Goal: Task Accomplishment & Management: Complete application form

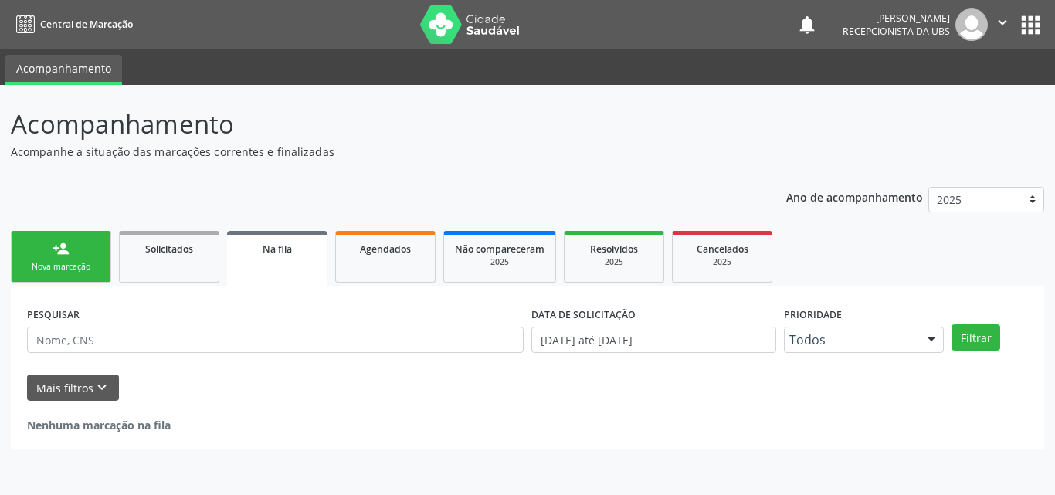
click at [65, 248] on div "person_add" at bounding box center [61, 248] width 17 height 17
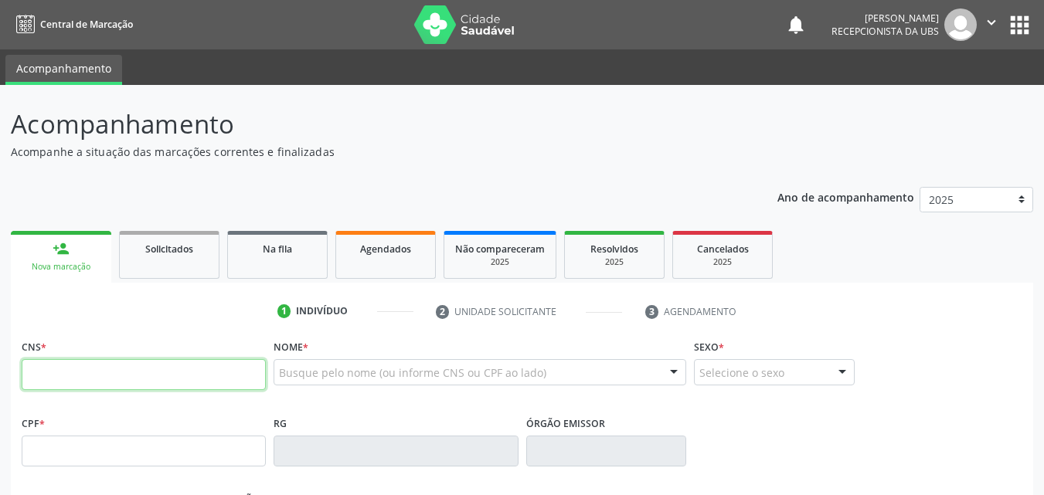
click at [90, 381] on input "text" at bounding box center [144, 374] width 244 height 31
type input "708 5063 0908 1271"
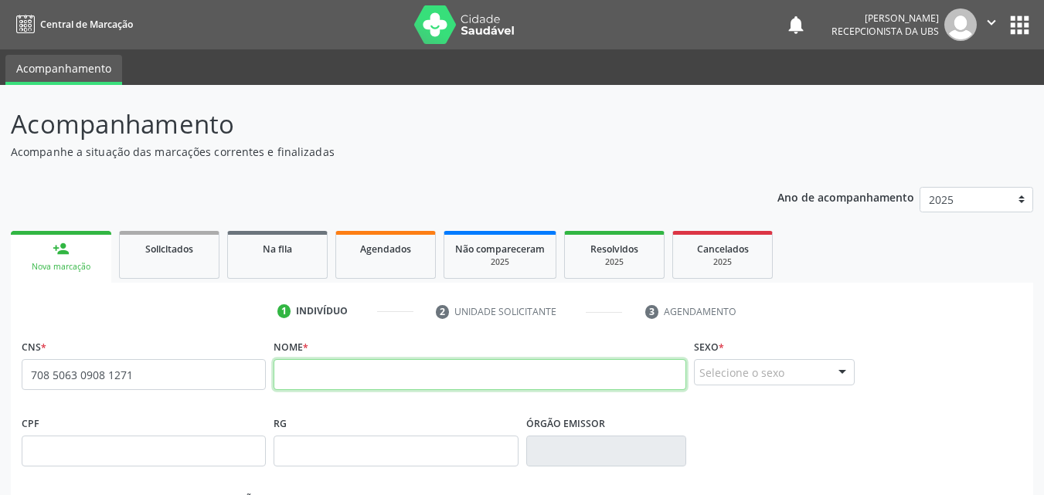
click at [306, 382] on input "text" at bounding box center [479, 374] width 413 height 31
type input "[PERSON_NAME]"
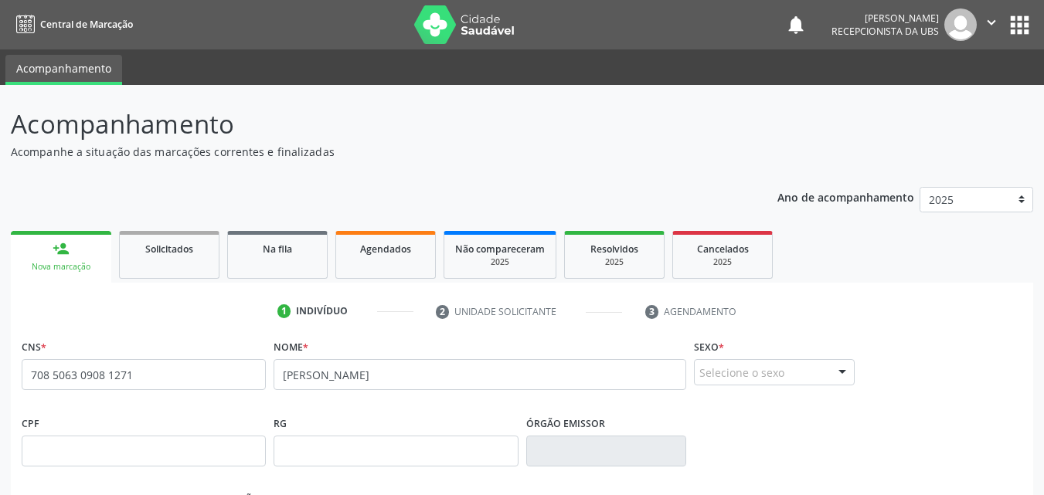
click at [835, 378] on div at bounding box center [841, 373] width 23 height 26
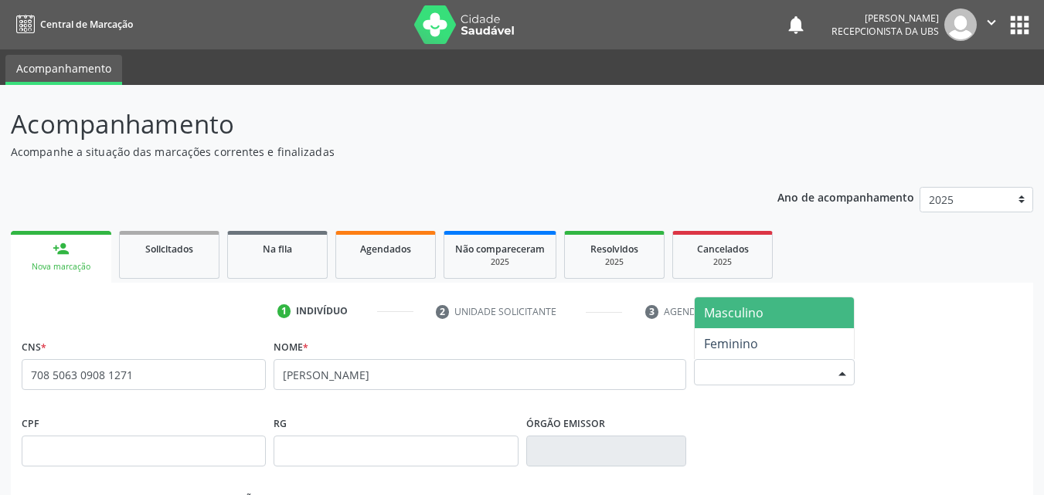
click at [738, 312] on span "Masculino" at bounding box center [733, 312] width 59 height 17
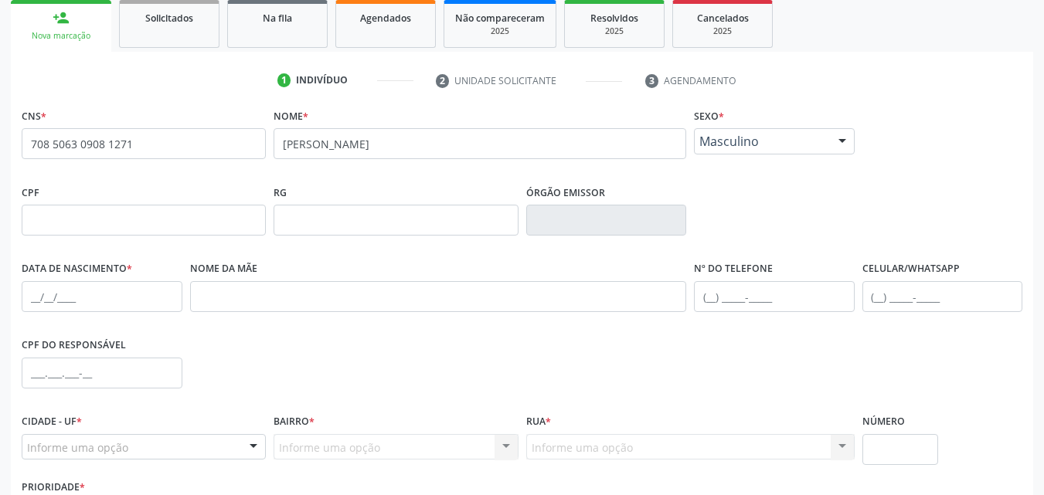
scroll to position [232, 0]
click at [33, 289] on input "text" at bounding box center [102, 295] width 161 height 31
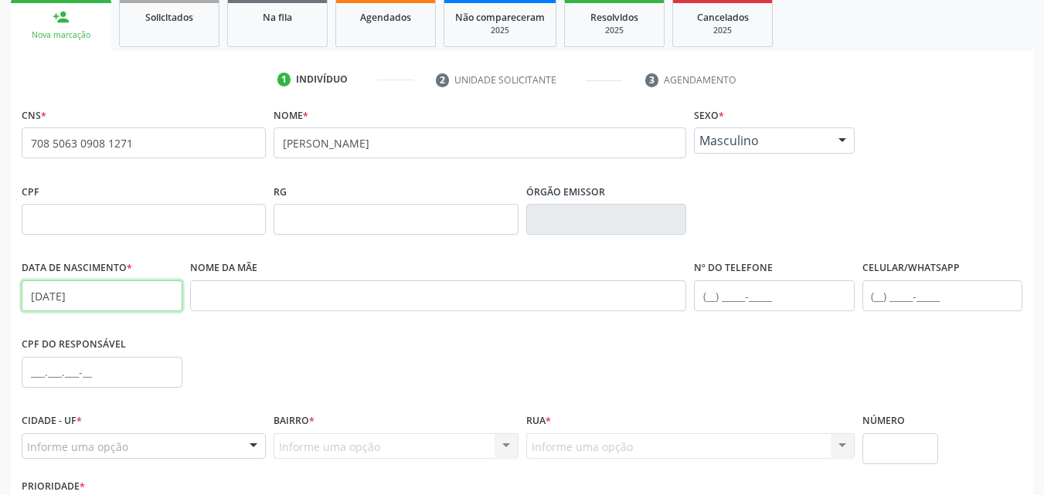
type input "[DATE]"
click at [249, 291] on input "text" at bounding box center [438, 295] width 497 height 31
type input "[PERSON_NAME]"
click at [885, 300] on input "text" at bounding box center [942, 295] width 161 height 31
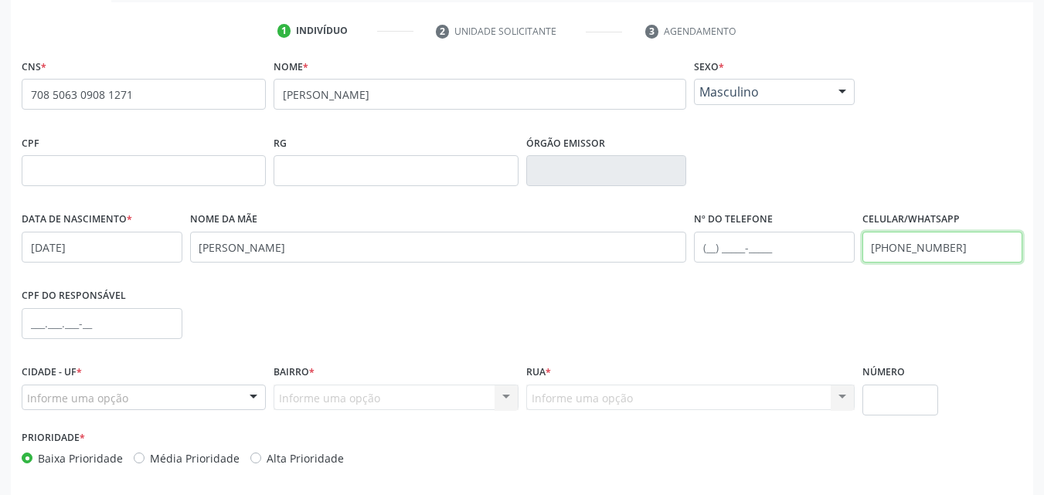
scroll to position [342, 0]
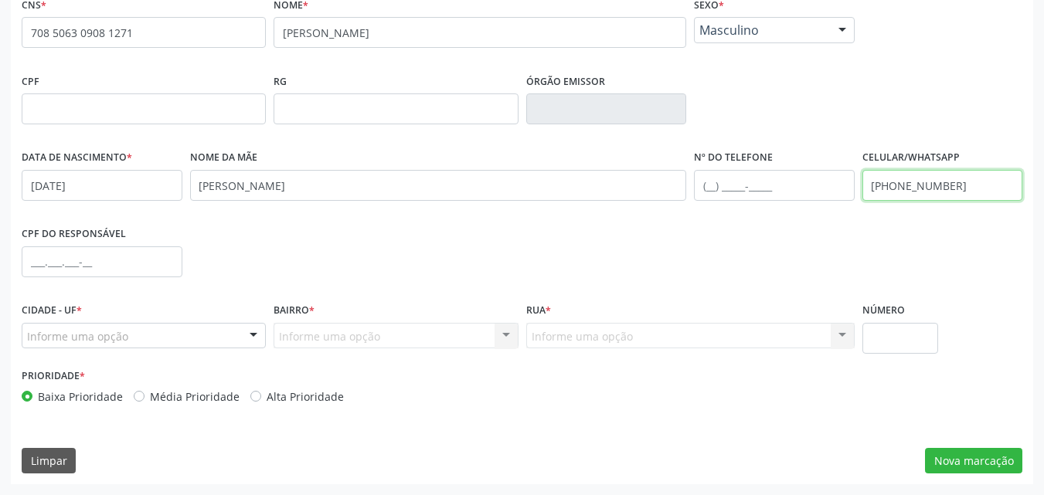
type input "[PHONE_NUMBER]"
click at [128, 330] on div "Informe uma opção" at bounding box center [144, 336] width 244 height 26
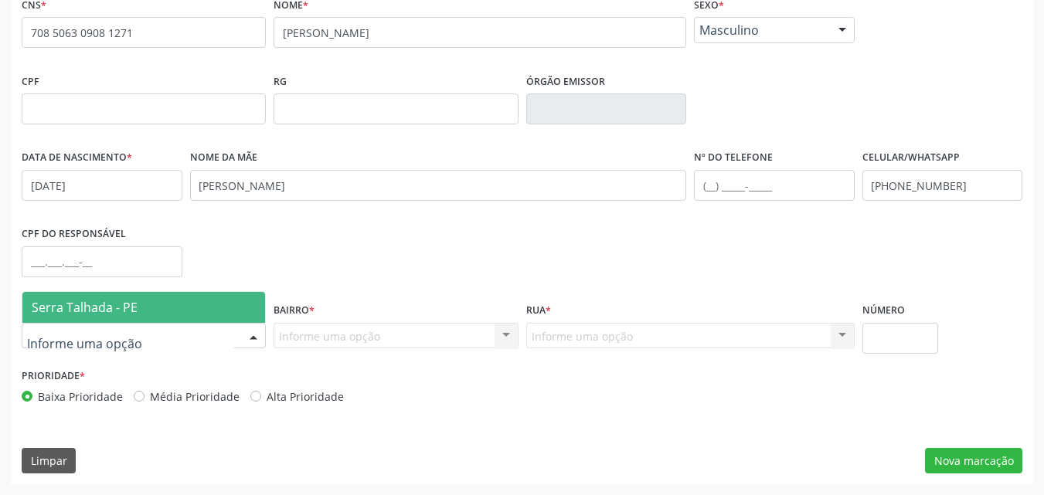
click at [111, 310] on span "Serra Talhada - PE" at bounding box center [85, 307] width 106 height 17
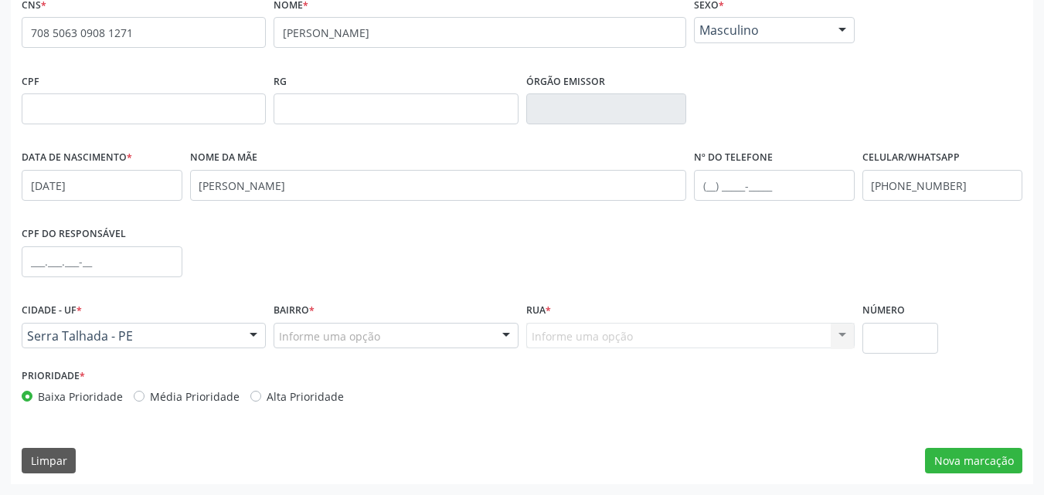
click at [499, 332] on div at bounding box center [505, 337] width 23 height 26
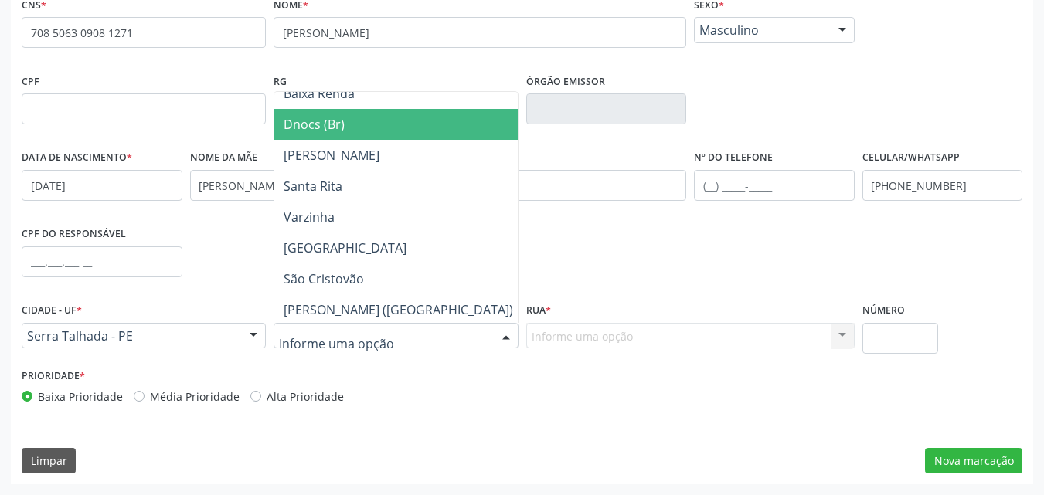
scroll to position [232, 0]
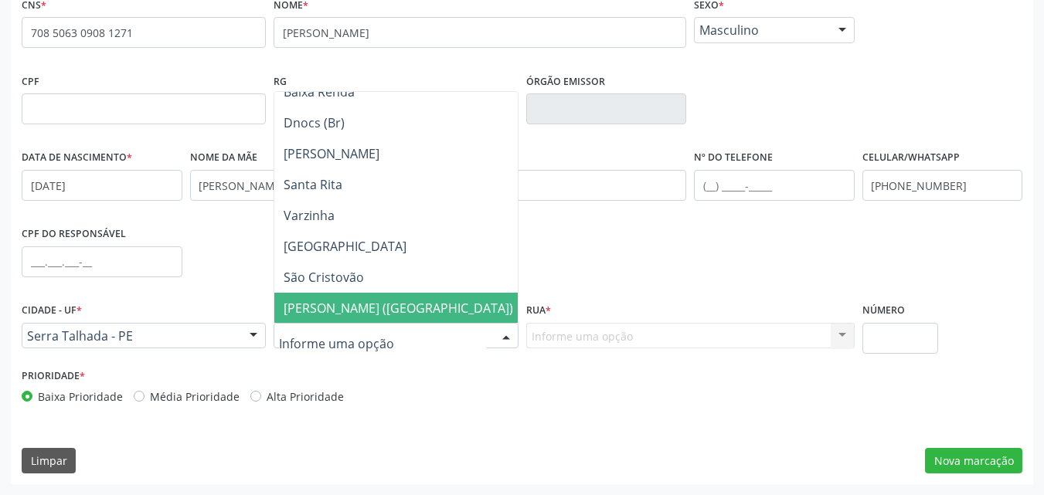
click at [384, 307] on span "[PERSON_NAME] ([GEOGRAPHIC_DATA])" at bounding box center [398, 308] width 229 height 17
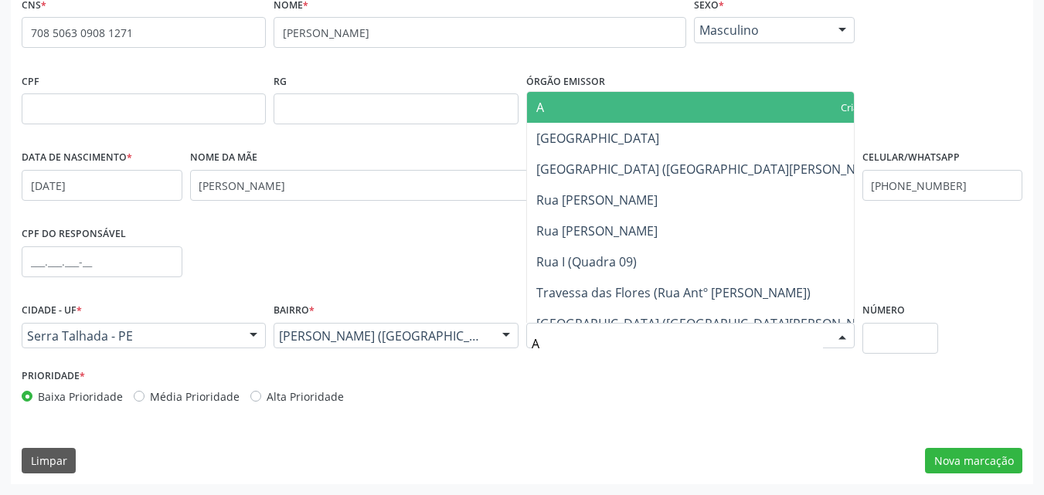
type input "AN"
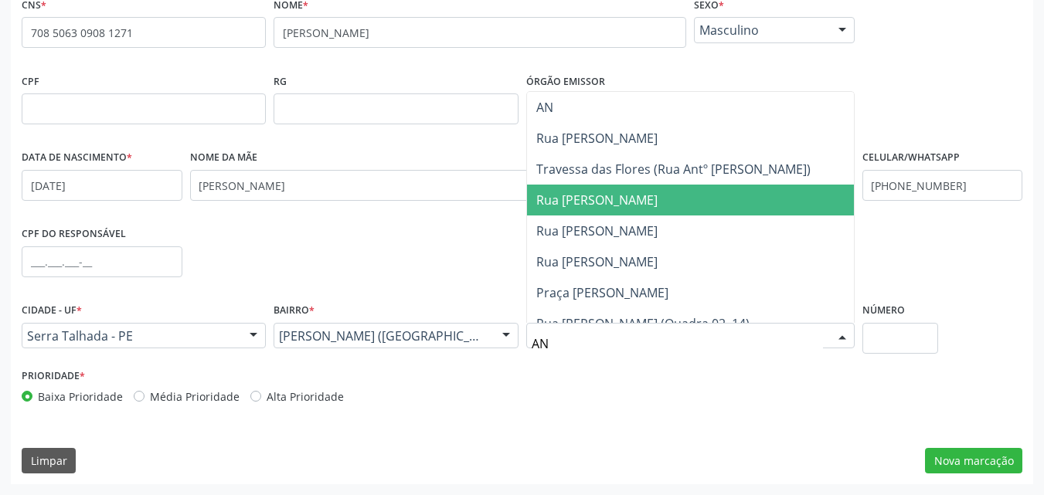
click at [657, 201] on span "Rua [PERSON_NAME]" at bounding box center [596, 200] width 121 height 17
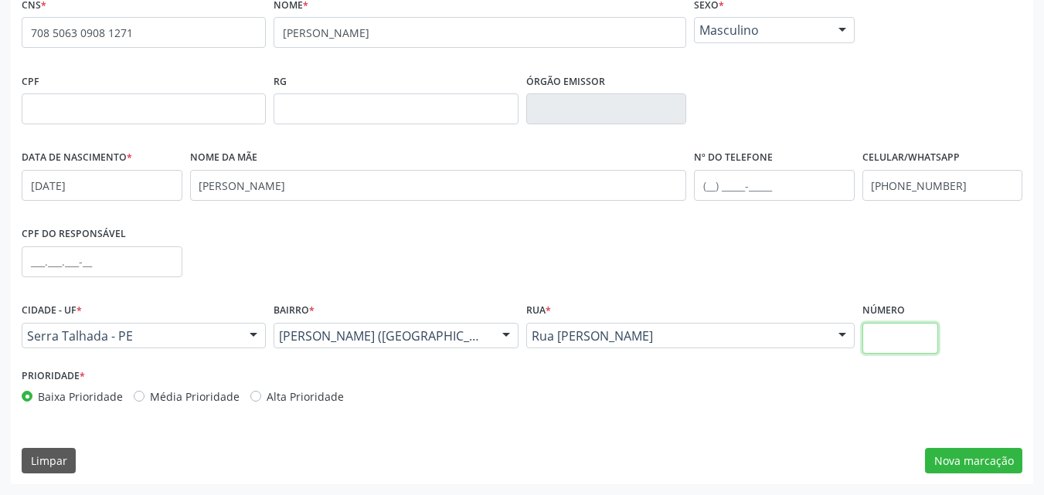
click at [931, 337] on input "text" at bounding box center [900, 338] width 76 height 31
type input "90"
click at [975, 467] on button "Nova marcação" at bounding box center [973, 461] width 97 height 26
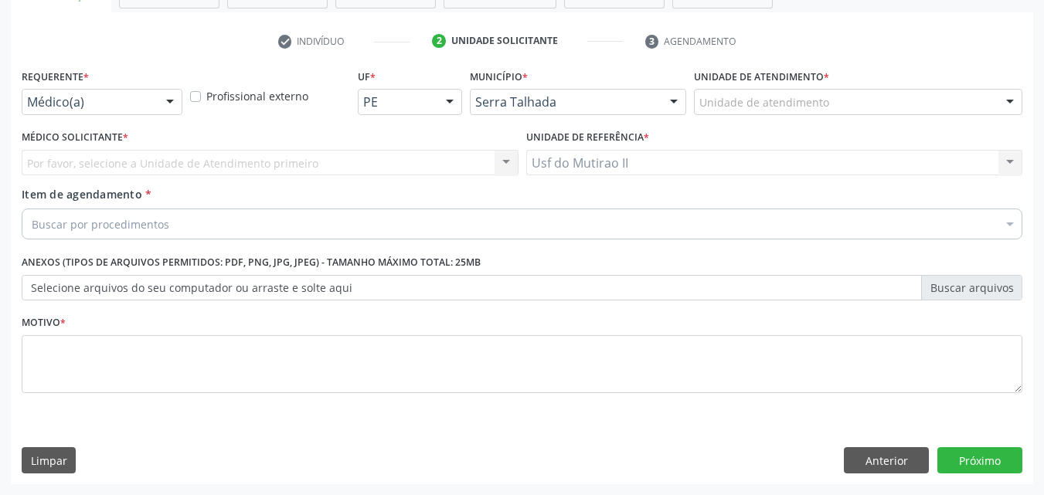
scroll to position [270, 0]
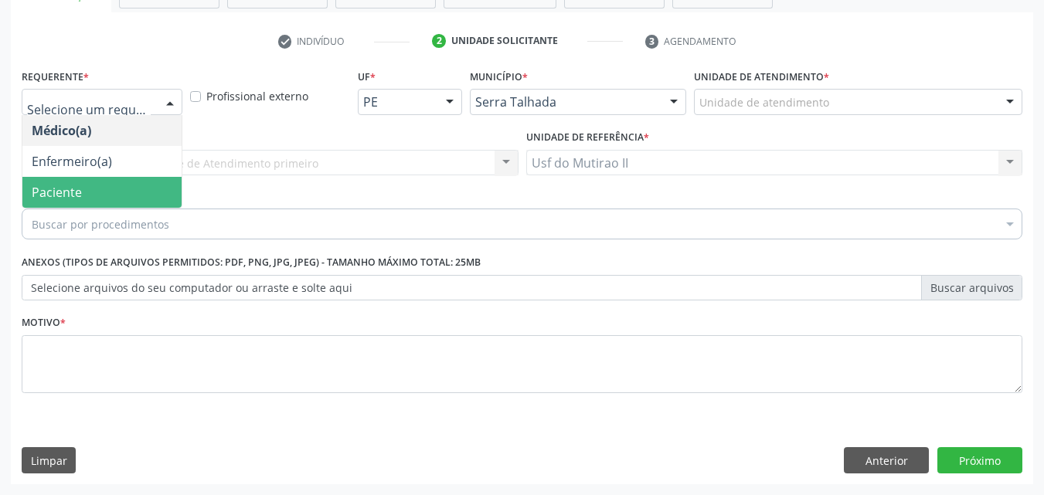
click at [100, 186] on span "Paciente" at bounding box center [101, 192] width 159 height 31
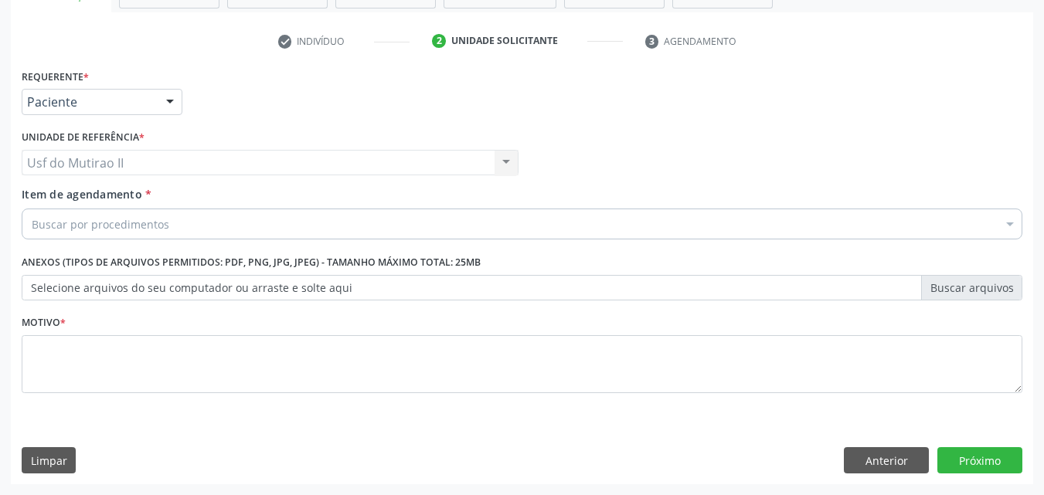
click at [111, 213] on div "Buscar por procedimentos" at bounding box center [522, 224] width 1000 height 31
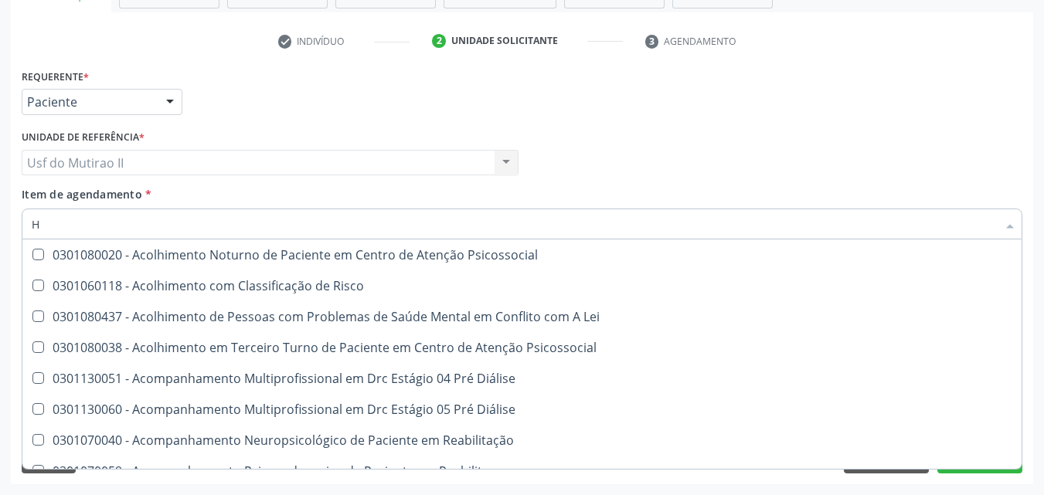
scroll to position [90, 0]
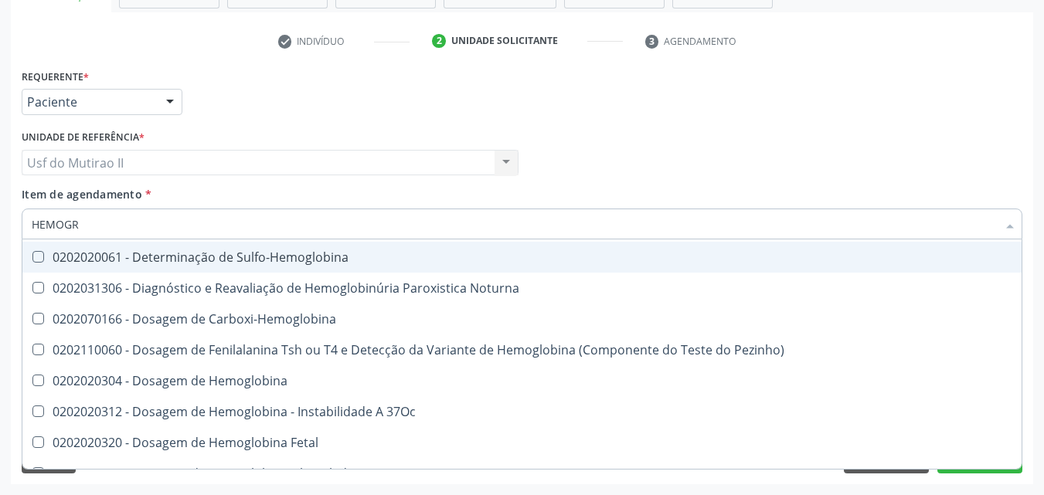
type input "HEMOGRA"
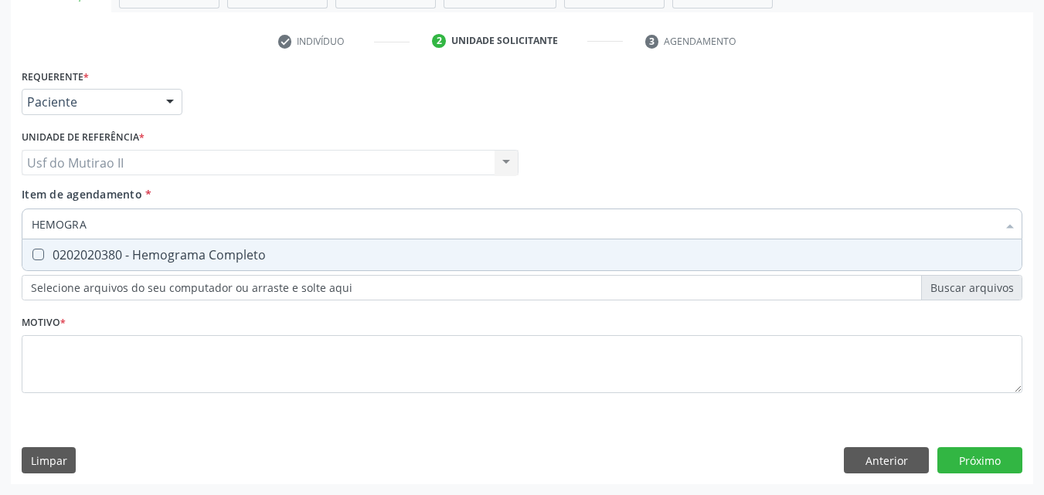
click at [252, 269] on span "0202020380 - Hemograma Completo" at bounding box center [521, 254] width 999 height 31
checkbox Completo "true"
drag, startPoint x: 127, startPoint y: 232, endPoint x: 24, endPoint y: 222, distance: 104.0
click at [32, 226] on input "HEMOGRA" at bounding box center [514, 224] width 965 height 31
type input "HEMOGRA"
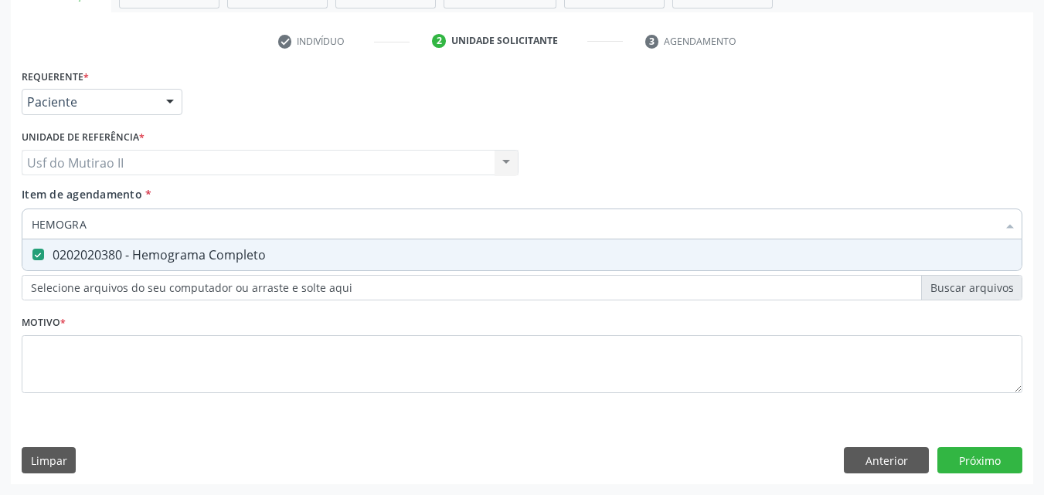
click at [25, 222] on div "HEMOGRA" at bounding box center [522, 224] width 1000 height 31
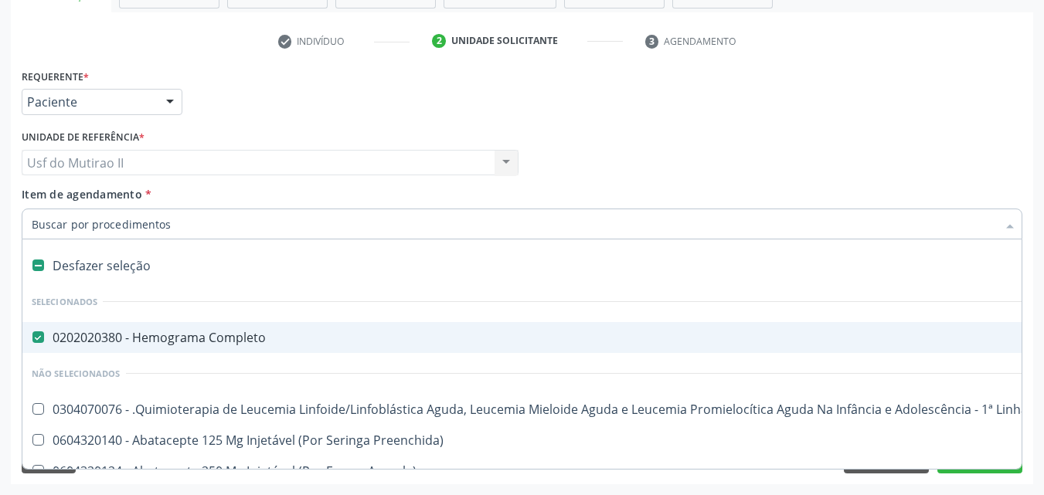
type input "S"
checkbox Completo "false"
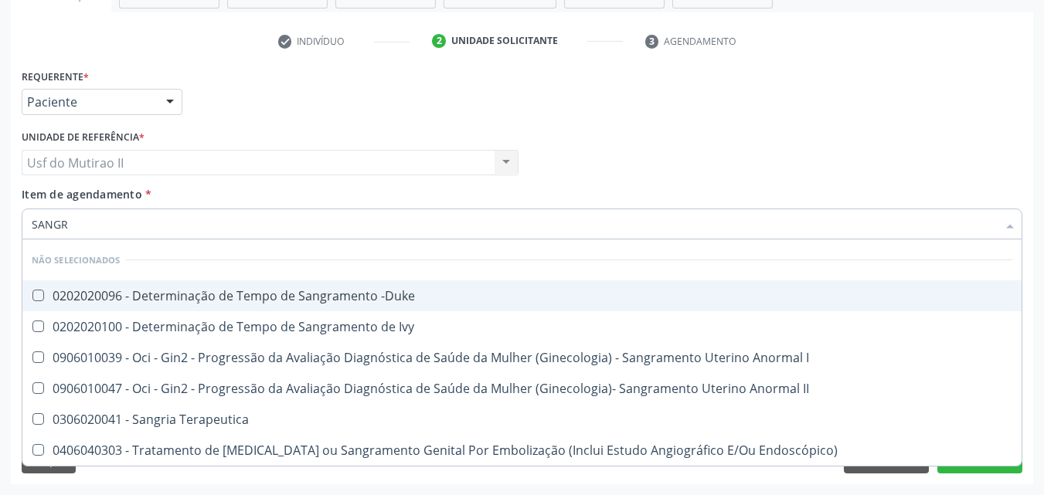
type input "SANGRA"
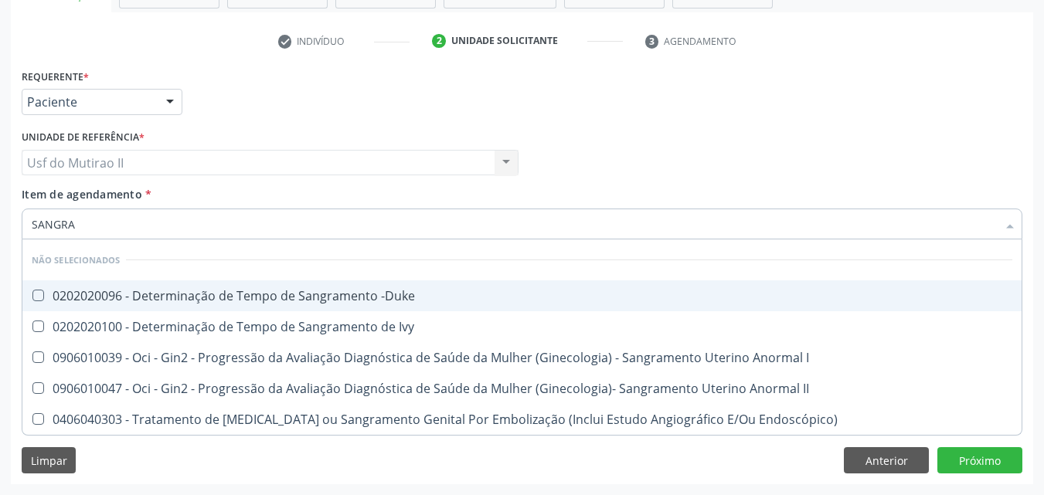
click at [130, 290] on div "0202020096 - Determinação de Tempo de Sangramento -Duke" at bounding box center [522, 296] width 980 height 12
checkbox -Duke "true"
drag, startPoint x: 114, startPoint y: 226, endPoint x: 0, endPoint y: 242, distance: 115.4
click at [0, 242] on div "Acompanhamento Acompanhe a situação das marcações correntes e finalizadas Relat…" at bounding box center [522, 155] width 1044 height 681
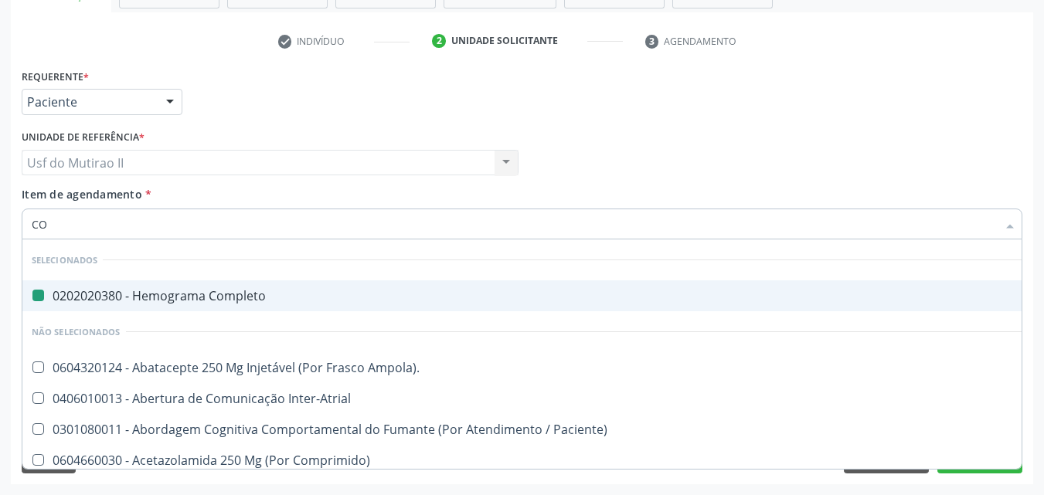
type input "COA"
checkbox Completo "false"
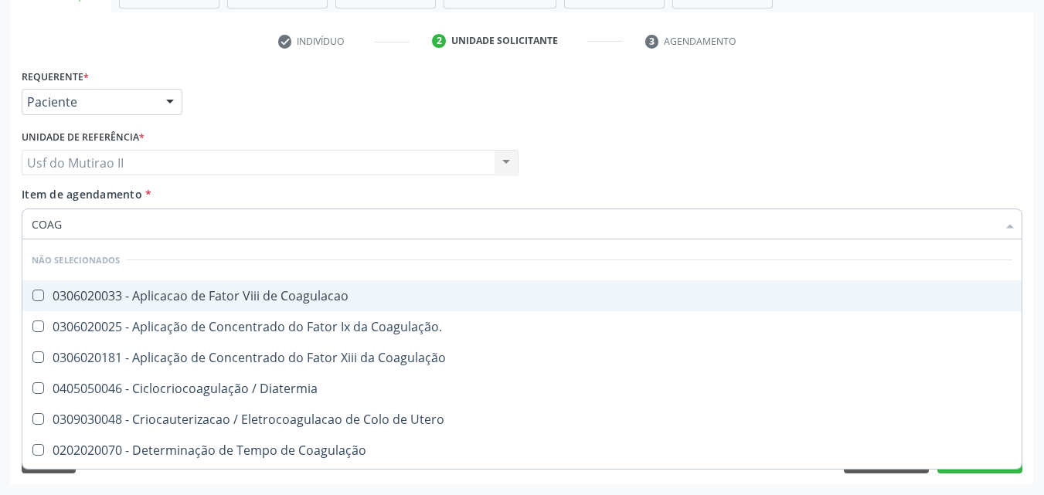
type input "COAGU"
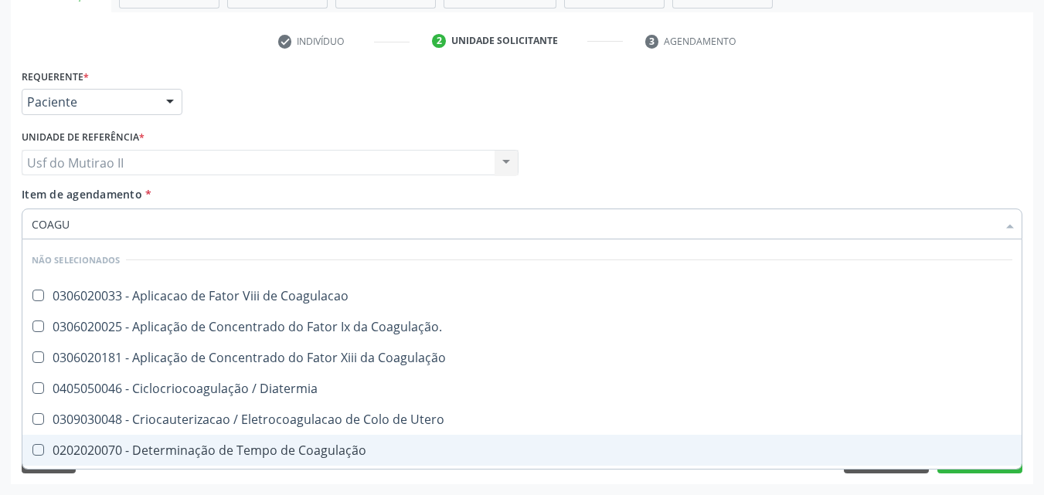
click at [294, 453] on div "0202020070 - Determinação de Tempo de Coagulação" at bounding box center [522, 450] width 980 height 12
checkbox Coagulação "true"
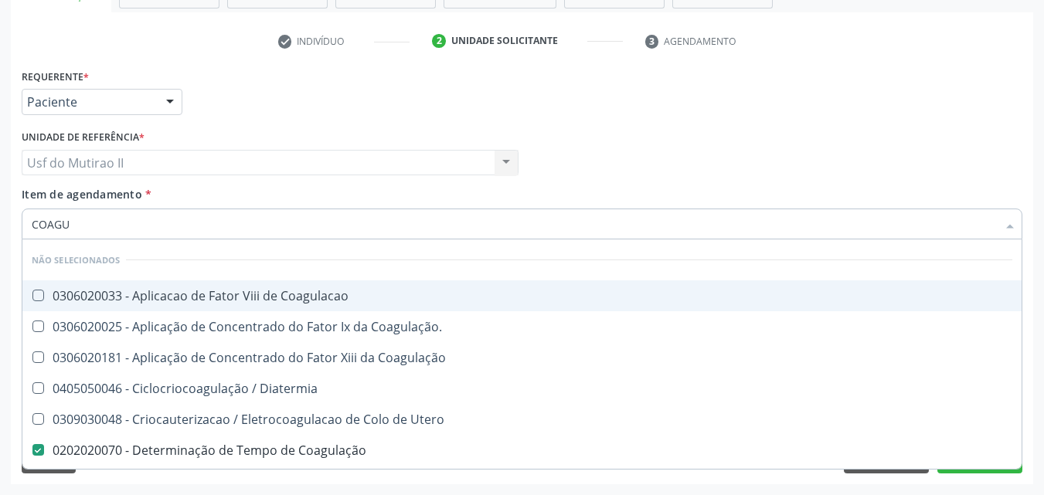
drag, startPoint x: 109, startPoint y: 232, endPoint x: 18, endPoint y: 225, distance: 91.4
click at [18, 233] on div "Item de agendamento * COAGU Desfazer seleção Não selecionados 0306020033 - Apli…" at bounding box center [522, 215] width 1008 height 59
checkbox Coagulacao "true"
checkbox Coagulação "false"
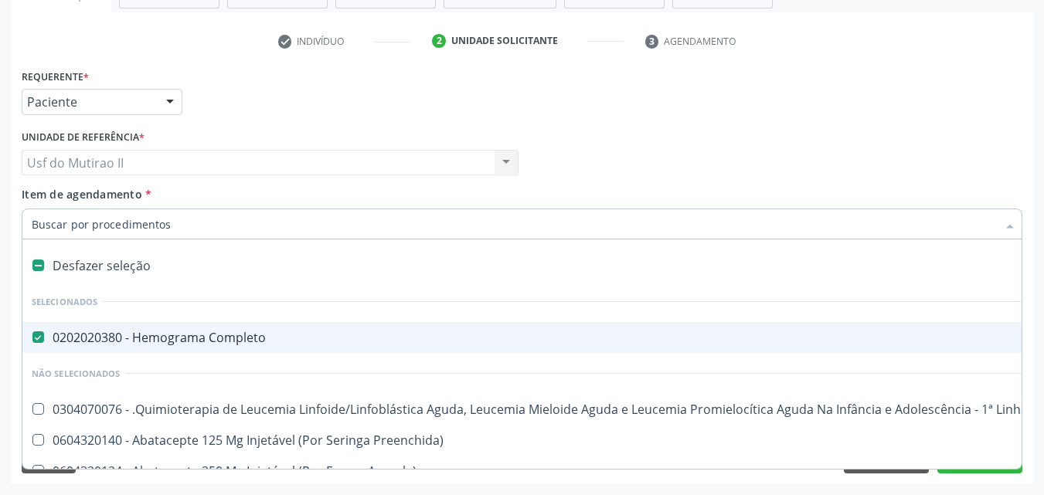
click at [298, 188] on div "Item de agendamento * Desfazer seleção Selecionados 0202020380 - Hemograma Comp…" at bounding box center [522, 210] width 1000 height 49
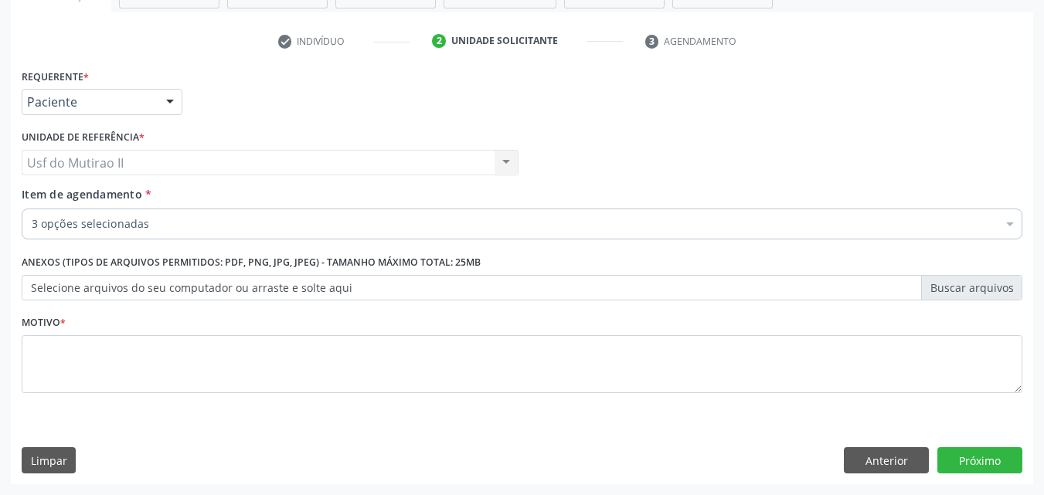
checkbox Coagulação "true"
click at [159, 213] on div "3 opções selecionadas" at bounding box center [522, 224] width 1000 height 31
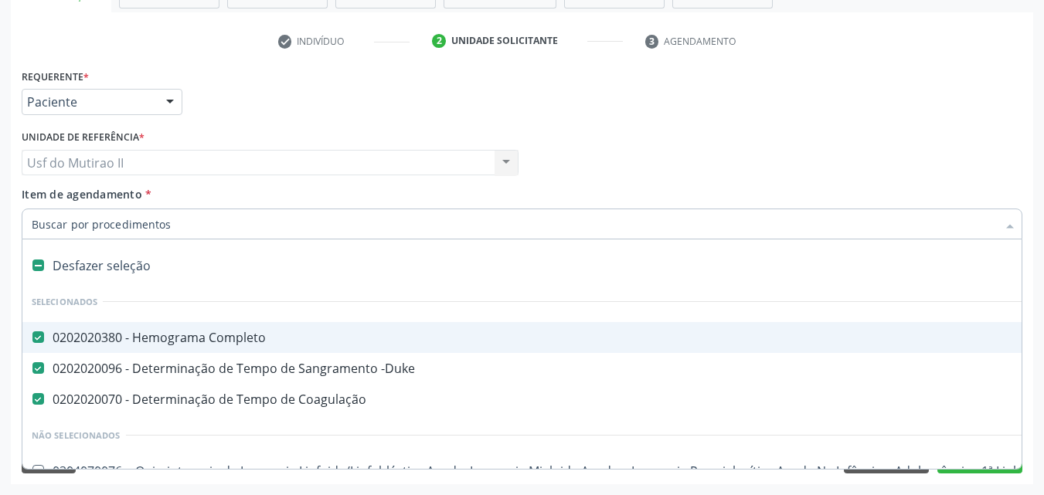
click at [256, 195] on div "Item de agendamento * Desfazer seleção Selecionados 0202020380 - Hemograma Comp…" at bounding box center [522, 210] width 1000 height 49
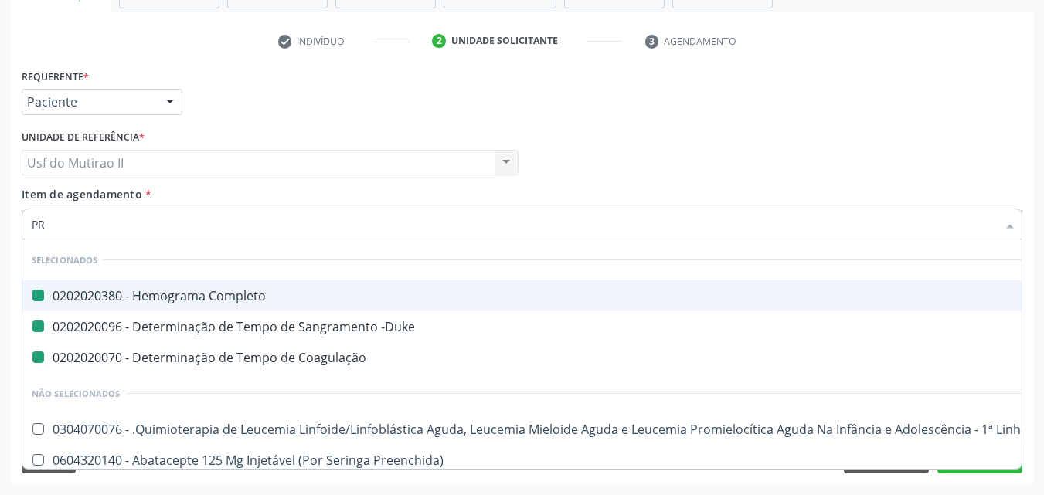
type input "PRO"
checkbox Completo "false"
checkbox Coagulação "false"
checkbox -Duke "false"
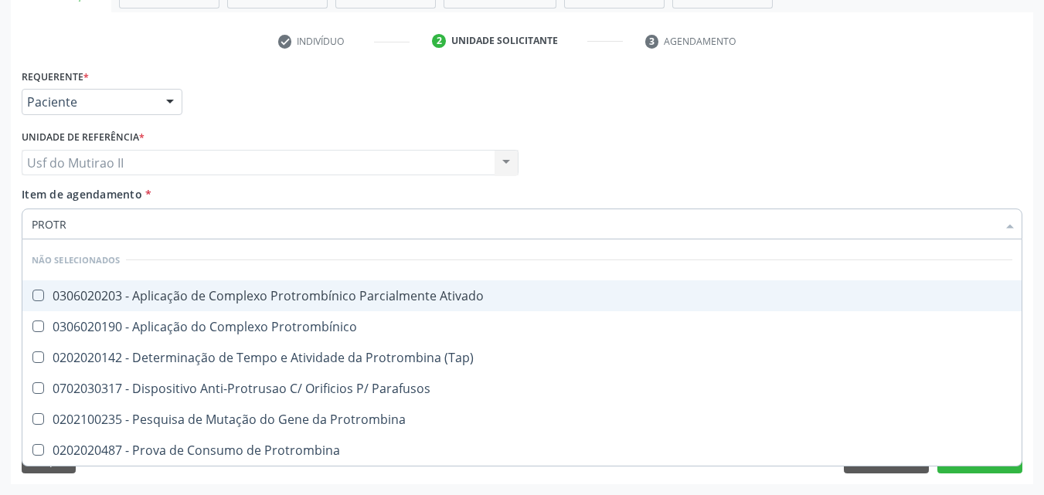
type input "PROTRO"
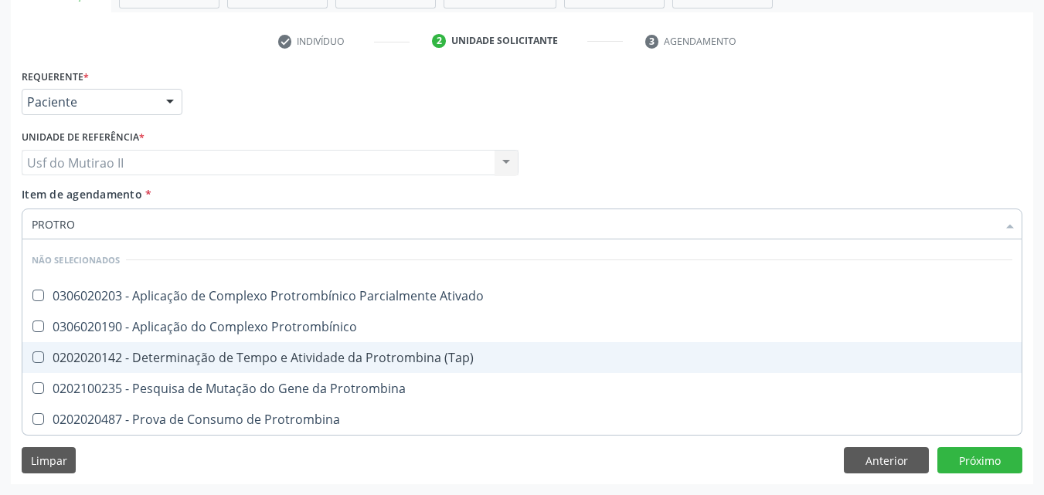
click at [214, 360] on div "0202020142 - Determinação de Tempo e Atividade da Protrombina (Tap)" at bounding box center [522, 357] width 980 height 12
checkbox \(Tap\) "true"
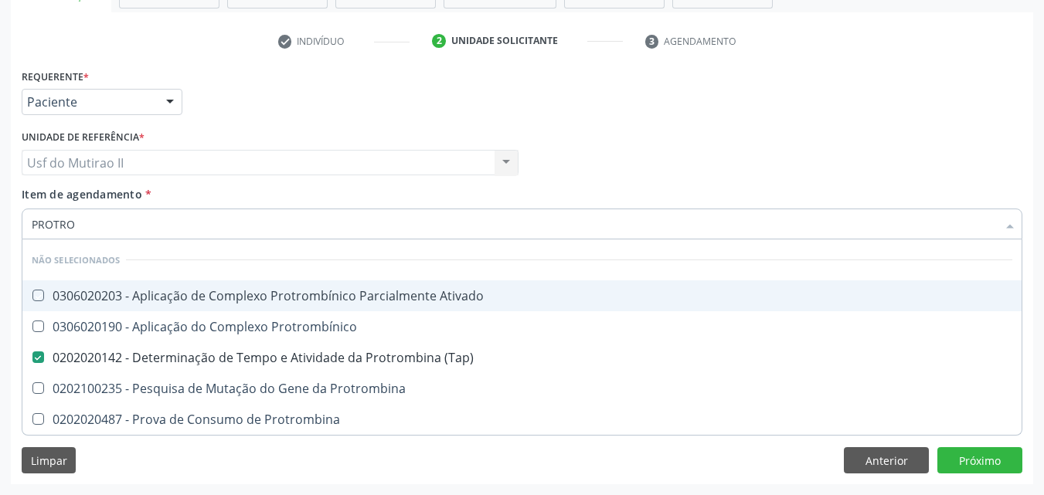
click at [266, 182] on div "Unidade de referência * Usf do Mutirao II Usf do Mutirao II Nenhum resultado en…" at bounding box center [270, 156] width 504 height 60
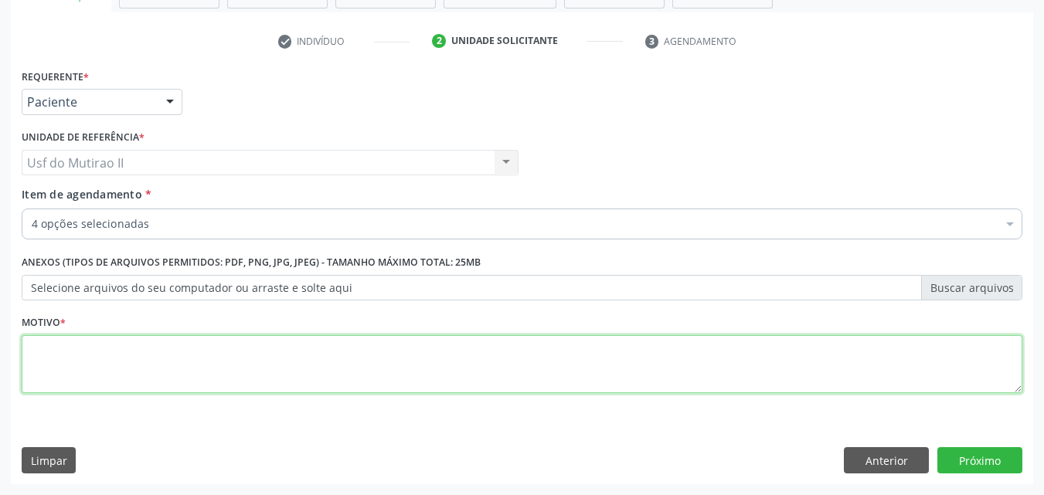
click at [193, 358] on textarea at bounding box center [522, 364] width 1000 height 59
type textarea "."
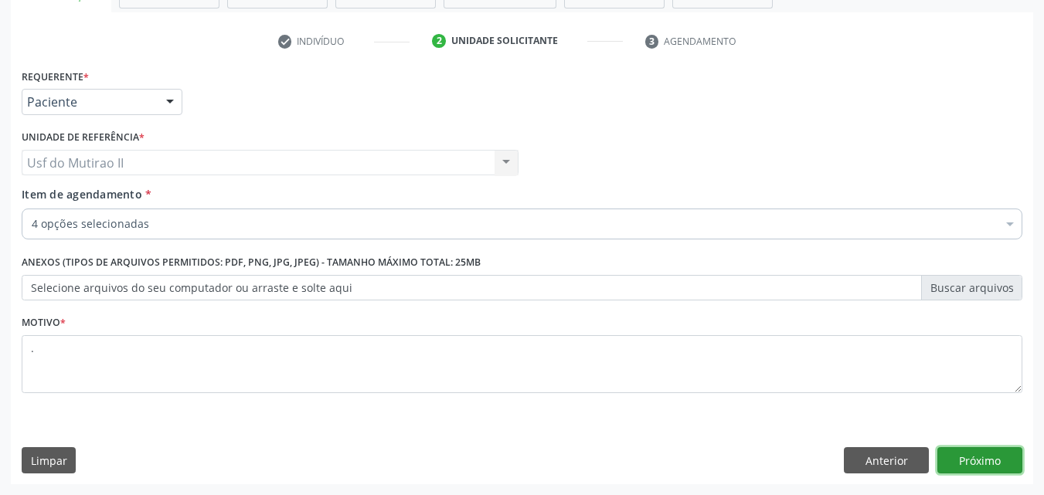
click at [961, 455] on button "Próximo" at bounding box center [979, 460] width 85 height 26
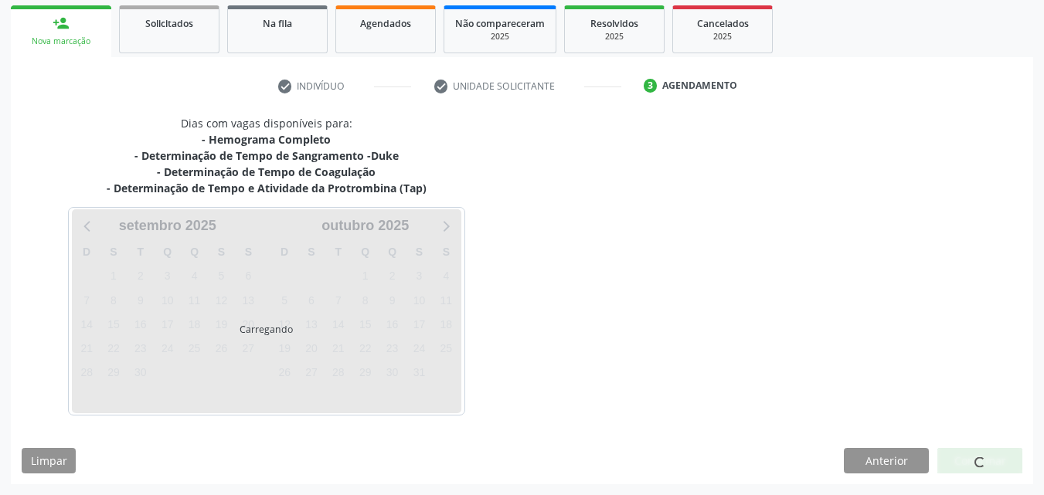
scroll to position [226, 0]
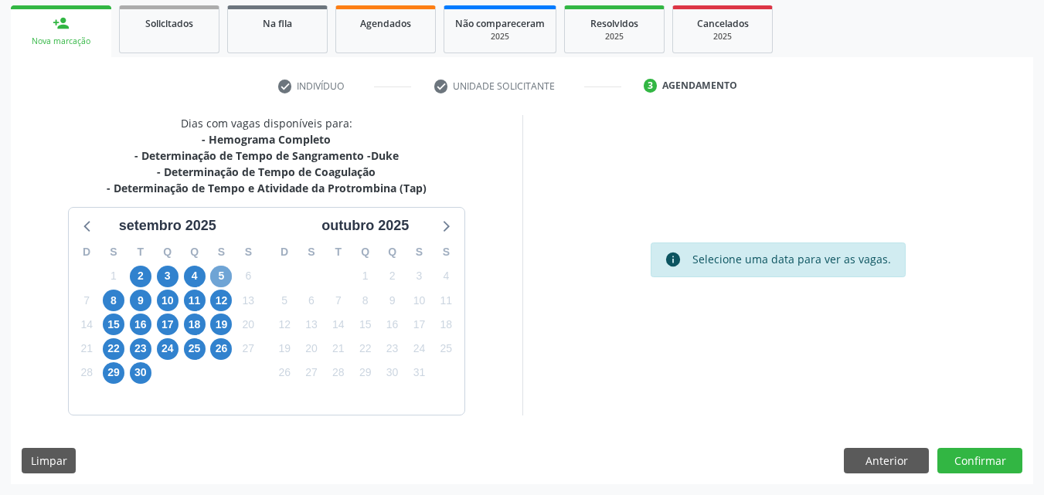
click at [224, 278] on span "5" at bounding box center [221, 277] width 22 height 22
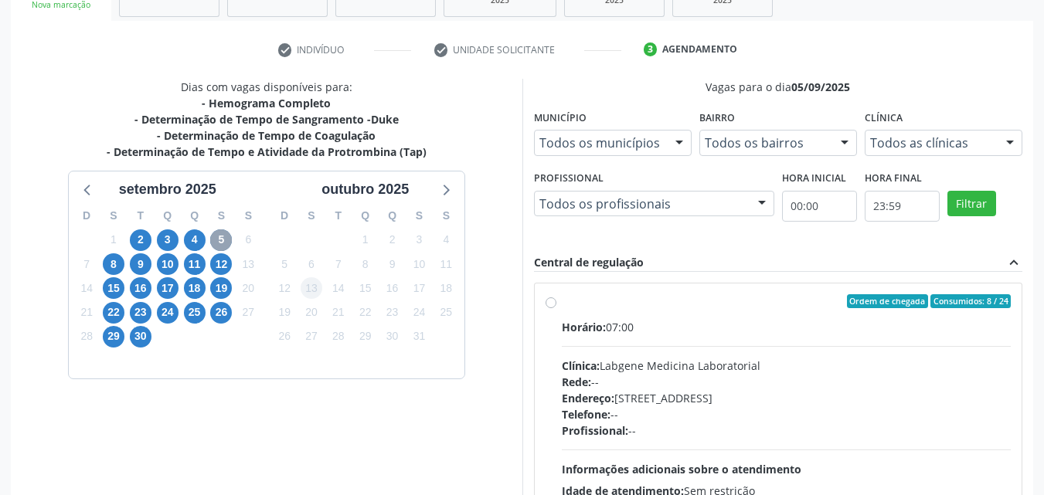
scroll to position [148, 0]
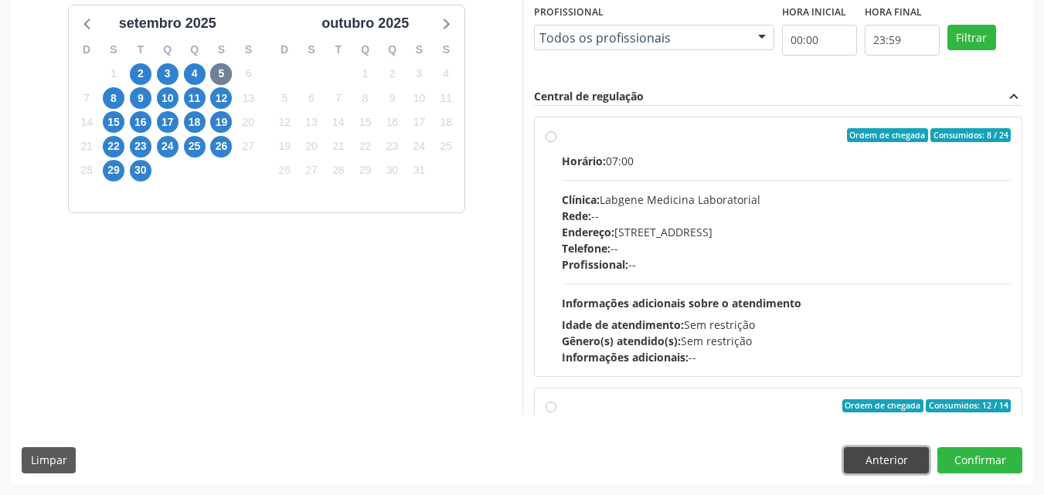
drag, startPoint x: 871, startPoint y: 458, endPoint x: 545, endPoint y: 309, distance: 358.5
click at [871, 459] on button "Anterior" at bounding box center [886, 460] width 85 height 26
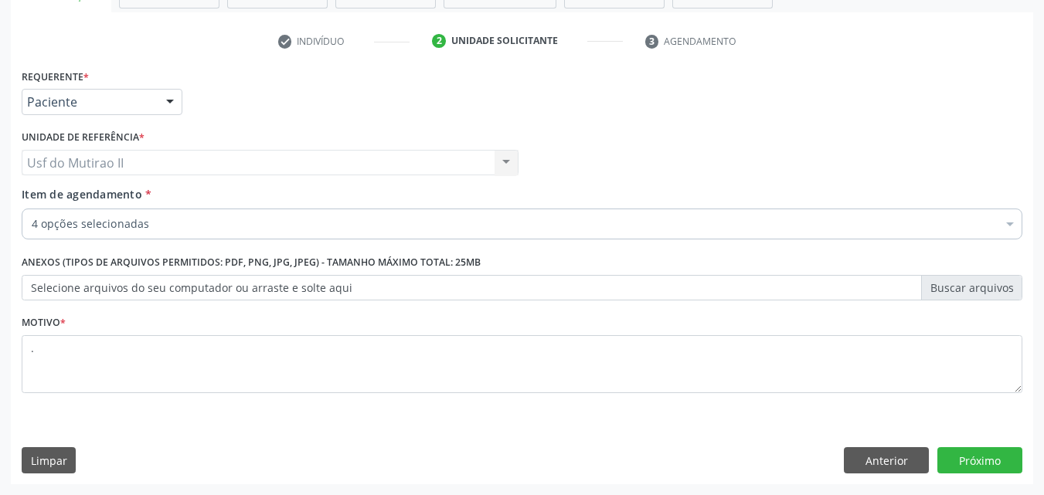
click at [214, 203] on div "Item de agendamento * 4 opções selecionadas Desfazer seleção Selecionados 02020…" at bounding box center [522, 210] width 1000 height 49
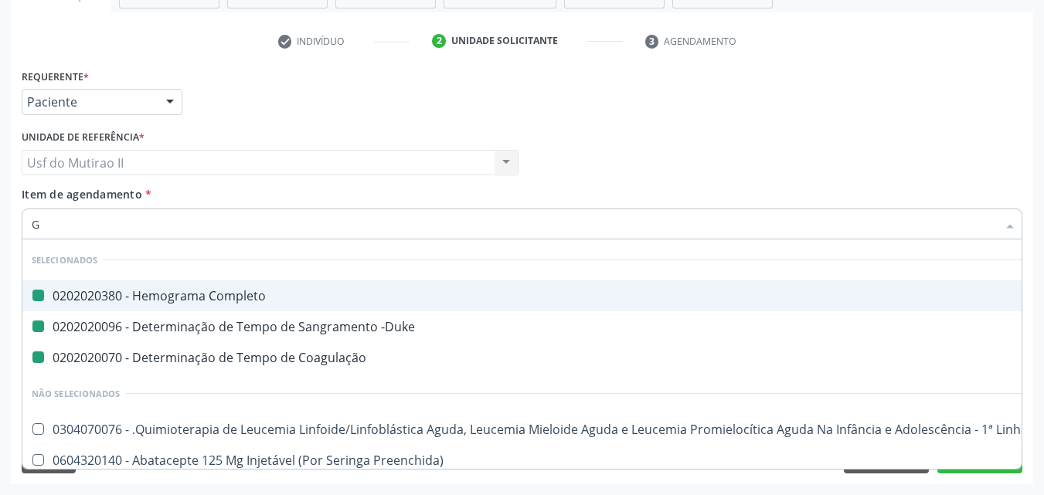
type input "GL"
checkbox Completo "false"
checkbox Coagulação "false"
checkbox -Duke "false"
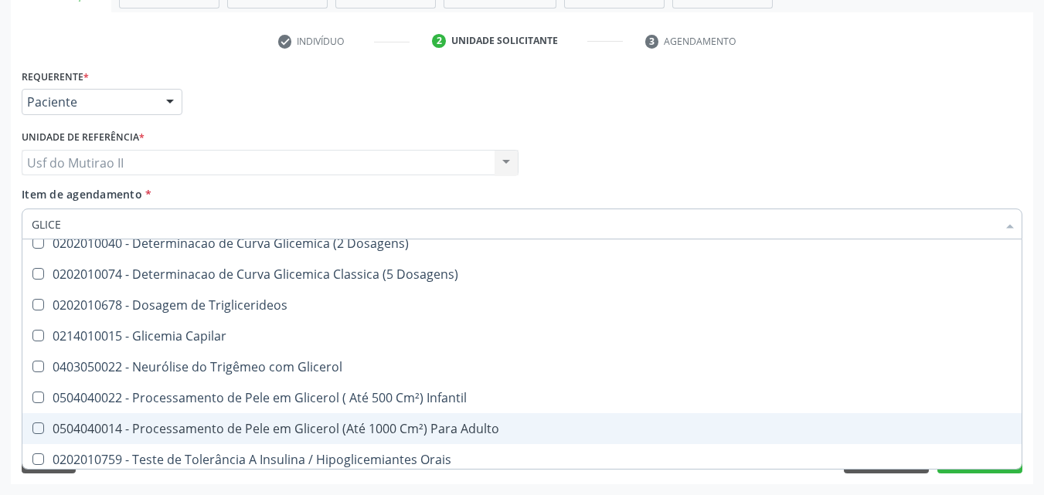
scroll to position [121, 0]
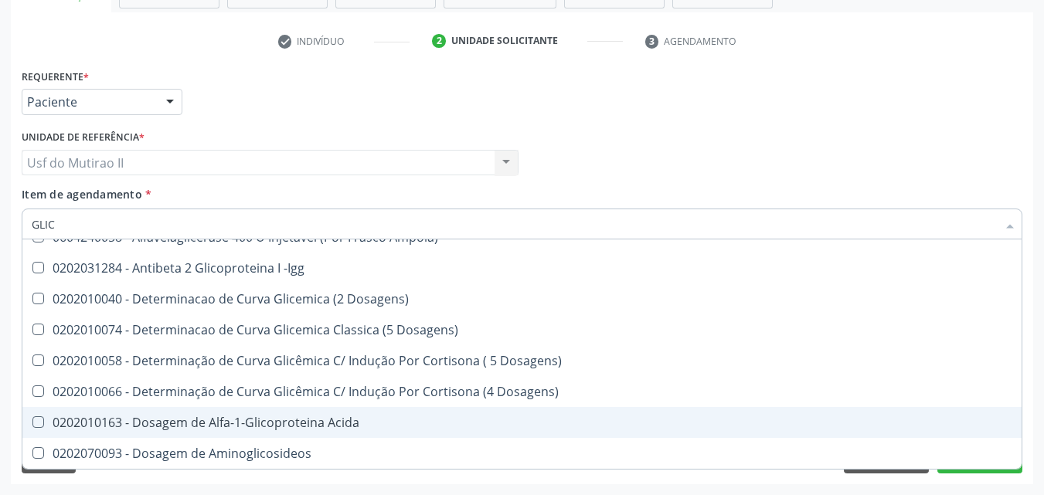
type input "GLICO"
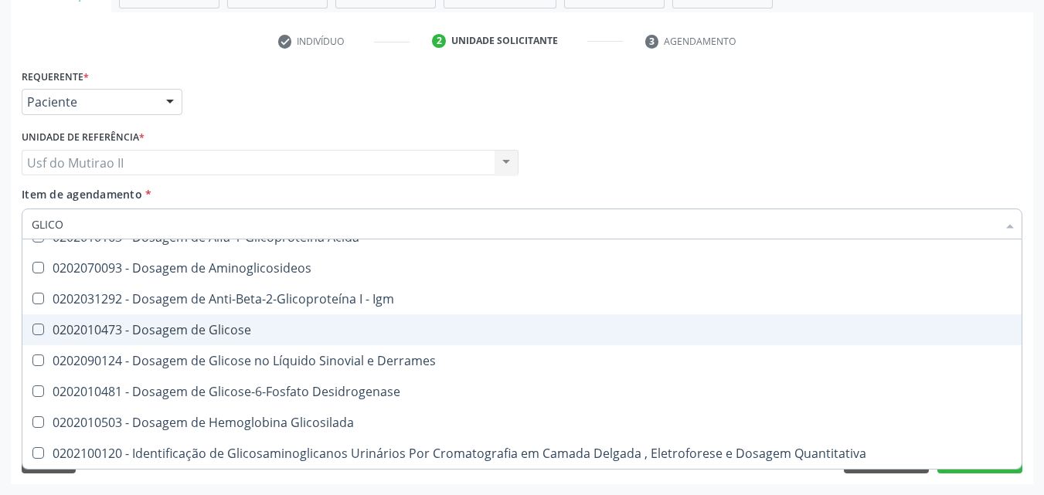
click at [215, 315] on span "0202010473 - Dosagem de Glicose" at bounding box center [521, 329] width 999 height 31
checkbox Glicose "true"
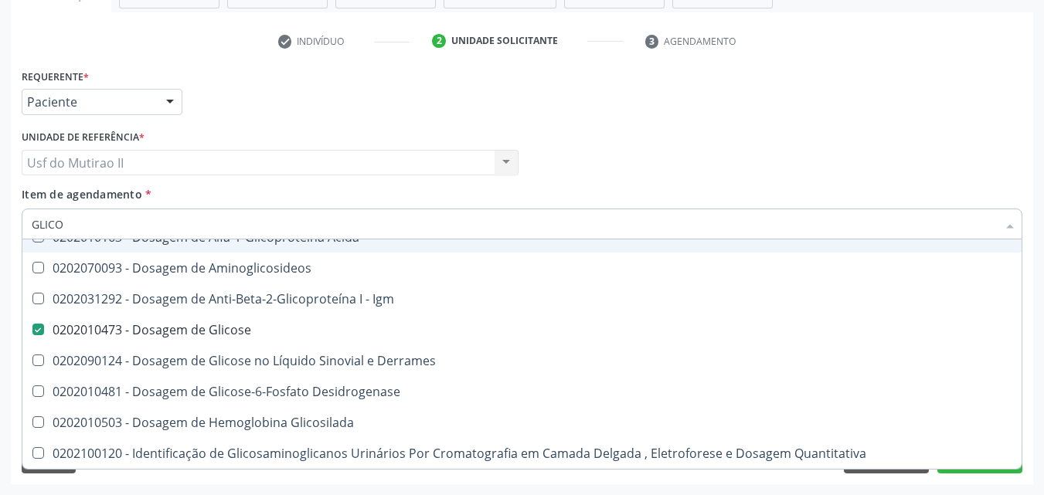
drag, startPoint x: 556, startPoint y: 181, endPoint x: 557, endPoint y: 190, distance: 9.3
click at [557, 181] on div "Médico Solicitante Por favor, selecione a Unidade de Atendimento primeiro Nenhu…" at bounding box center [522, 156] width 1008 height 60
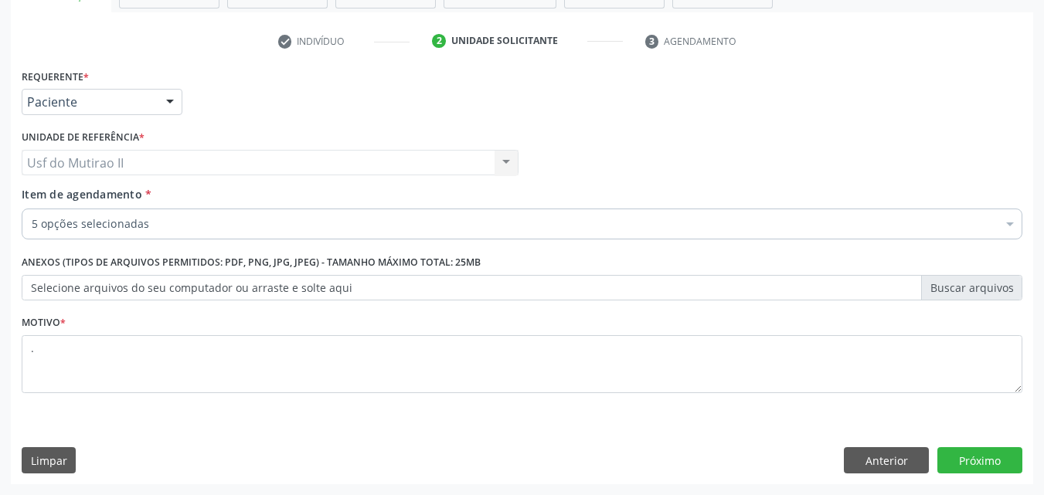
checkbox Completo "true"
checkbox Coagulação "true"
checkbox -Duke "true"
checkbox Glicose "true"
checkbox \(Tap\) "true"
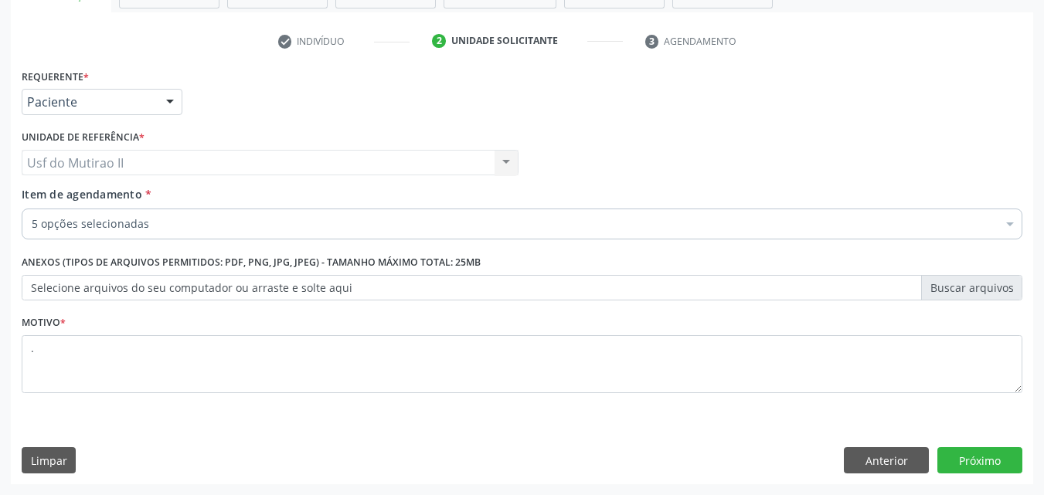
scroll to position [0, 0]
click at [1006, 463] on button "Próximo" at bounding box center [979, 460] width 85 height 26
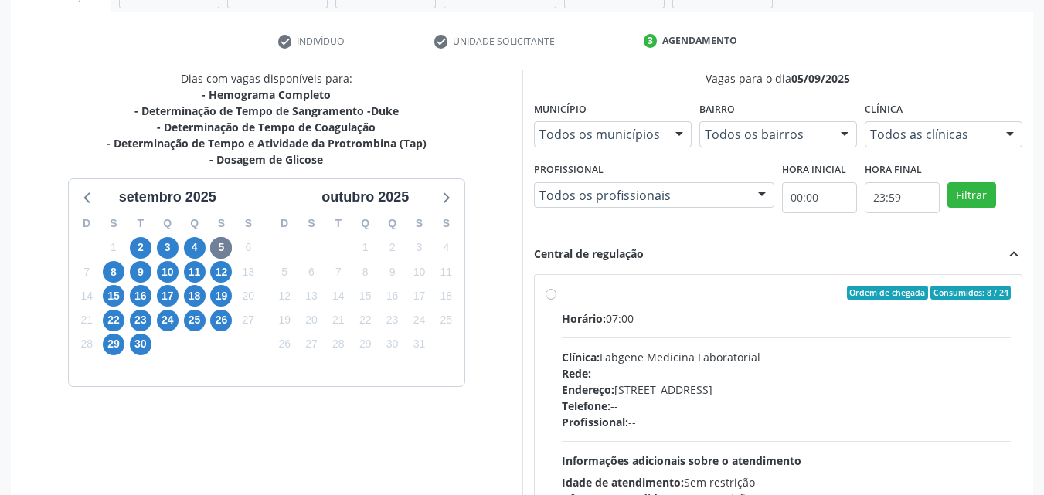
click at [651, 348] on div "Horário: 07:00 Clínica: Labgene Medicina Laboratorial Rede: -- Endereço: [STREE…" at bounding box center [787, 417] width 450 height 212
click at [556, 300] on input "Ordem de chegada Consumidos: 8 / 24 Horário: 07:00 Clínica: Labgene Medicina La…" at bounding box center [550, 293] width 11 height 14
radio input "true"
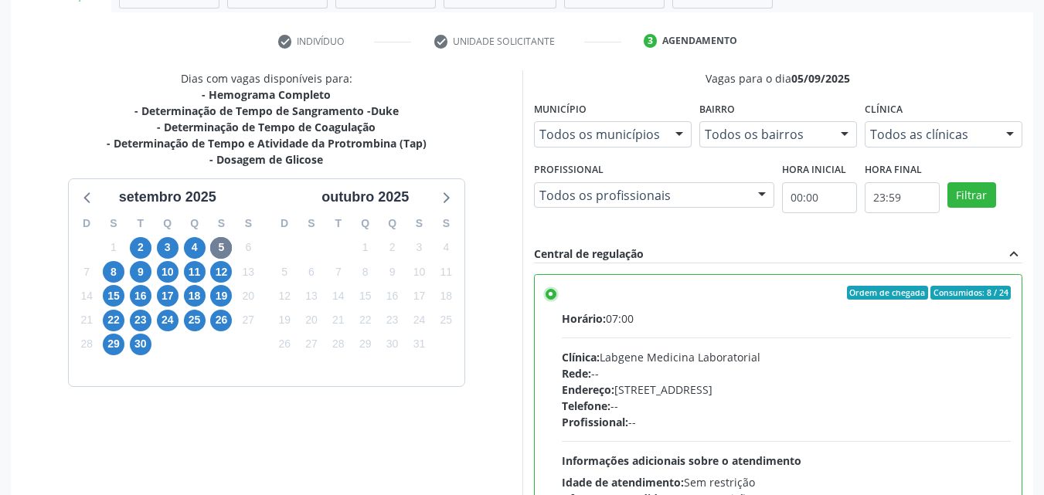
scroll to position [428, 0]
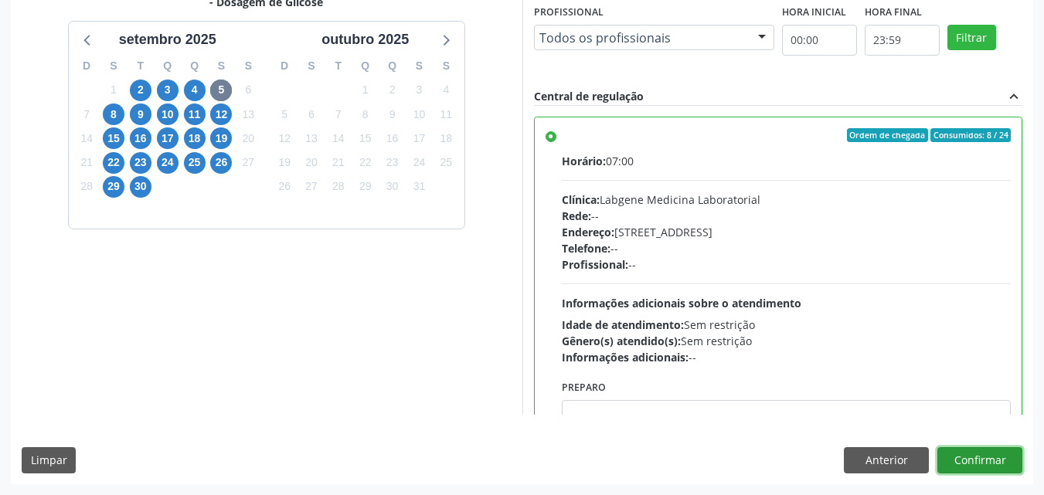
click at [987, 458] on button "Confirmar" at bounding box center [979, 460] width 85 height 26
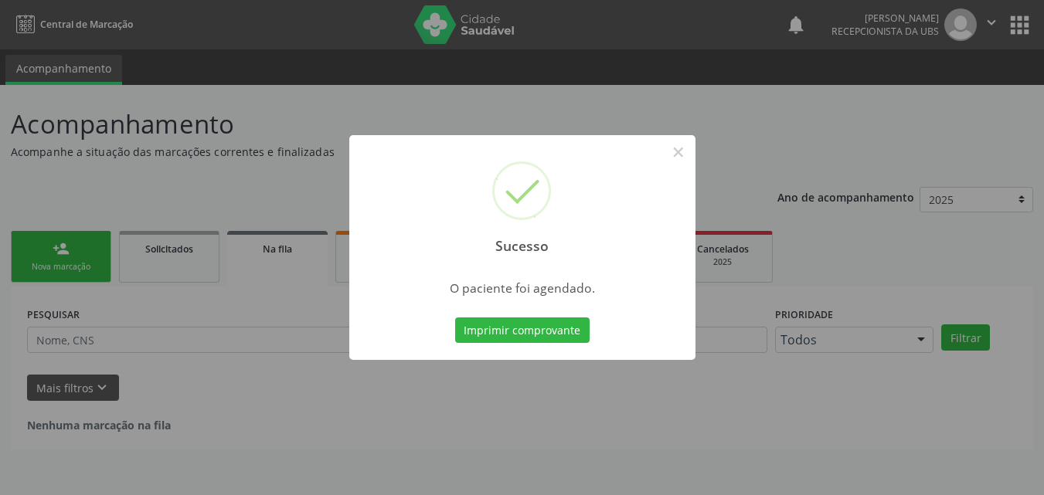
scroll to position [0, 0]
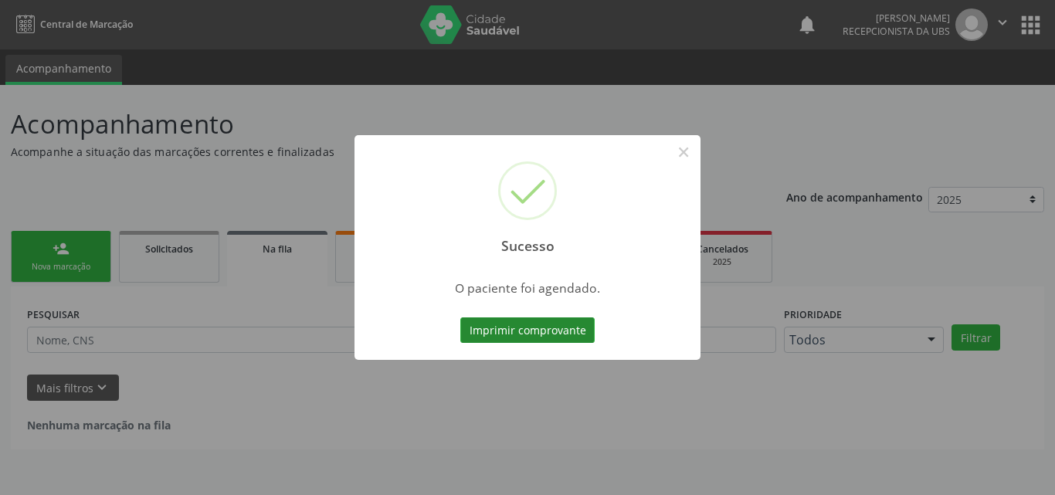
click at [517, 327] on button "Imprimir comprovante" at bounding box center [527, 331] width 134 height 26
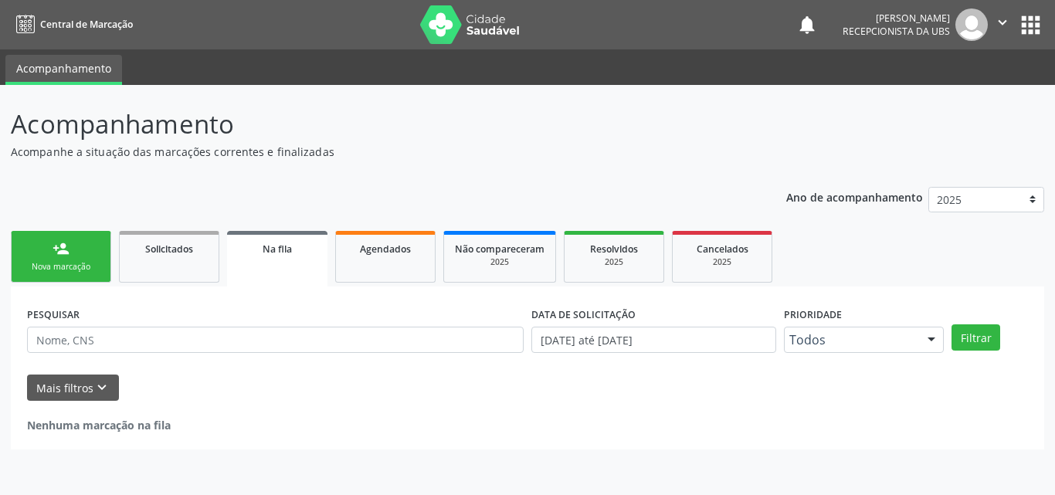
click at [55, 274] on link "person_add Nova marcação" at bounding box center [61, 257] width 100 height 52
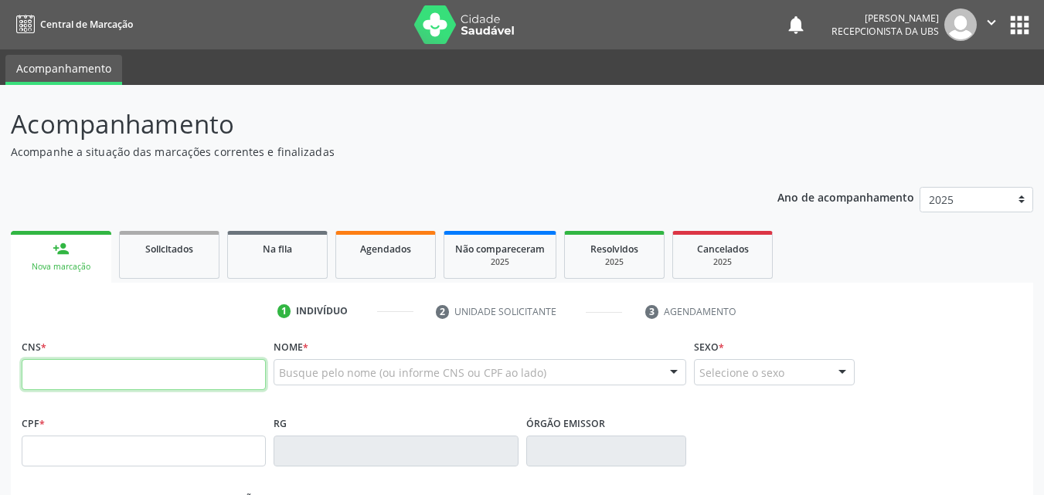
click at [85, 377] on input "text" at bounding box center [144, 374] width 244 height 31
type input "705 1098 8720 9540"
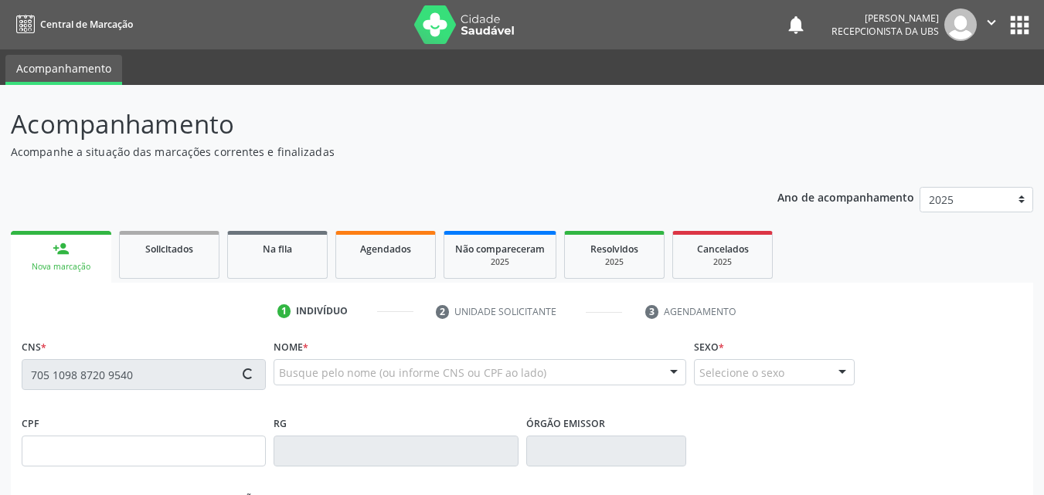
scroll to position [77, 0]
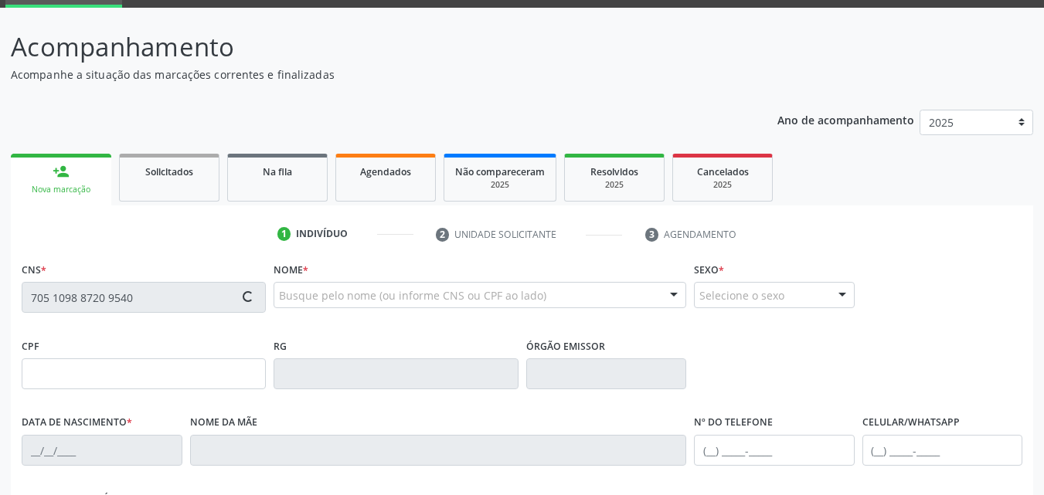
type input "050.398.494-94"
type input "01[DATE]"
type input "[PERSON_NAME] de Moura"
type input "[PHONE_NUMBER]"
type input "64"
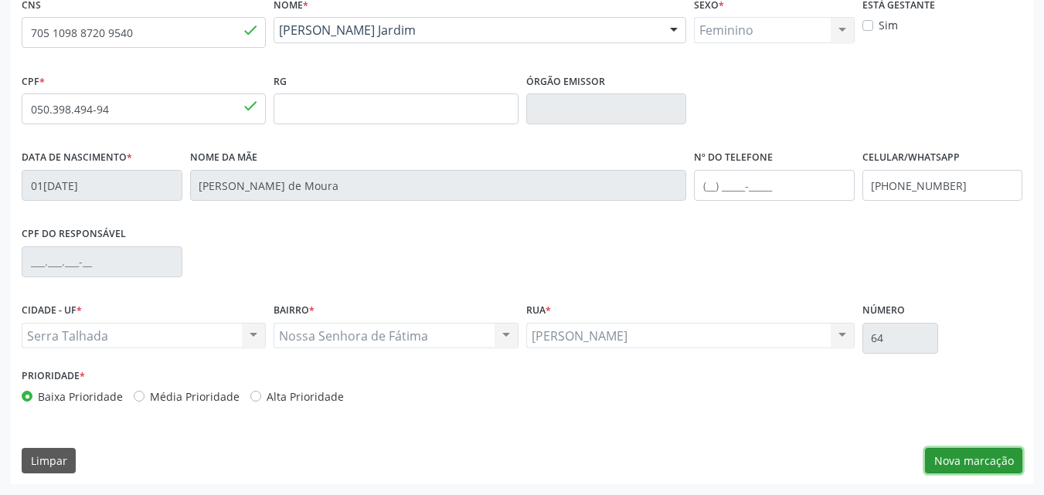
click at [959, 458] on button "Nova marcação" at bounding box center [973, 461] width 97 height 26
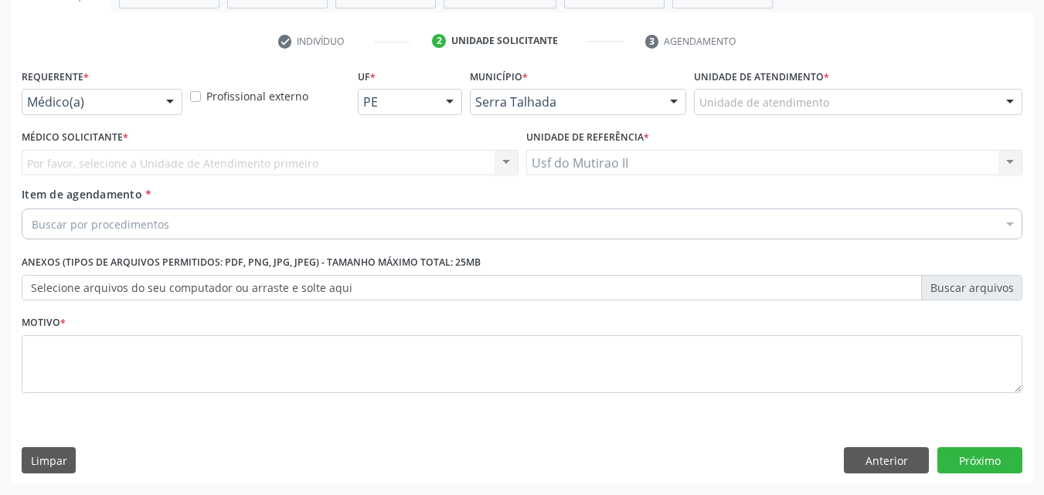
scroll to position [270, 0]
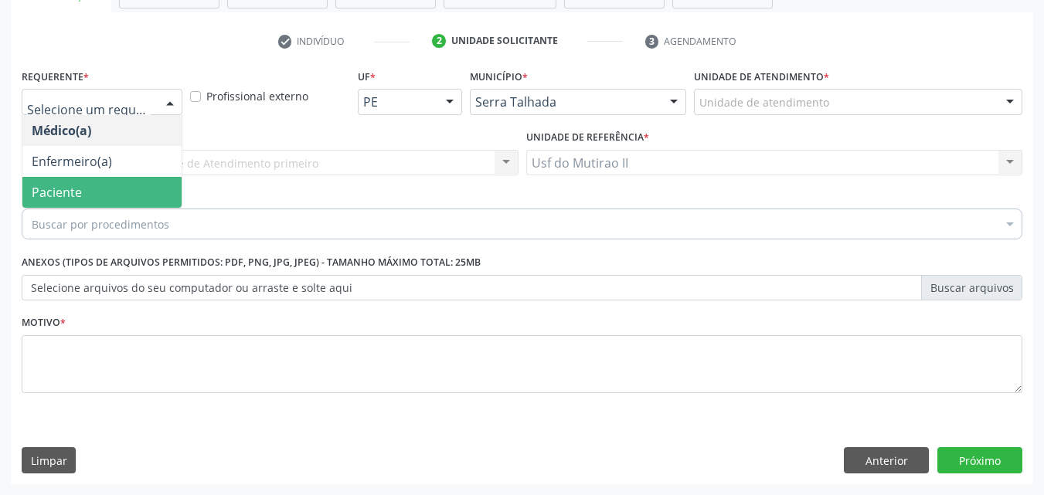
click at [114, 183] on span "Paciente" at bounding box center [101, 192] width 159 height 31
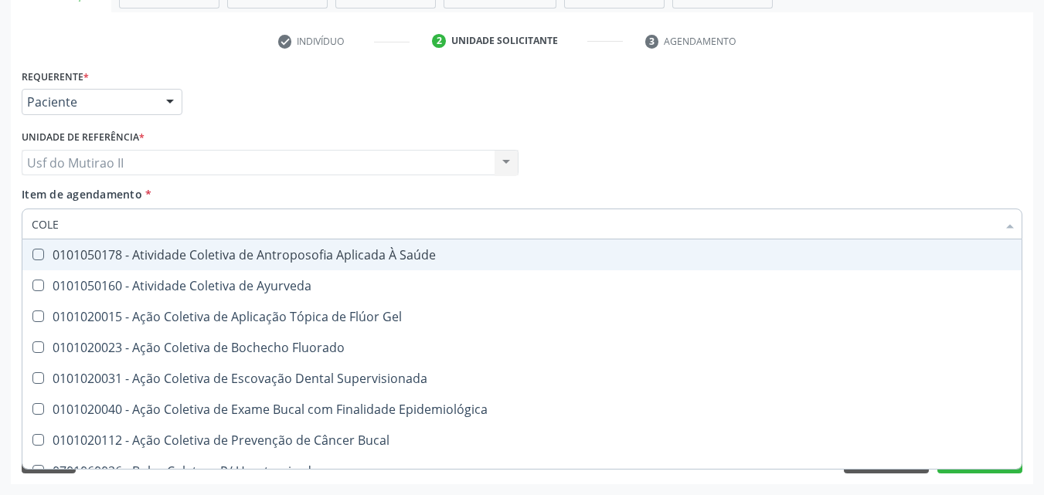
type input "COLES"
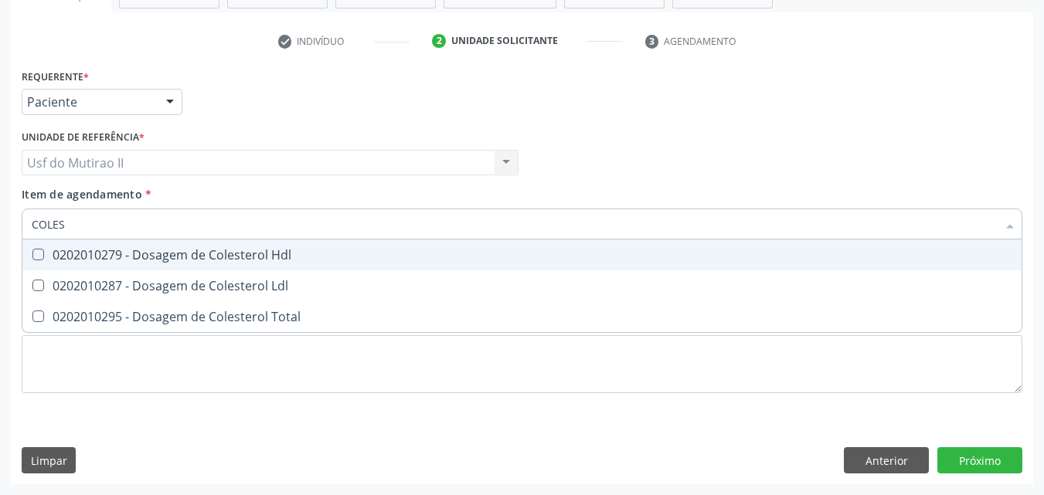
drag, startPoint x: 83, startPoint y: 239, endPoint x: 91, endPoint y: 253, distance: 16.3
click at [84, 235] on div "COLES Selecionar todos 0202010279 - Dosagem de Colesterol Hdl 0202010287 - Dosa…" at bounding box center [522, 222] width 1000 height 26
click at [95, 264] on span "0202010279 - Dosagem de Colesterol Hdl" at bounding box center [521, 254] width 999 height 31
checkbox Hdl "true"
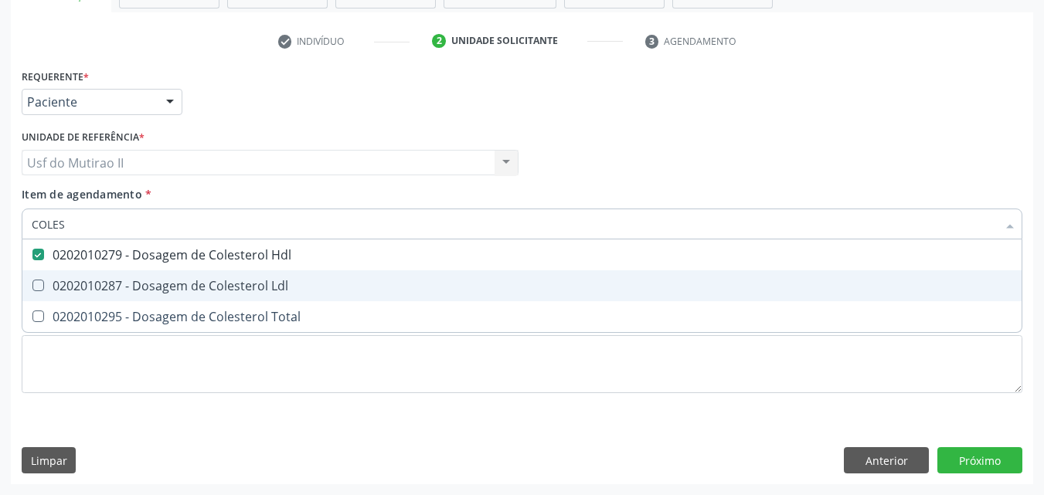
click at [95, 283] on div "0202010287 - Dosagem de Colesterol Ldl" at bounding box center [522, 286] width 980 height 12
checkbox Ldl "true"
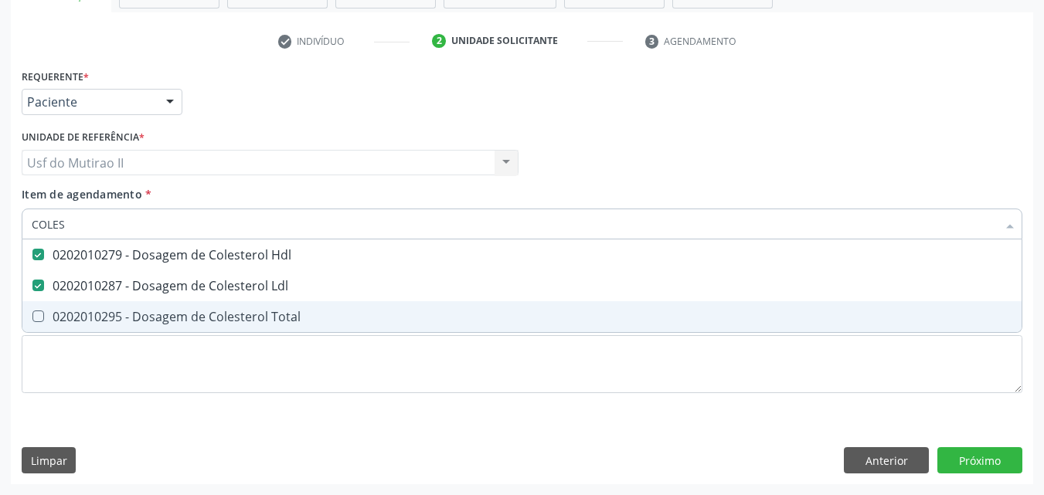
click at [90, 318] on div "0202010295 - Dosagem de Colesterol Total" at bounding box center [522, 317] width 980 height 12
checkbox Total "true"
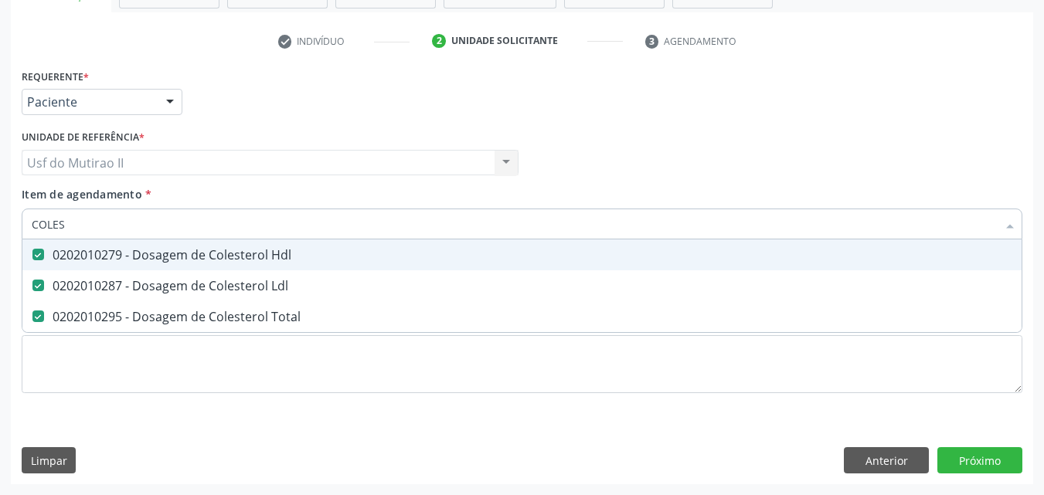
drag, startPoint x: 71, startPoint y: 223, endPoint x: 29, endPoint y: 219, distance: 42.7
click at [29, 219] on div "COLES" at bounding box center [522, 224] width 1000 height 31
checkbox Hdl "false"
checkbox Ldl "false"
checkbox Total "false"
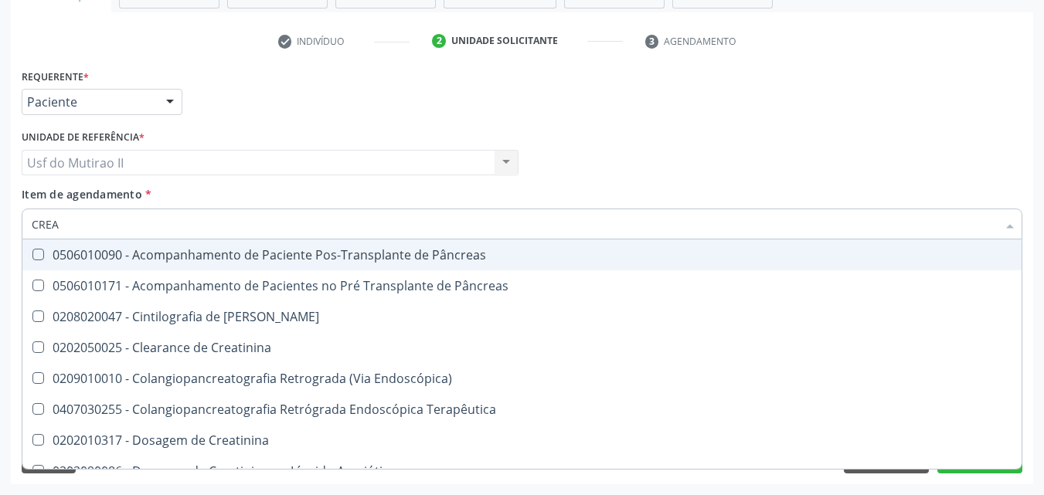
type input "CREAT"
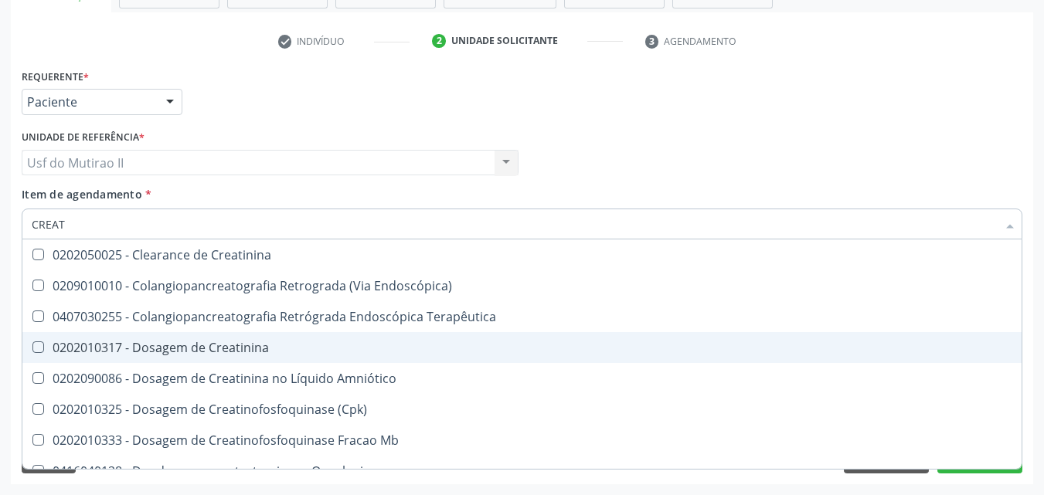
click at [66, 352] on div "0202010317 - Dosagem de Creatinina" at bounding box center [522, 347] width 980 height 12
checkbox Creatinina "true"
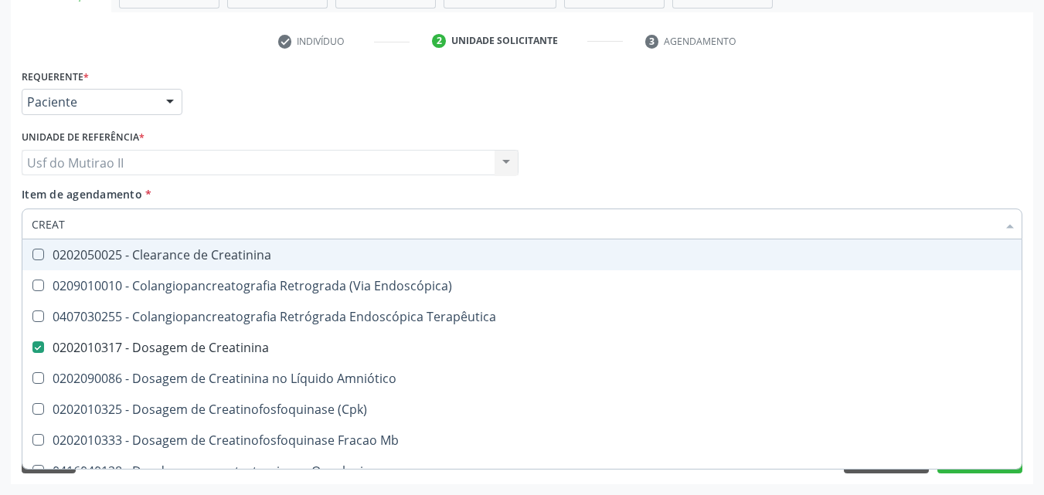
drag, startPoint x: 88, startPoint y: 222, endPoint x: 1, endPoint y: 211, distance: 88.1
click at [0, 218] on div "Acompanhamento Acompanhe a situação das marcações correntes e finalizadas Relat…" at bounding box center [522, 155] width 1044 height 681
checkbox Creatinina "false"
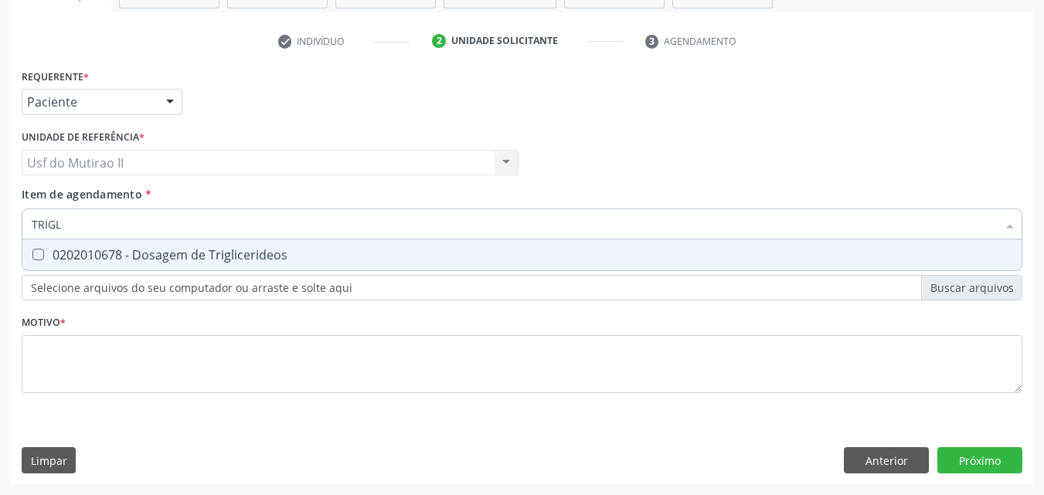
type input "TRIGLI"
click at [31, 256] on div at bounding box center [28, 255] width 12 height 12
checkbox Triglicerideos "true"
drag, startPoint x: 90, startPoint y: 209, endPoint x: 0, endPoint y: 223, distance: 90.7
click at [0, 223] on div "Acompanhamento Acompanhe a situação das marcações correntes e finalizadas Relat…" at bounding box center [522, 155] width 1044 height 681
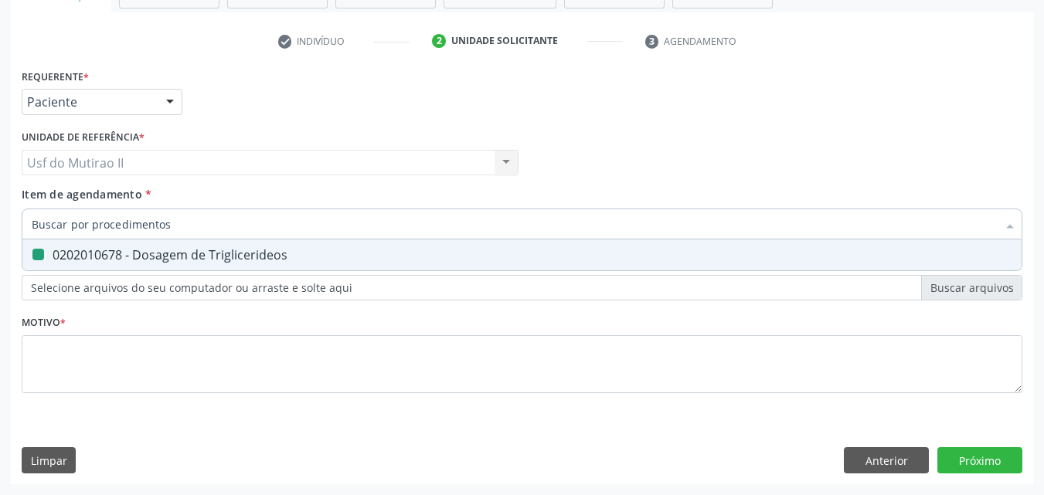
checkbox Triglicerideos "false"
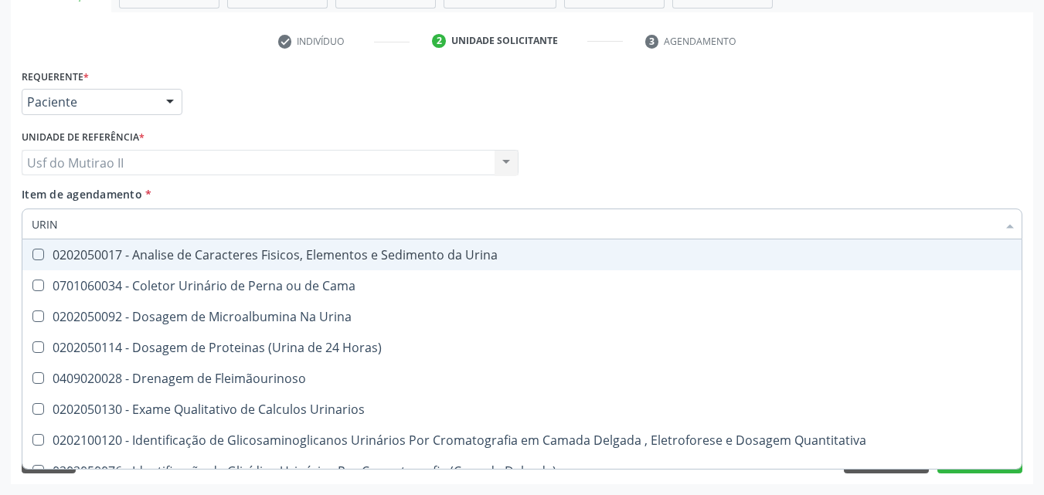
type input "URINA"
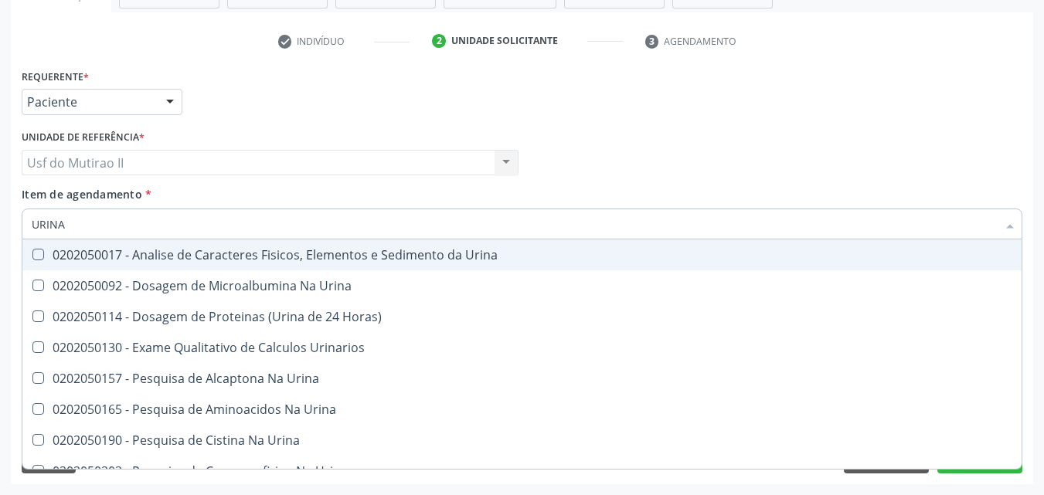
click at [49, 258] on div "0202050017 - Analise de Caracteres Fisicos, Elementos e Sedimento da Urina" at bounding box center [522, 255] width 980 height 12
checkbox Urina "true"
drag, startPoint x: 79, startPoint y: 228, endPoint x: 12, endPoint y: 218, distance: 67.2
click at [12, 218] on div "Requerente * Paciente Médico(a) Enfermeiro(a) Paciente Nenhum resultado encontr…" at bounding box center [522, 274] width 1022 height 419
checkbox Urina "false"
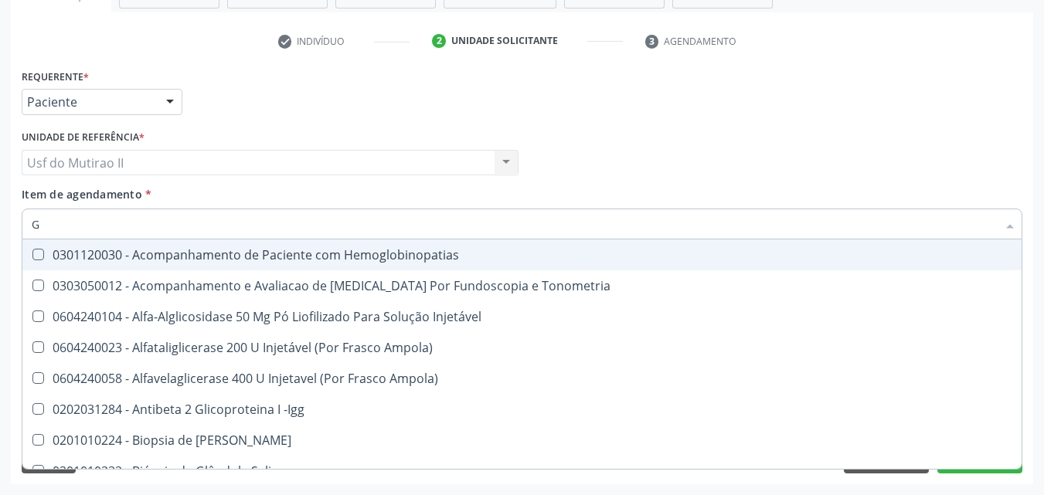
type input "GL"
checkbox Triglicerideos "true"
type input "GLI"
checkbox Glomerular "true"
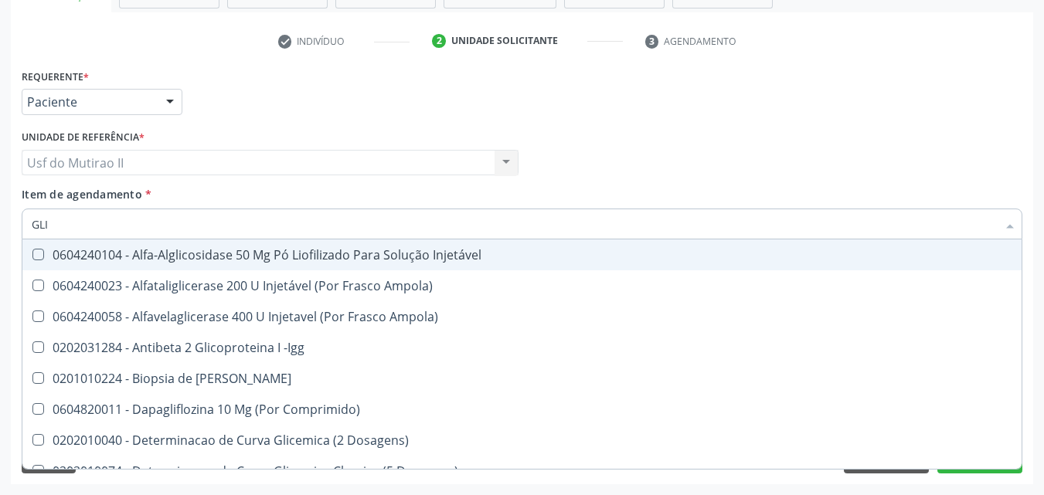
type input "GLIC"
checkbox Derrames "true"
checkbox Triglicerideos "false"
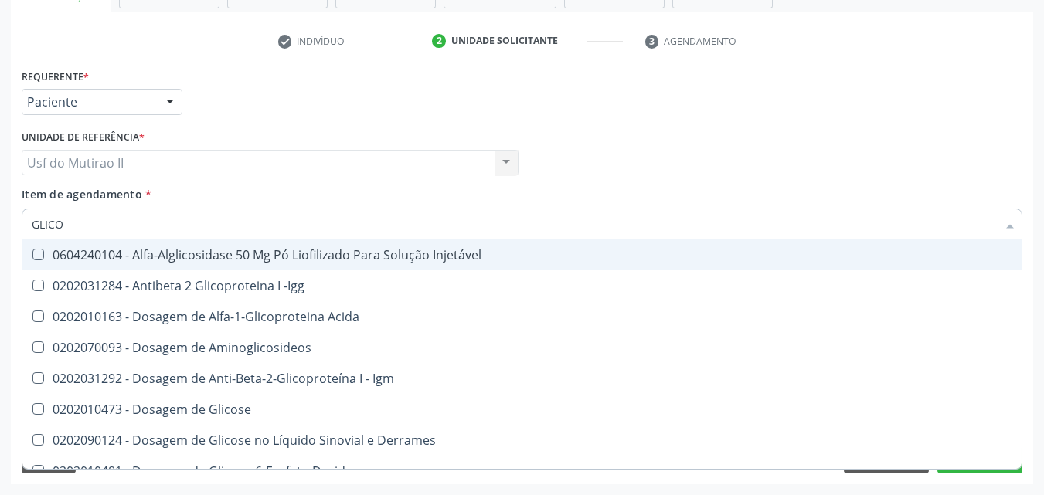
type input "GLICOS"
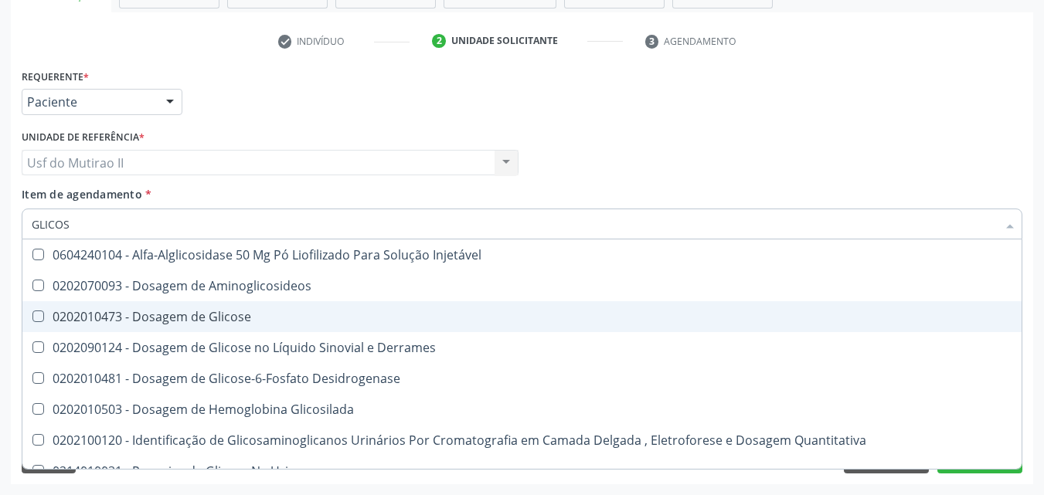
click at [177, 314] on div "0202010473 - Dosagem de Glicose" at bounding box center [522, 317] width 980 height 12
checkbox Glicose "true"
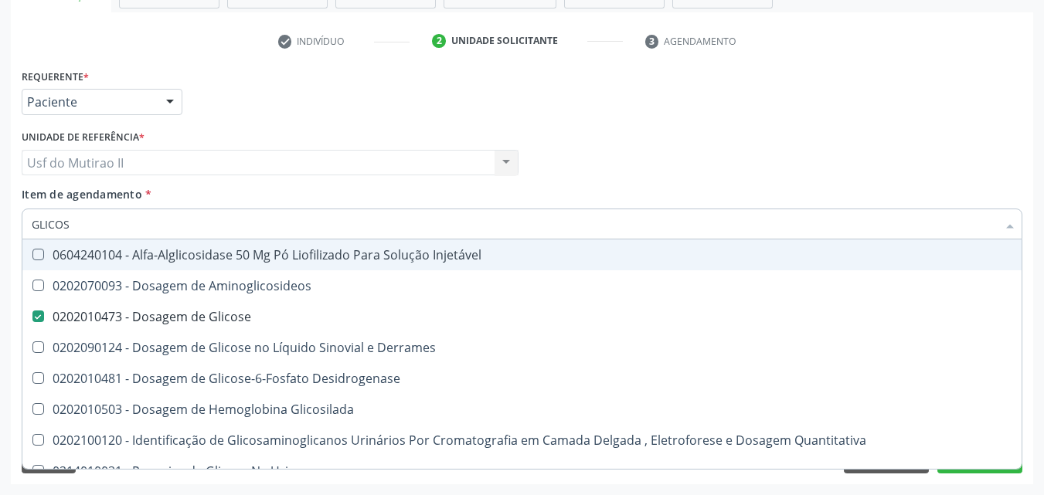
drag, startPoint x: 103, startPoint y: 231, endPoint x: 0, endPoint y: 215, distance: 104.0
click at [0, 215] on div "Acompanhamento Acompanhe a situação das marcações correntes e finalizadas Relat…" at bounding box center [522, 155] width 1044 height 681
checkbox Glicose "false"
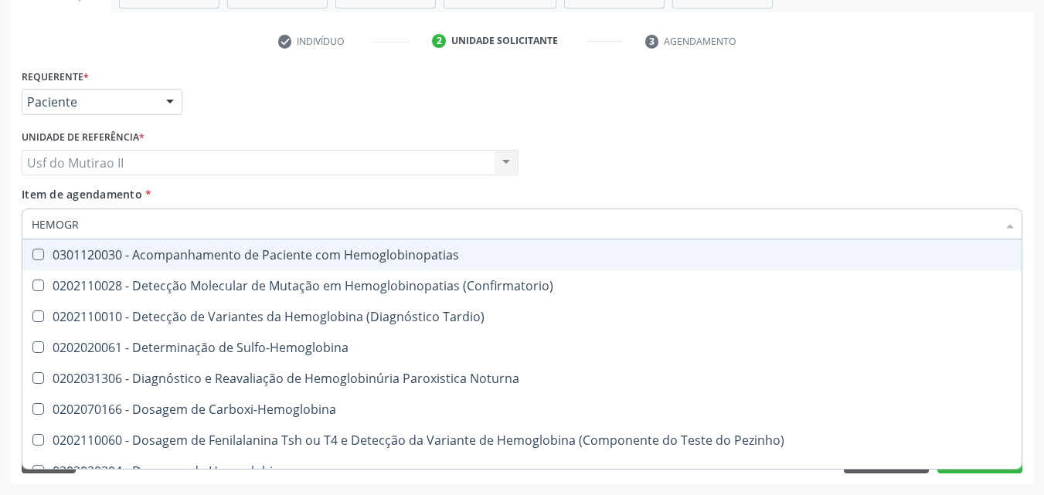
type input "HEMOGRA"
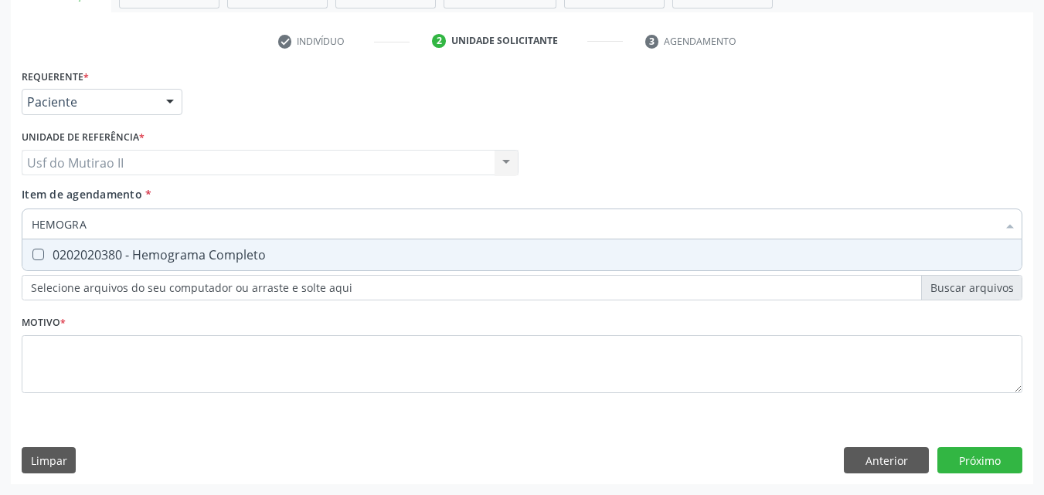
click at [51, 250] on div "0202020380 - Hemograma Completo" at bounding box center [522, 255] width 980 height 12
checkbox Completo "true"
drag, startPoint x: 119, startPoint y: 224, endPoint x: 12, endPoint y: 219, distance: 106.7
click at [12, 219] on div "Requerente * Paciente Médico(a) Enfermeiro(a) Paciente Nenhum resultado encontr…" at bounding box center [522, 274] width 1022 height 419
checkbox Completo "false"
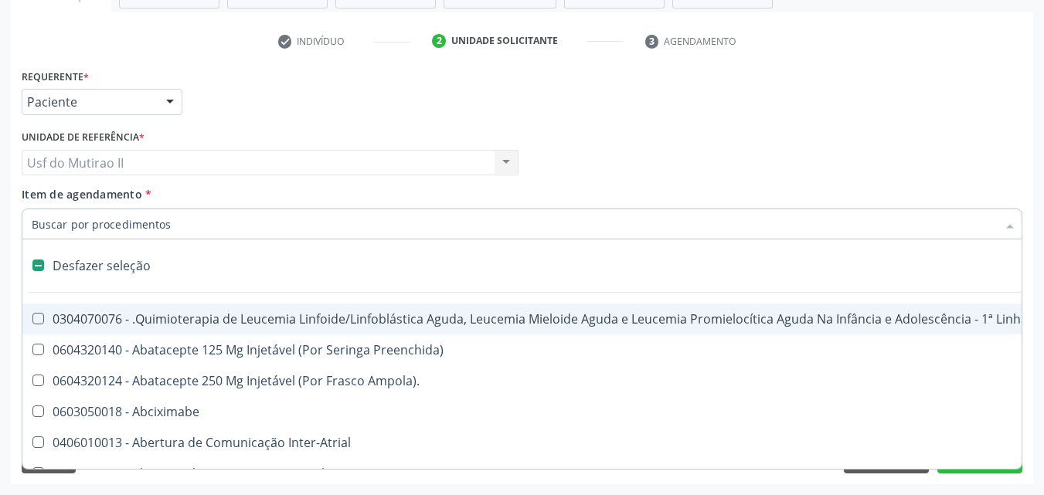
type input "U"
checkbox Ml\) "true"
checkbox Urina "false"
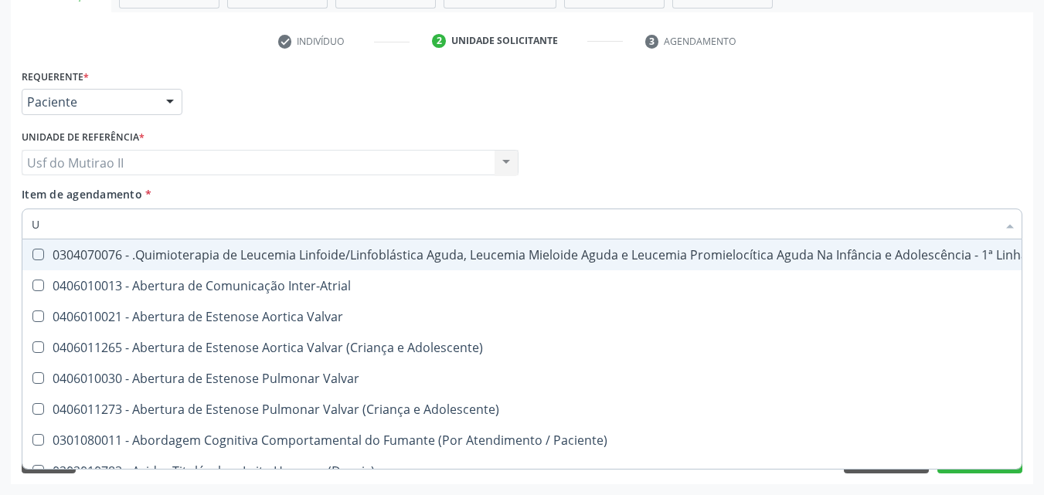
type input "UR"
checkbox Diálise "true"
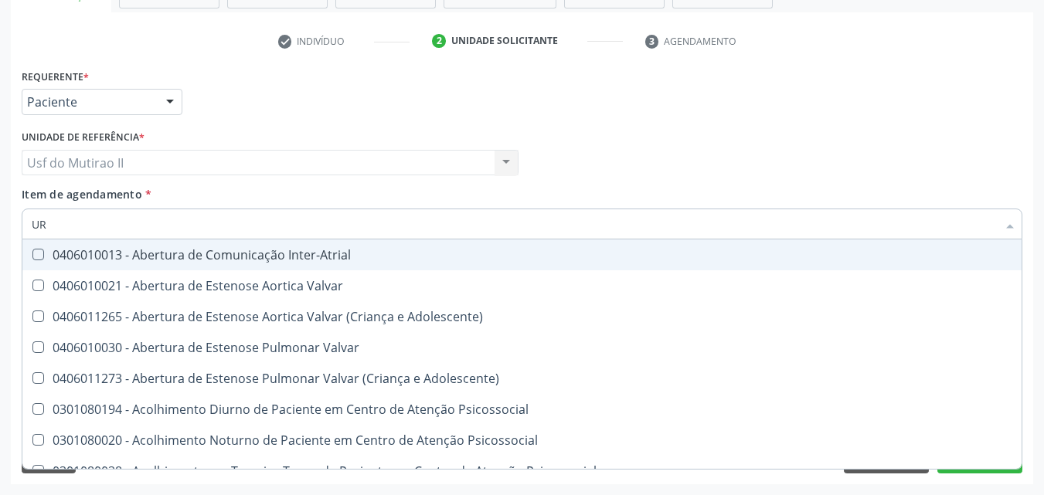
type input "URE"
checkbox Urina "false"
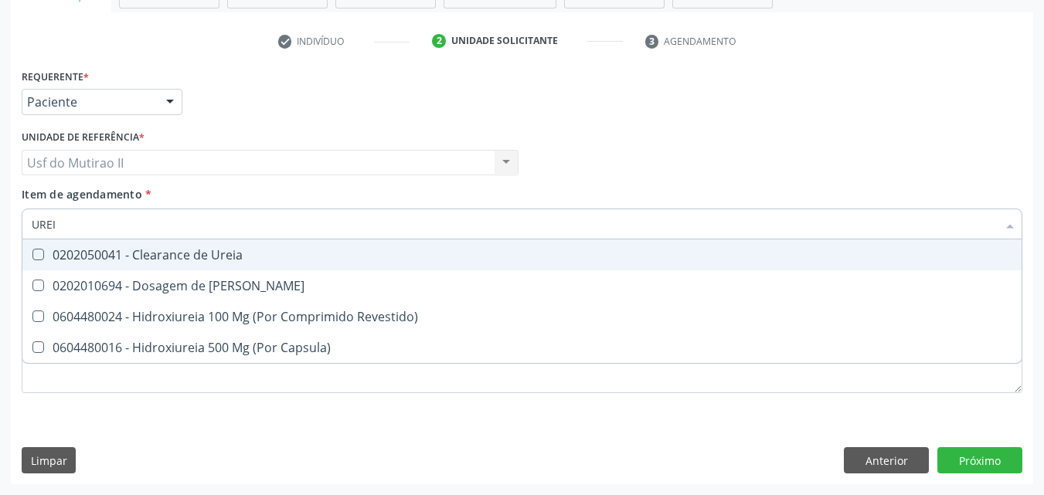
type input "UREIA"
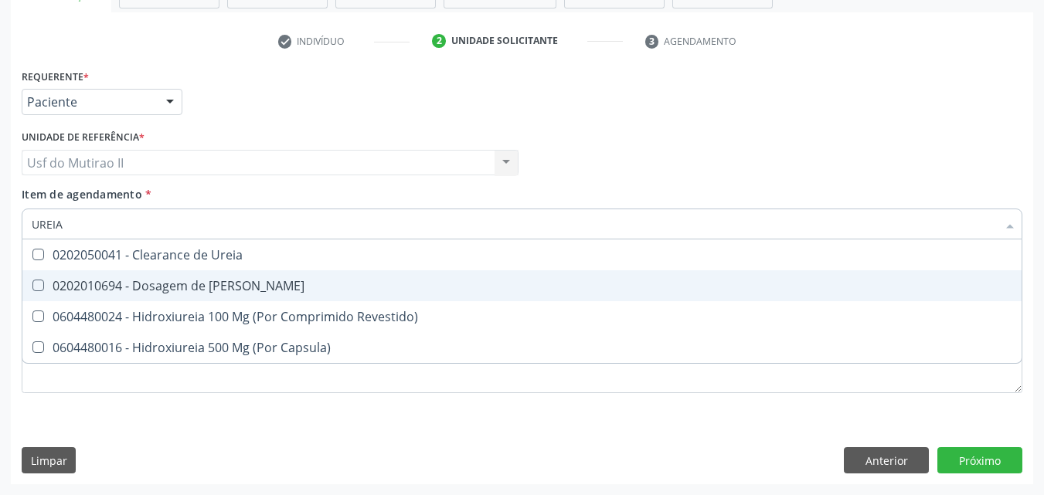
click at [141, 287] on div "0202010694 - Dosagem de [PERSON_NAME]" at bounding box center [522, 286] width 980 height 12
checkbox Ureia "true"
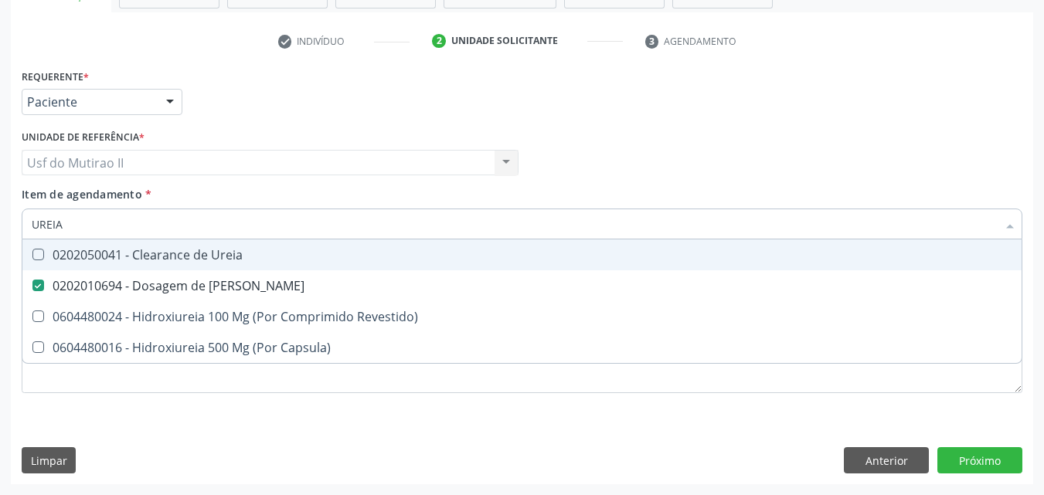
drag, startPoint x: 80, startPoint y: 226, endPoint x: 0, endPoint y: 236, distance: 81.0
click at [0, 236] on div "Acompanhamento Acompanhe a situação das marcações correntes e finalizadas Relat…" at bounding box center [522, 155] width 1044 height 681
checkbox Ureia "false"
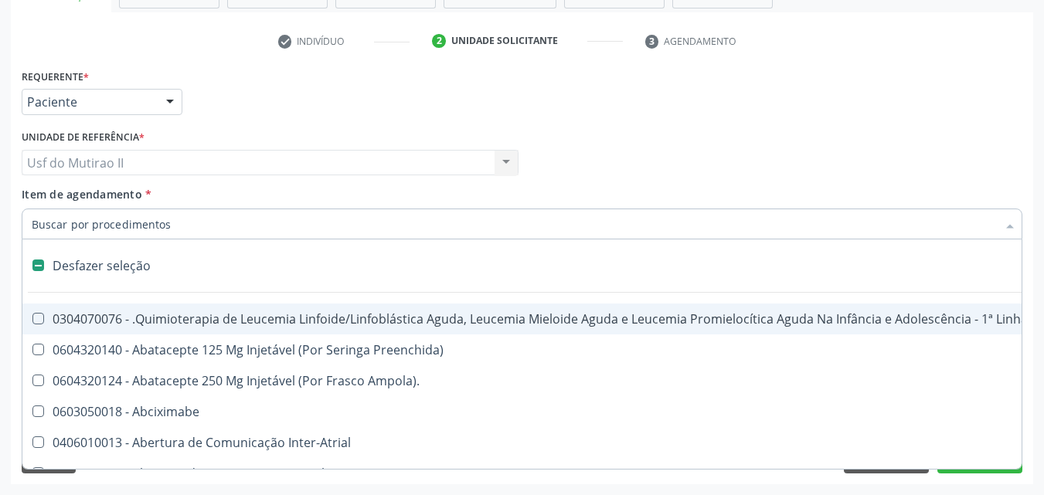
type input "T"
checkbox Reto "true"
checkbox Urina "false"
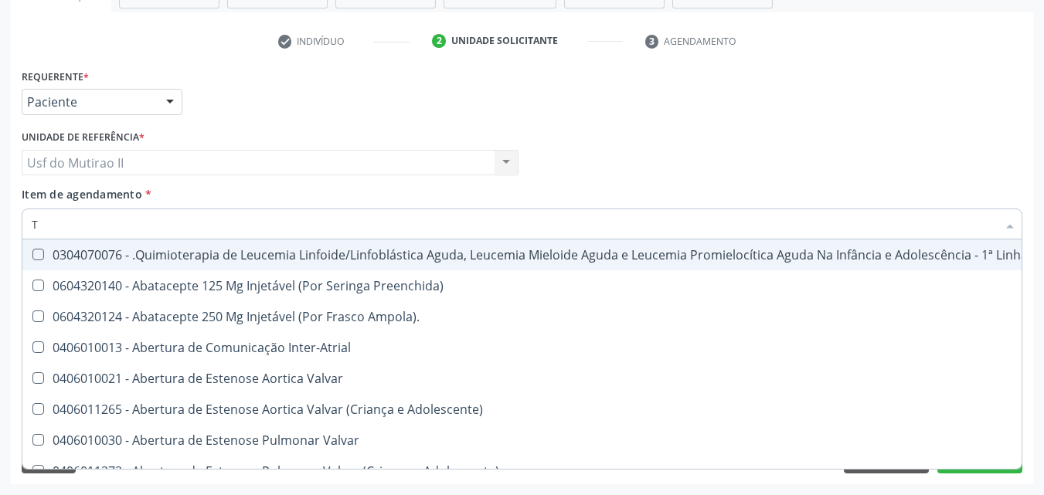
type input "TG"
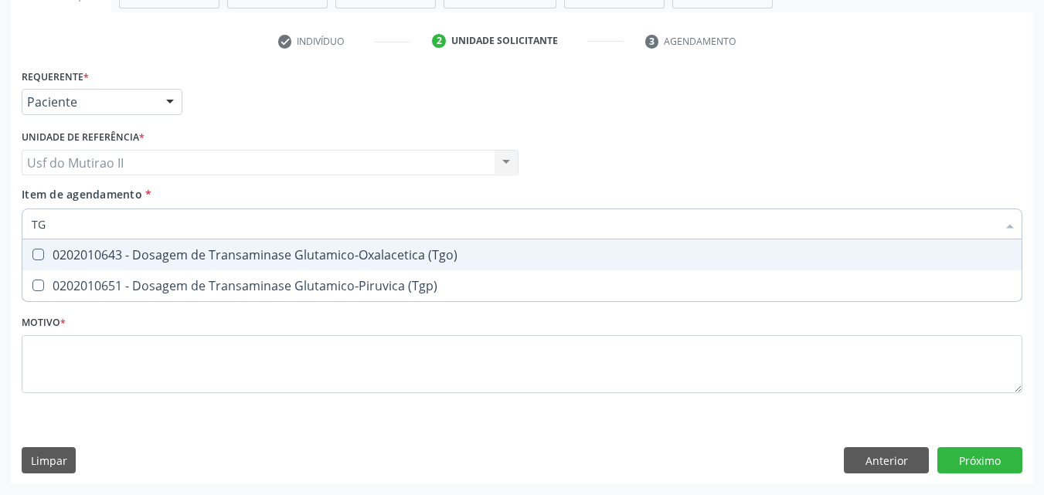
click at [145, 235] on input "TG" at bounding box center [514, 224] width 965 height 31
click at [145, 252] on div "0202010643 - Dosagem de Transaminase Glutamico-Oxalacetica (Tgo)" at bounding box center [522, 255] width 980 height 12
checkbox \(Tgo\) "true"
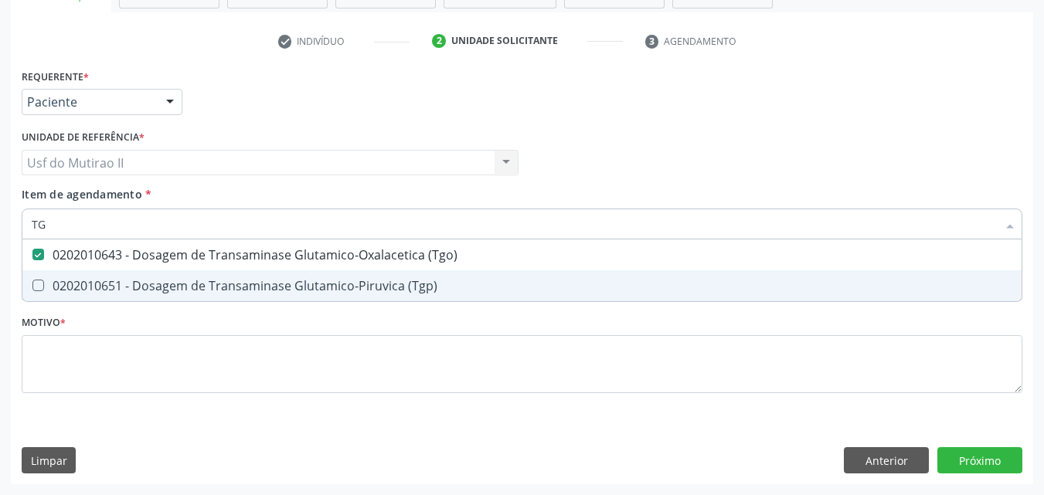
click at [151, 280] on div "0202010651 - Dosagem de Transaminase Glutamico-Piruvica (Tgp)" at bounding box center [522, 286] width 980 height 12
checkbox \(Tgp\) "true"
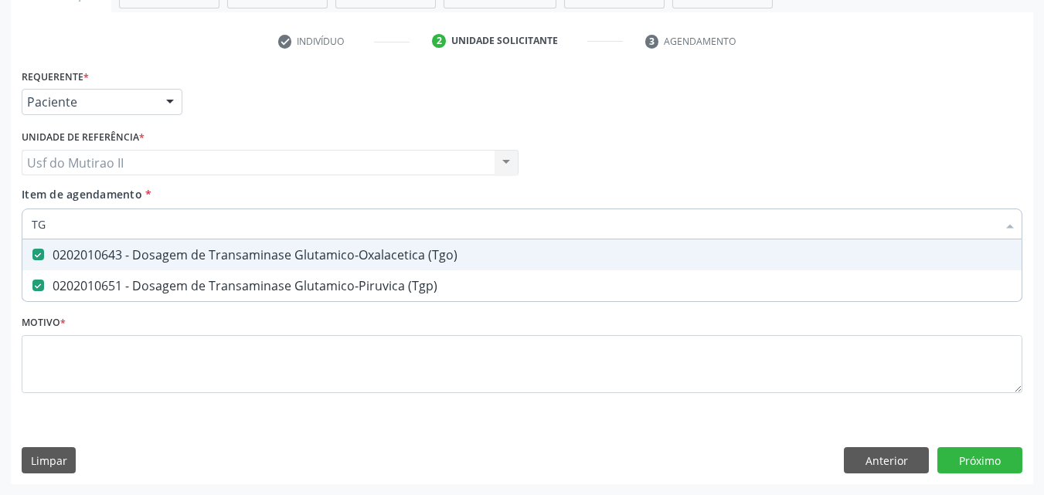
drag, startPoint x: 113, startPoint y: 224, endPoint x: 0, endPoint y: 217, distance: 113.0
click at [0, 217] on div "Acompanhamento Acompanhe a situação das marcações correntes e finalizadas Relat…" at bounding box center [522, 155] width 1044 height 681
checkbox \(Tgo\) "false"
checkbox \(Tgp\) "false"
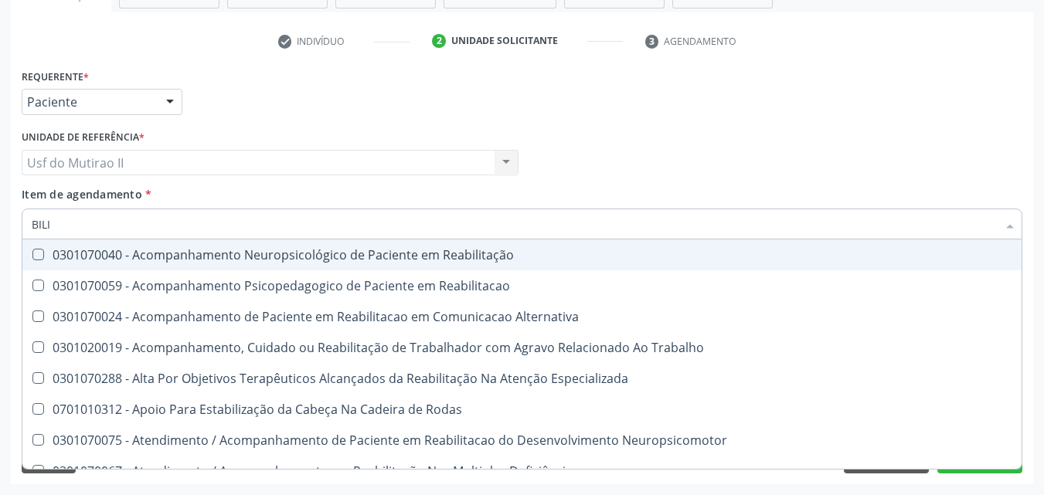
type input "BILIR"
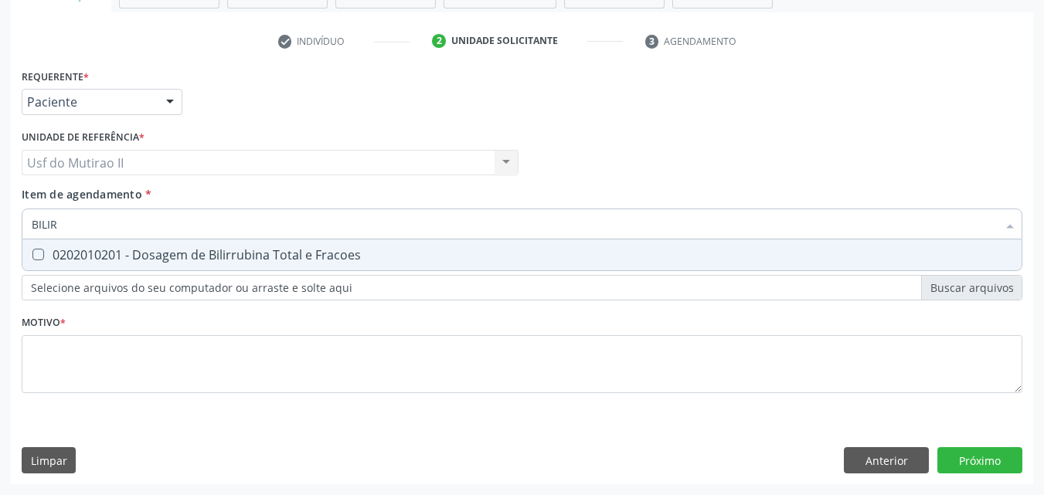
click at [61, 269] on span "0202010201 - Dosagem de Bilirrubina Total e Fracoes" at bounding box center [521, 254] width 999 height 31
checkbox Fracoes "true"
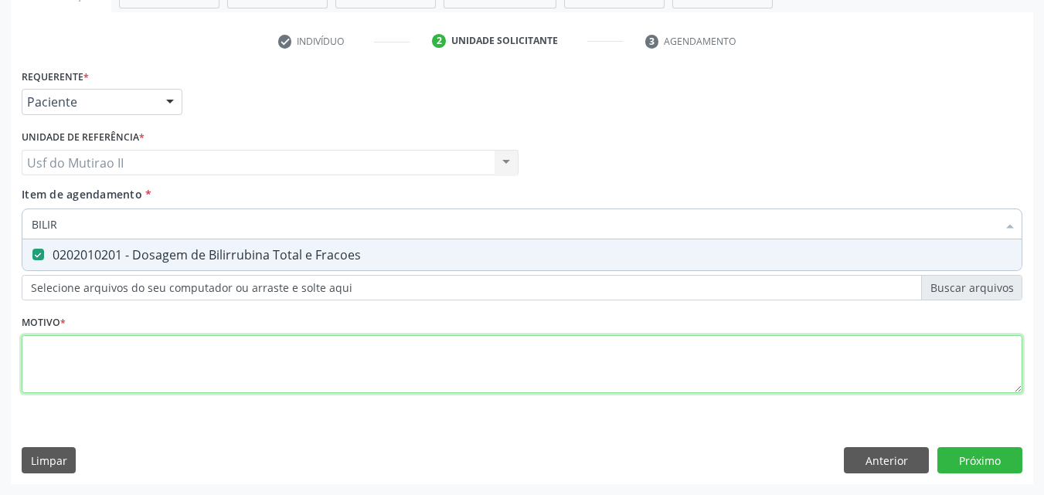
click at [167, 373] on div "Requerente * Paciente Médico(a) Enfermeiro(a) Paciente Nenhum resultado encontr…" at bounding box center [522, 240] width 1000 height 350
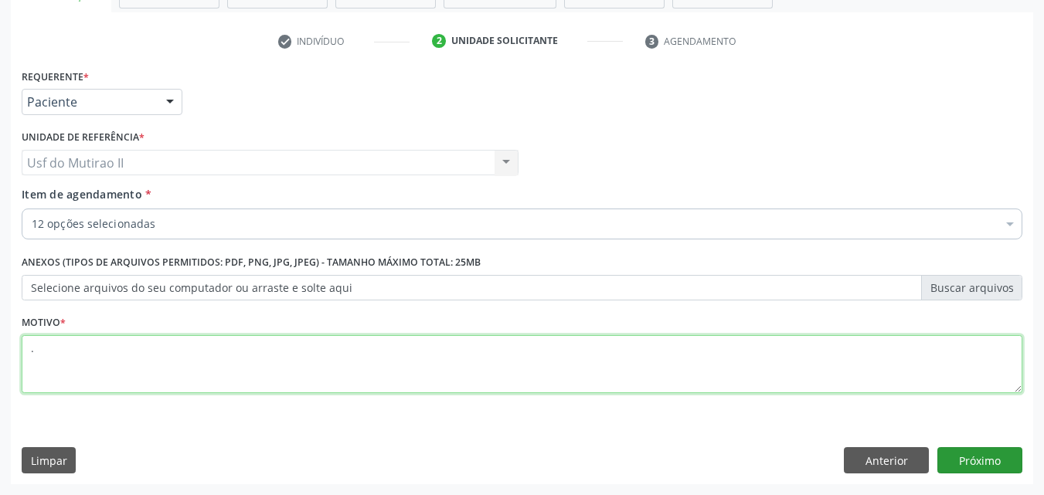
type textarea "."
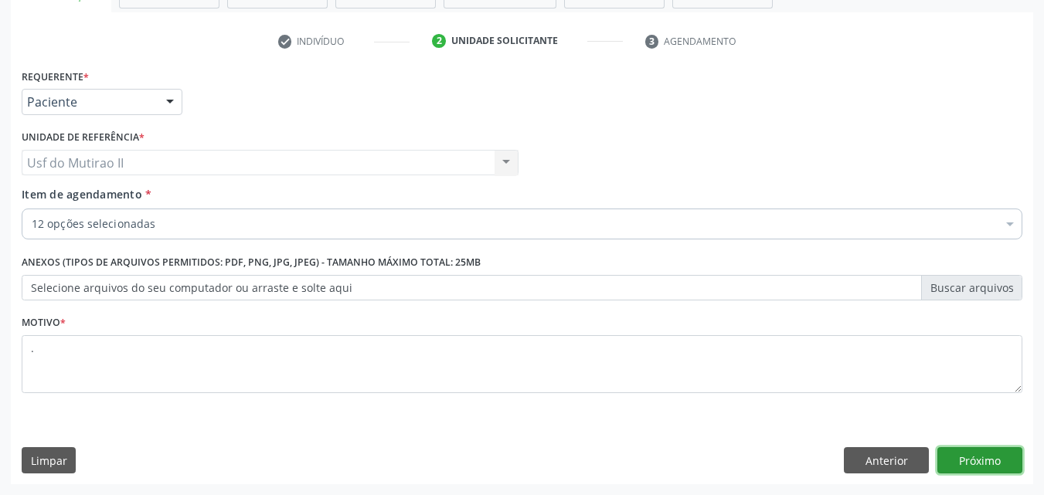
click at [959, 461] on button "Próximo" at bounding box center [979, 460] width 85 height 26
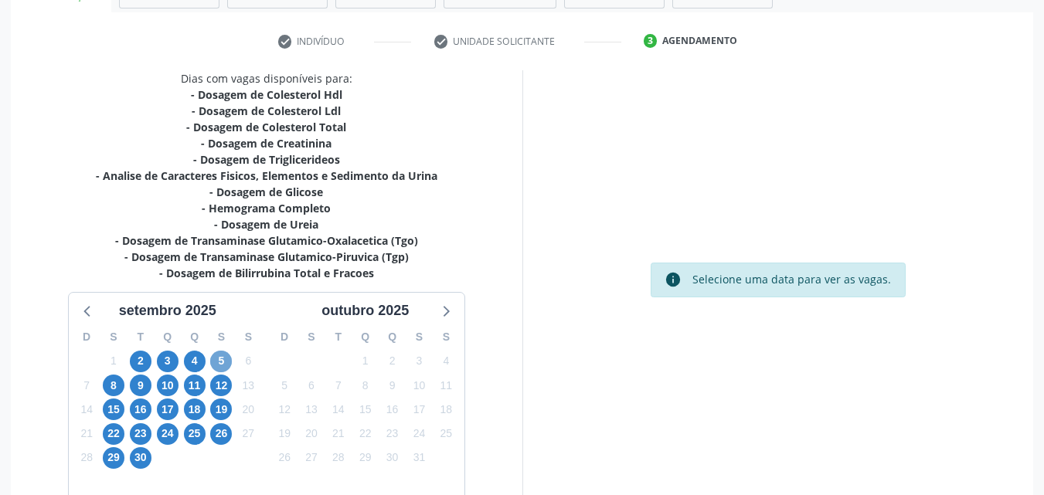
click at [226, 361] on span "5" at bounding box center [221, 362] width 22 height 22
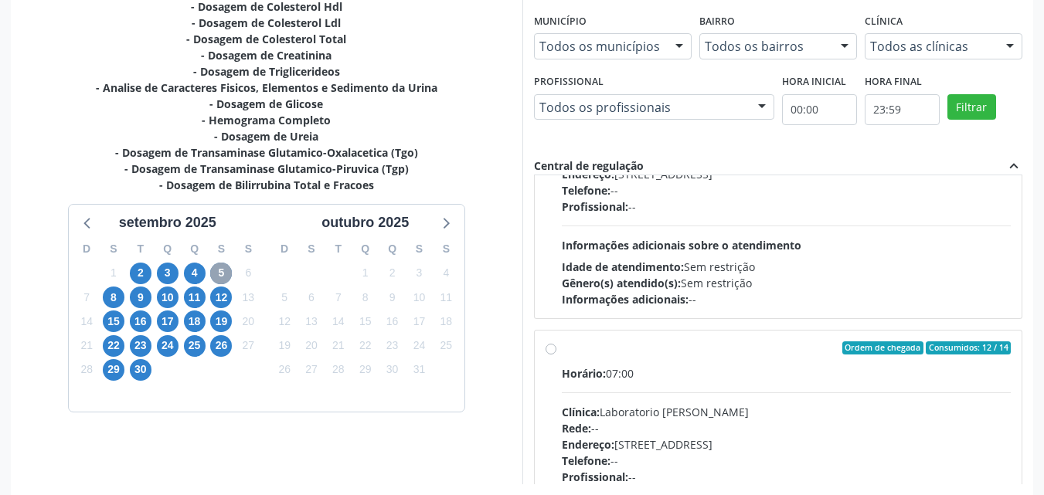
scroll to position [155, 0]
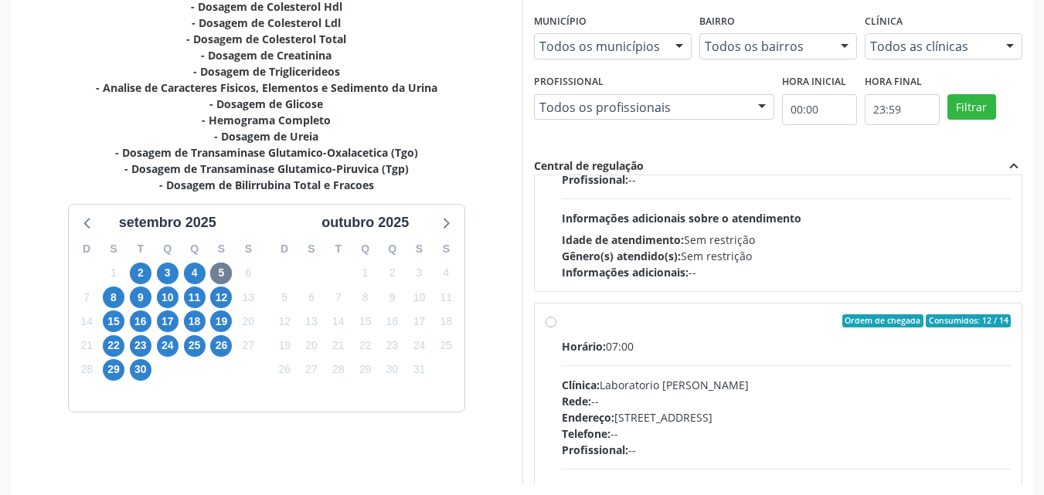
click at [685, 393] on div "Clínica: Laboratorio [PERSON_NAME]" at bounding box center [787, 385] width 450 height 16
click at [556, 328] on input "Ordem de chegada Consumidos: 12 / 14 Horário: 07:00 Clínica: Laboratorio [PERSO…" at bounding box center [550, 321] width 11 height 14
radio input "true"
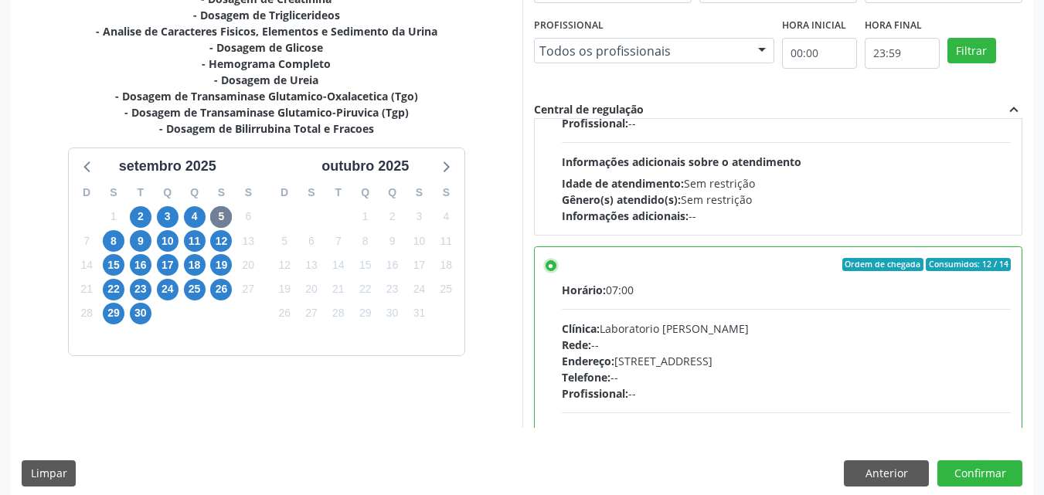
scroll to position [428, 0]
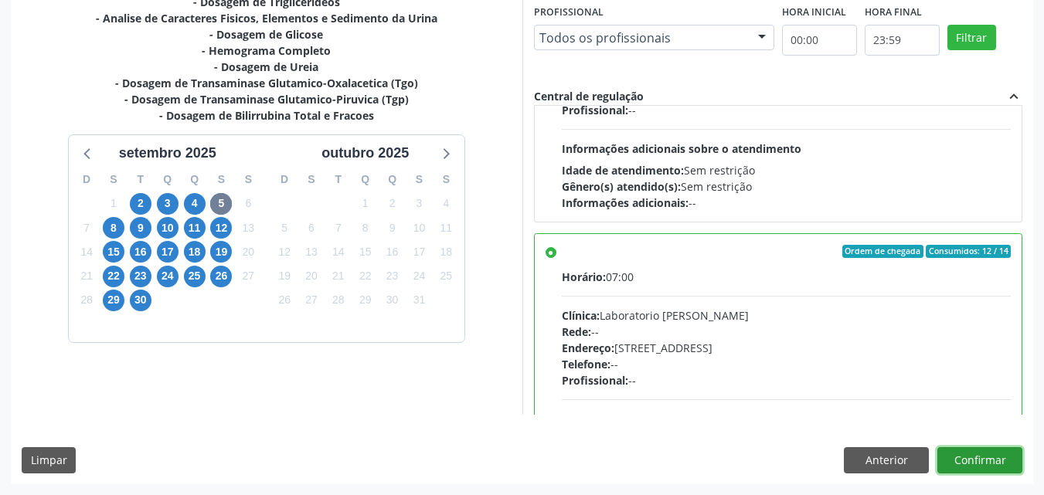
click at [981, 456] on button "Confirmar" at bounding box center [979, 460] width 85 height 26
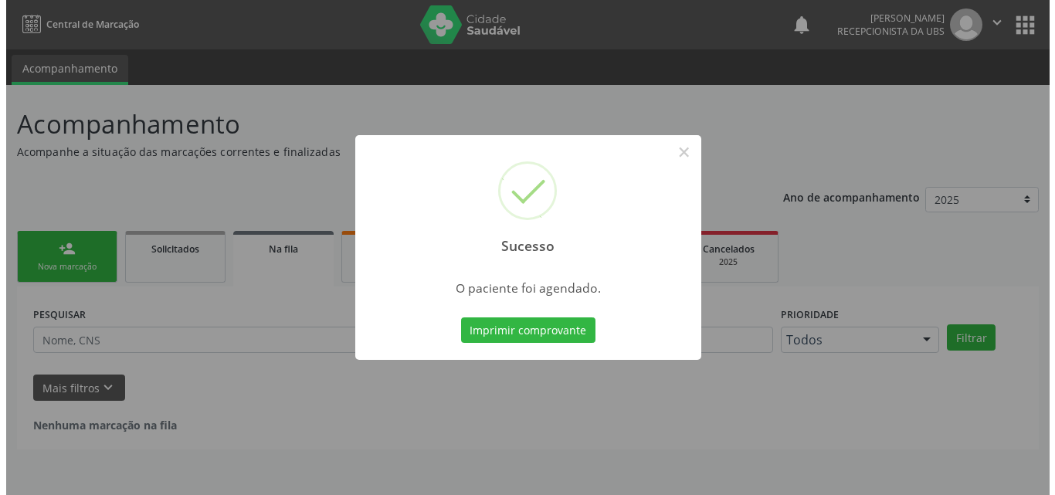
scroll to position [0, 0]
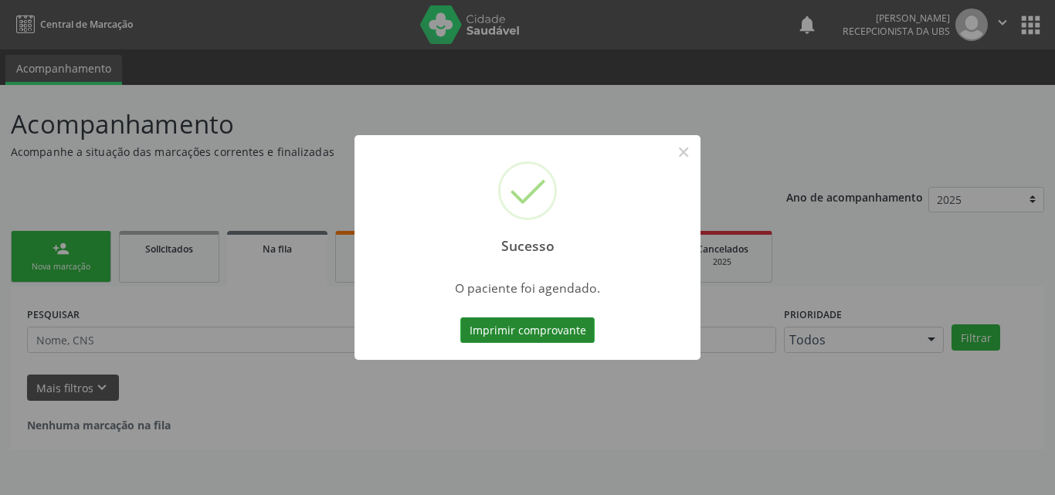
click at [534, 335] on button "Imprimir comprovante" at bounding box center [527, 331] width 134 height 26
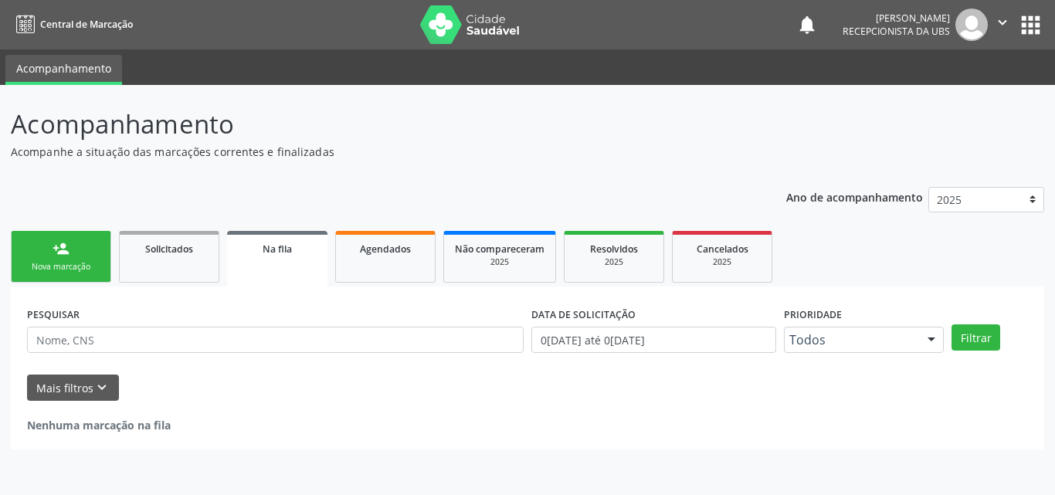
click at [70, 229] on ul "person_add Nova marcação Solicitados Na fila Agendados Não compareceram 2025 Re…" at bounding box center [528, 256] width 1034 height 59
click at [69, 254] on div "person_add" at bounding box center [61, 248] width 17 height 17
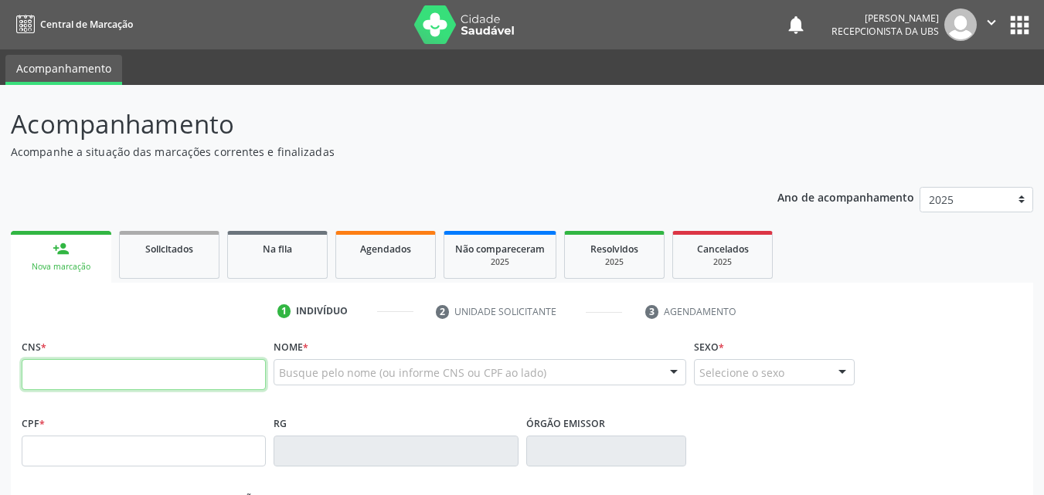
click at [237, 378] on input "text" at bounding box center [144, 374] width 244 height 31
paste input "705 1098 8720 9540"
type input "705 1098 8720 9540"
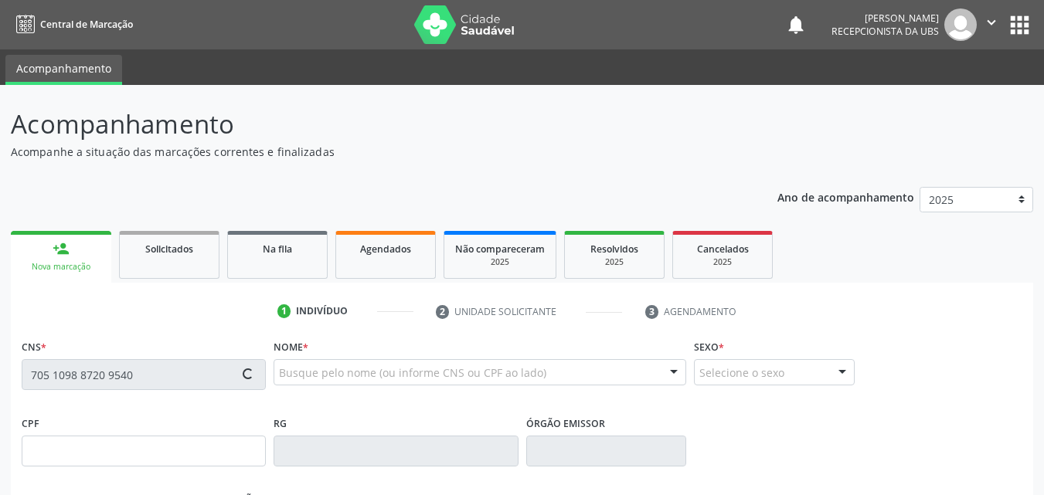
type input "050.398.494-94"
type input "01[DATE]"
type input "[PERSON_NAME] de Moura"
type input "[PHONE_NUMBER]"
type input "64"
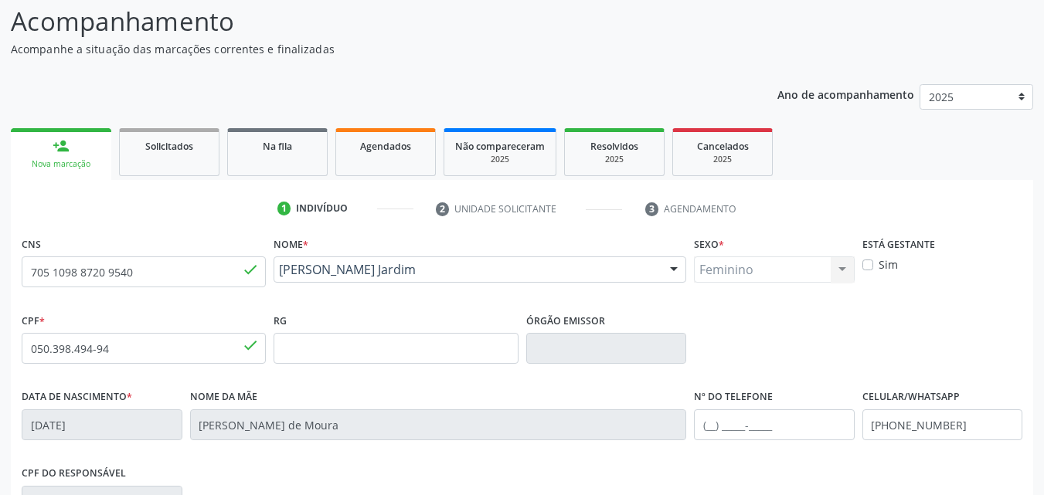
scroll to position [342, 0]
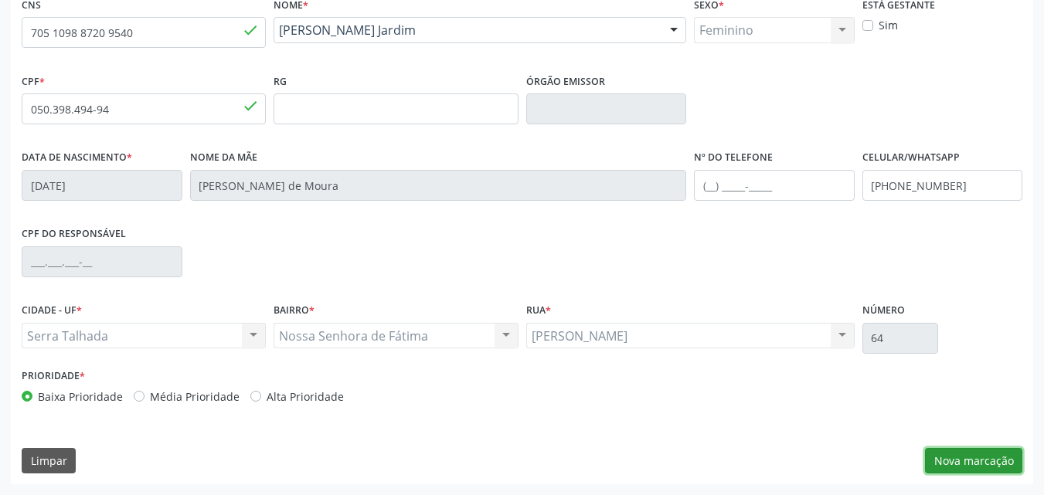
click at [1000, 464] on button "Nova marcação" at bounding box center [973, 461] width 97 height 26
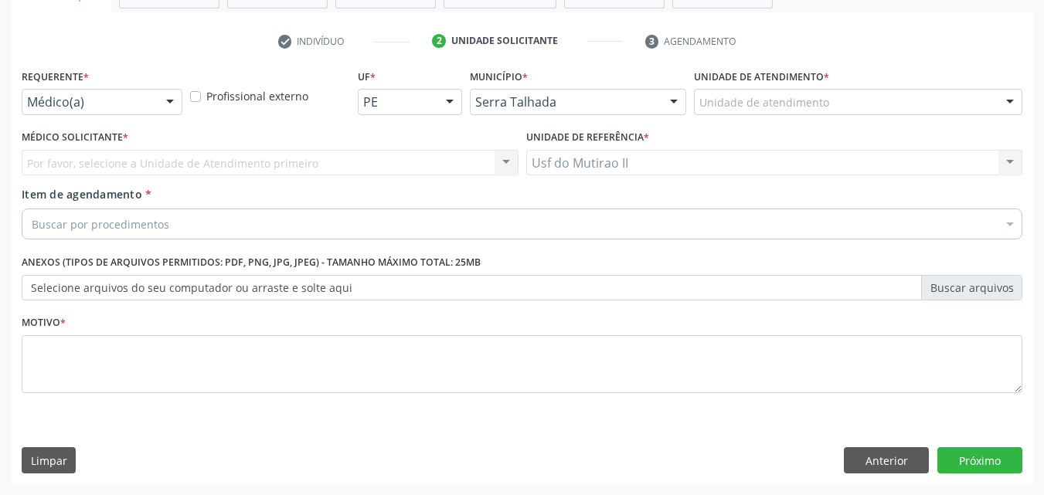
scroll to position [270, 0]
click at [120, 93] on div "Médico(a)" at bounding box center [102, 102] width 161 height 26
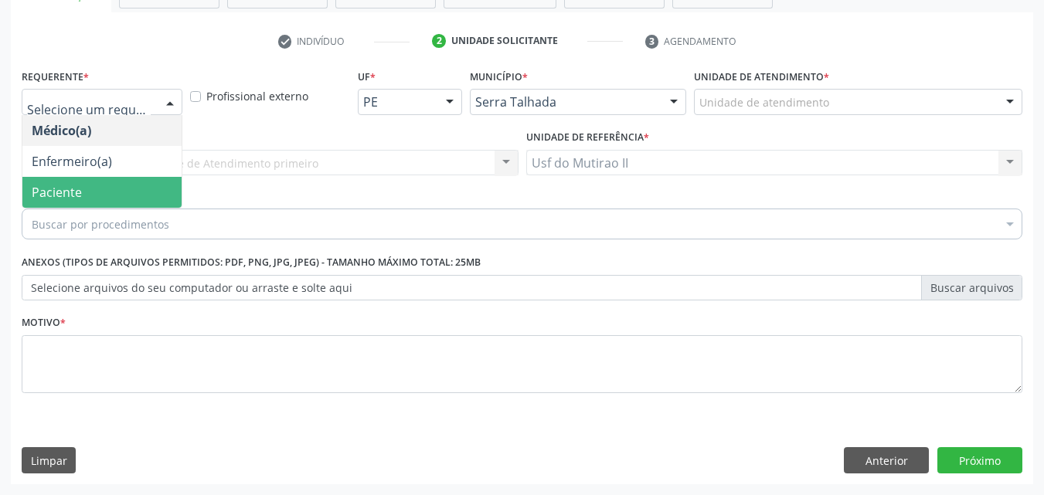
click at [91, 191] on span "Paciente" at bounding box center [101, 192] width 159 height 31
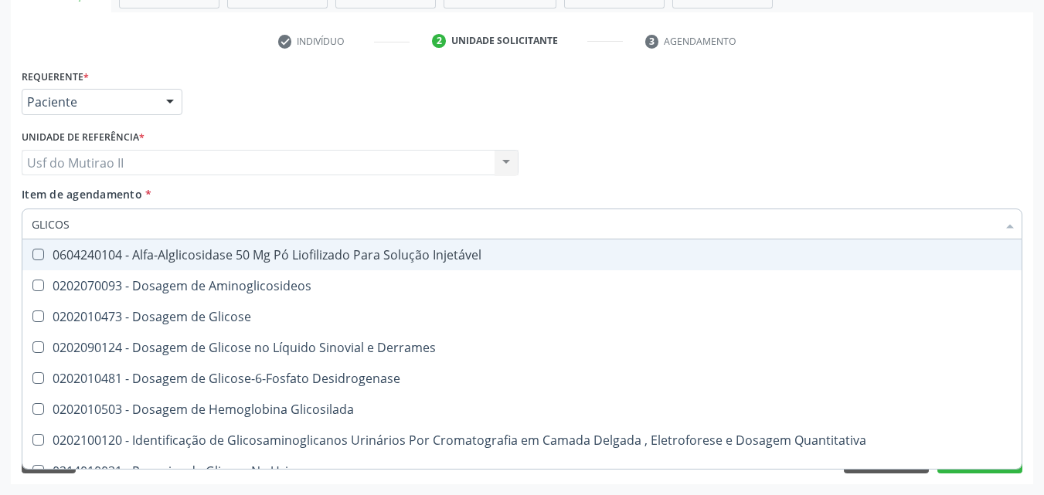
type input "GLICOSI"
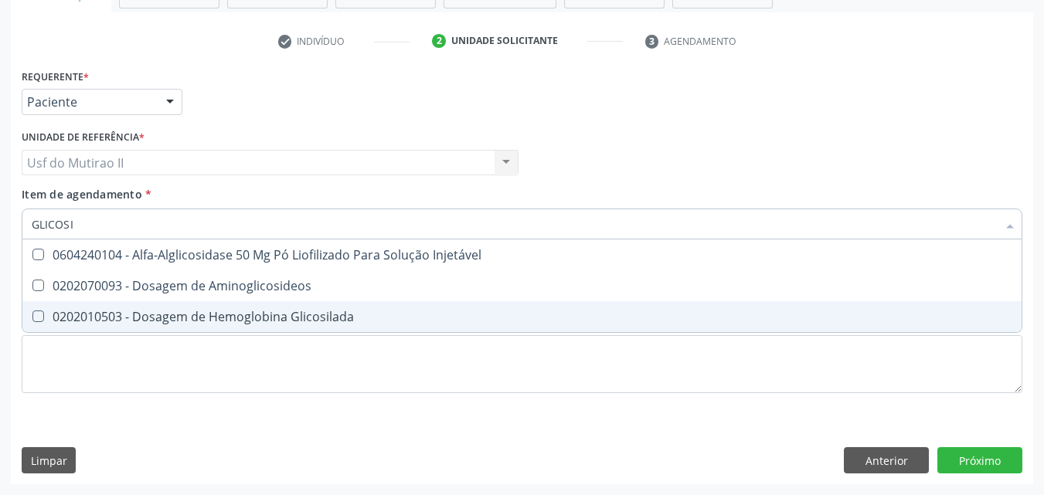
click at [168, 327] on span "0202010503 - Dosagem de Hemoglobina Glicosilada" at bounding box center [521, 316] width 999 height 31
checkbox Glicosilada "true"
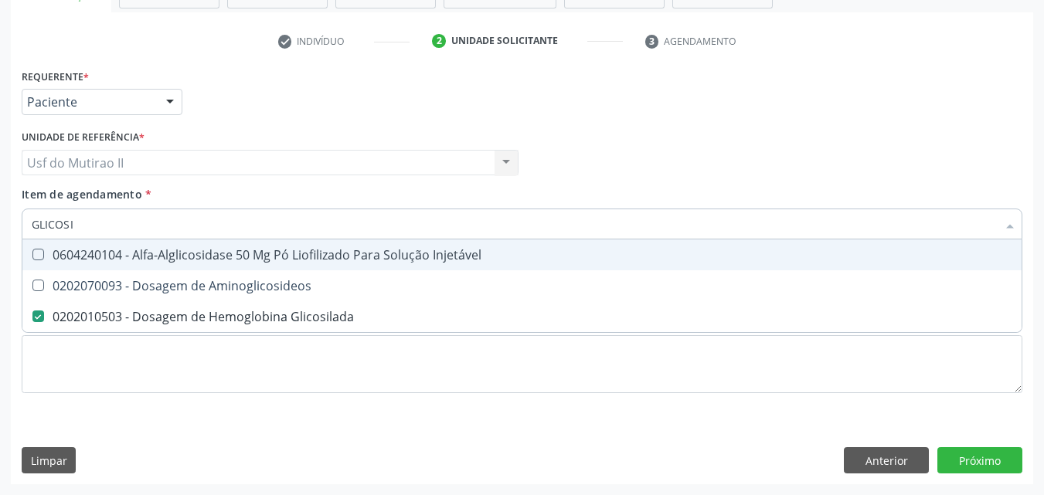
type input "GLICOSI"
click at [46, 235] on span "Item de agendamento * GLICOSI Desfazer seleção 0604240104 - Alfa-Alglicosidase …" at bounding box center [522, 211] width 1000 height 48
checkbox Aminoglicosideos "true"
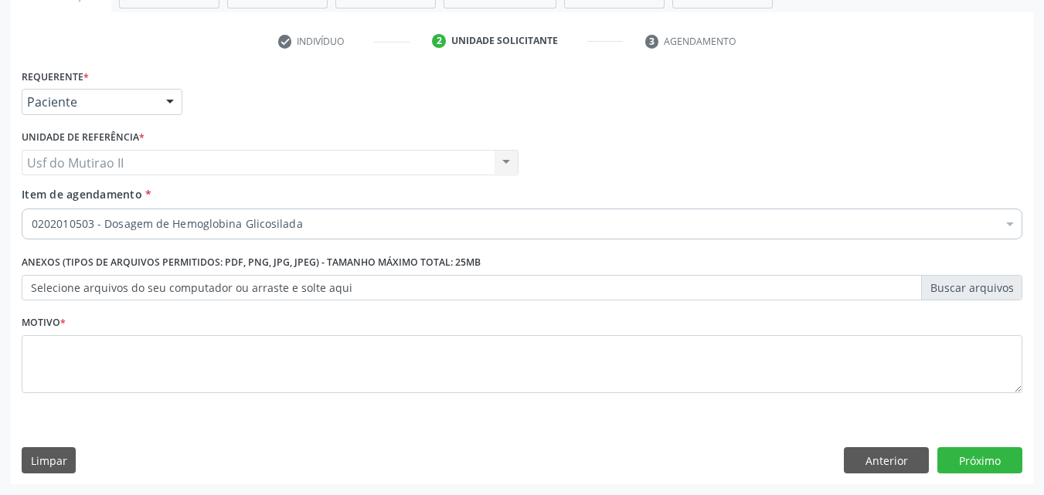
drag, startPoint x: 175, startPoint y: 212, endPoint x: 185, endPoint y: 204, distance: 13.2
click at [176, 212] on div "0202010503 - Dosagem de Hemoglobina Glicosilada" at bounding box center [522, 224] width 1000 height 31
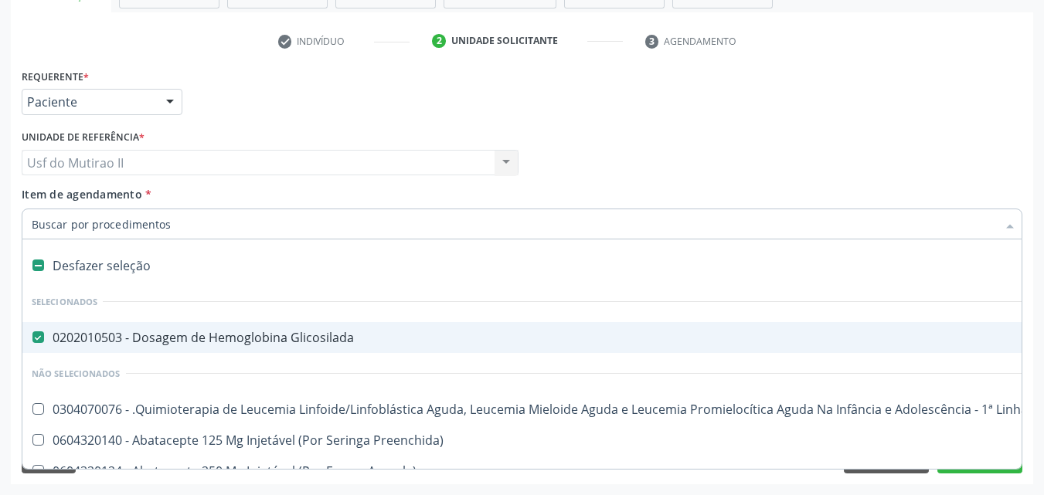
click at [173, 232] on input "Item de agendamento *" at bounding box center [514, 224] width 965 height 31
type input "T"
checkbox Glicosilada "false"
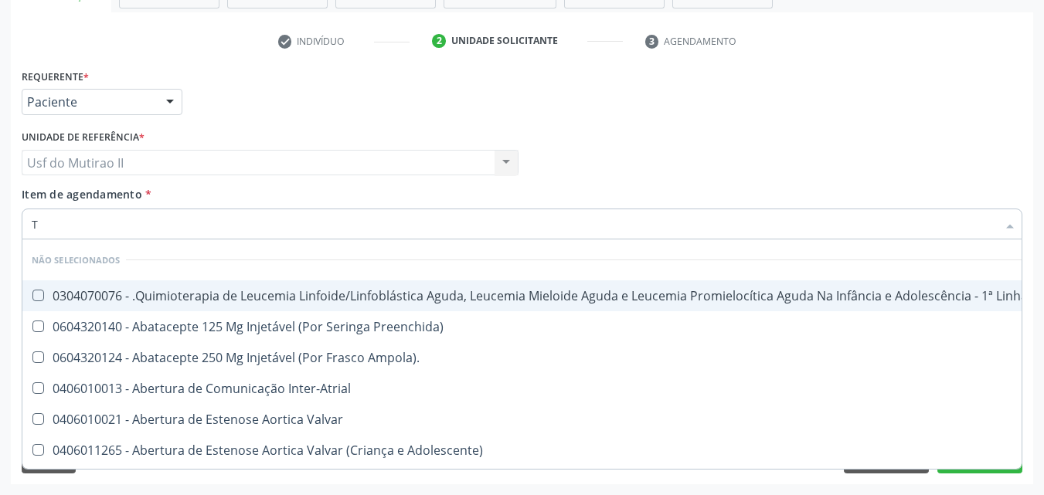
type input "TS"
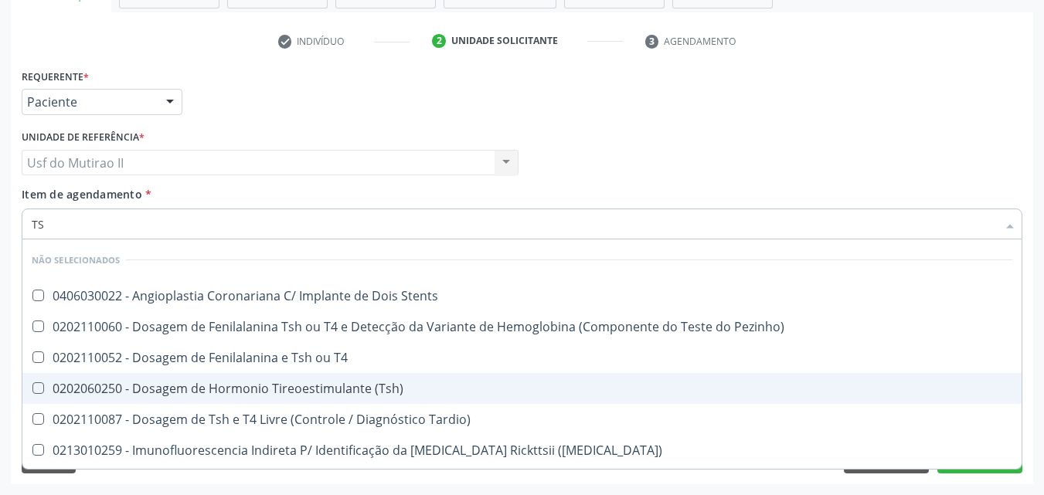
click at [299, 391] on div "0202060250 - Dosagem de Hormonio Tireoestimulante (Tsh)" at bounding box center [522, 388] width 980 height 12
checkbox \(Tsh\) "true"
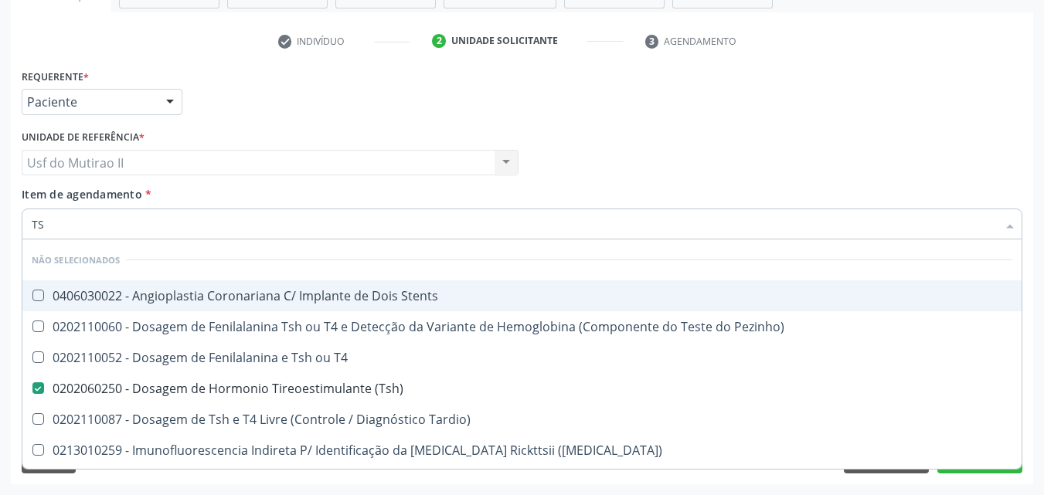
drag, startPoint x: 64, startPoint y: 221, endPoint x: 34, endPoint y: 217, distance: 30.4
click at [34, 217] on input "TS" at bounding box center [514, 224] width 965 height 31
checkbox Stents "true"
checkbox \(Tsh\) "false"
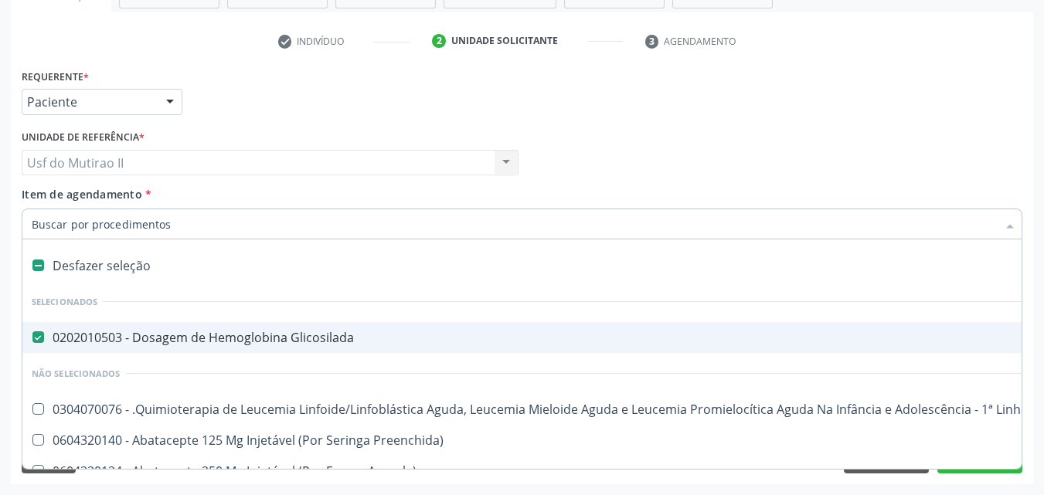
type input "T"
checkbox Glicosilada "false"
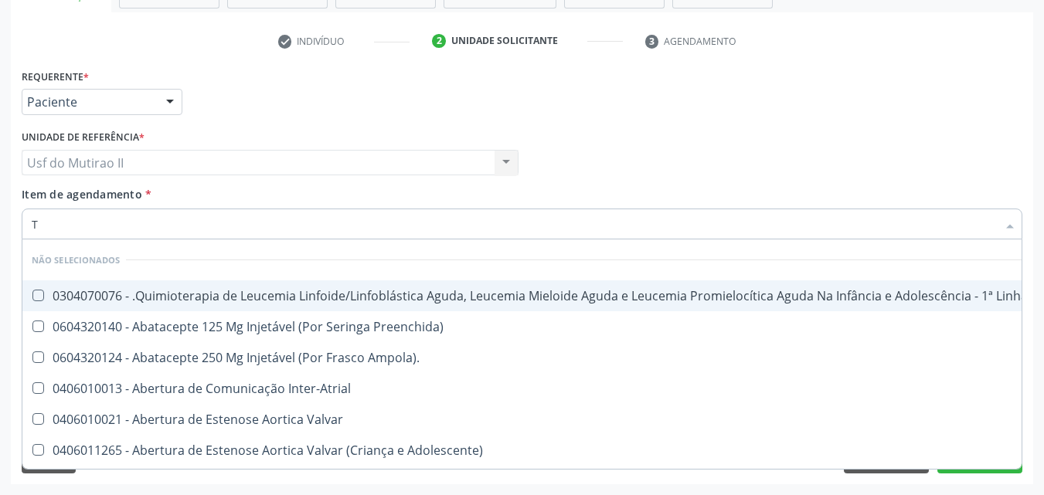
type input "T4"
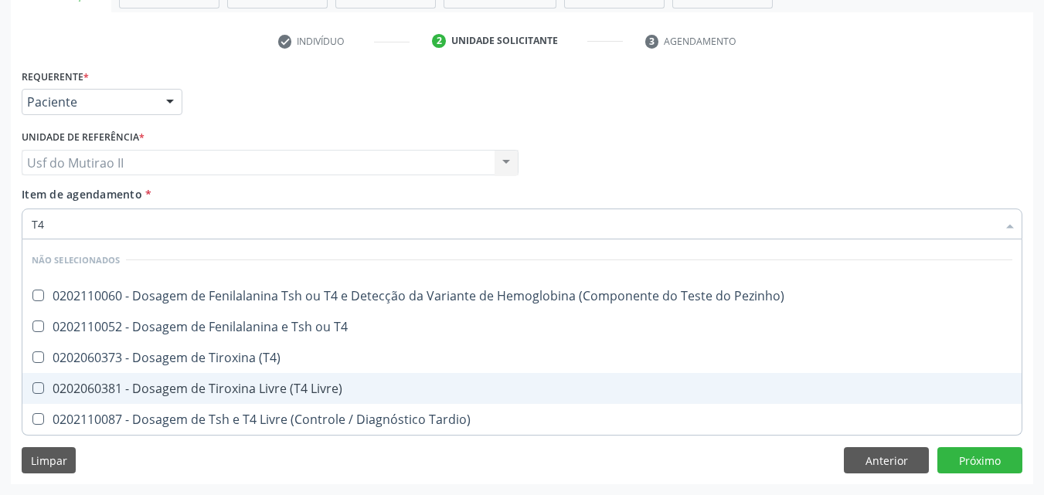
drag, startPoint x: 173, startPoint y: 390, endPoint x: 160, endPoint y: 359, distance: 33.6
click at [168, 386] on div "0202060381 - Dosagem de Tiroxina Livre (T4 Livre)" at bounding box center [522, 388] width 980 height 12
checkbox Livre\) "true"
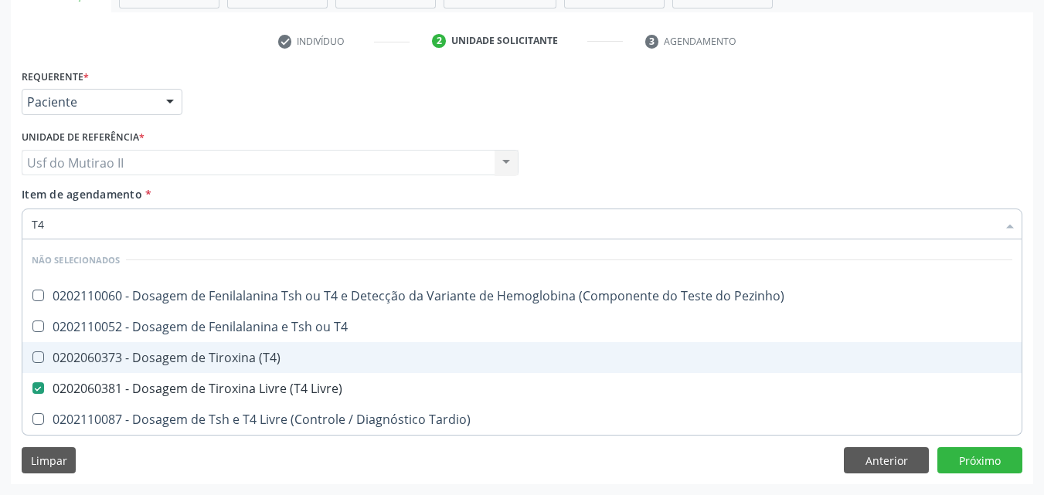
click at [158, 357] on div "0202060373 - Dosagem de Tiroxina (T4)" at bounding box center [522, 357] width 980 height 12
checkbox \(T4\) "true"
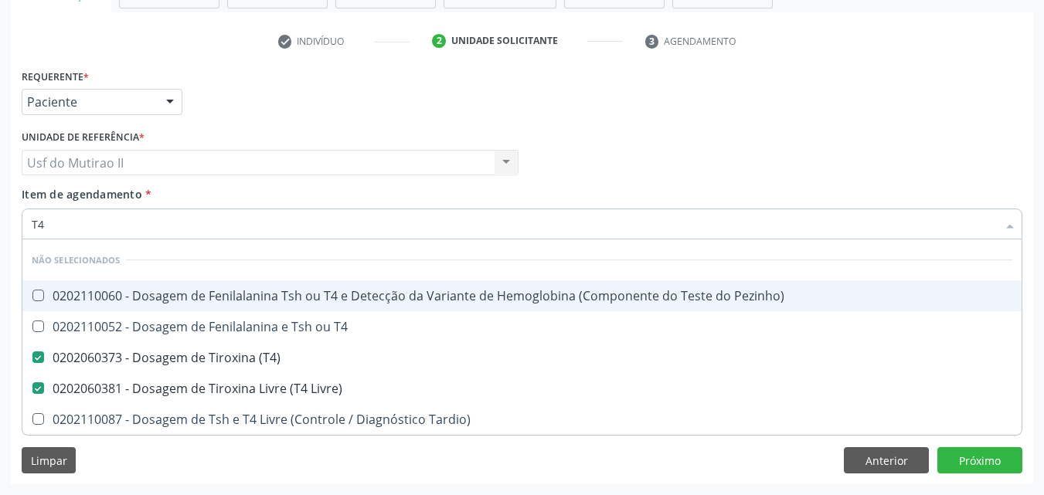
click at [70, 217] on input "T4" at bounding box center [514, 224] width 965 height 31
type input "T"
checkbox \(T4\) "false"
checkbox Livre\) "false"
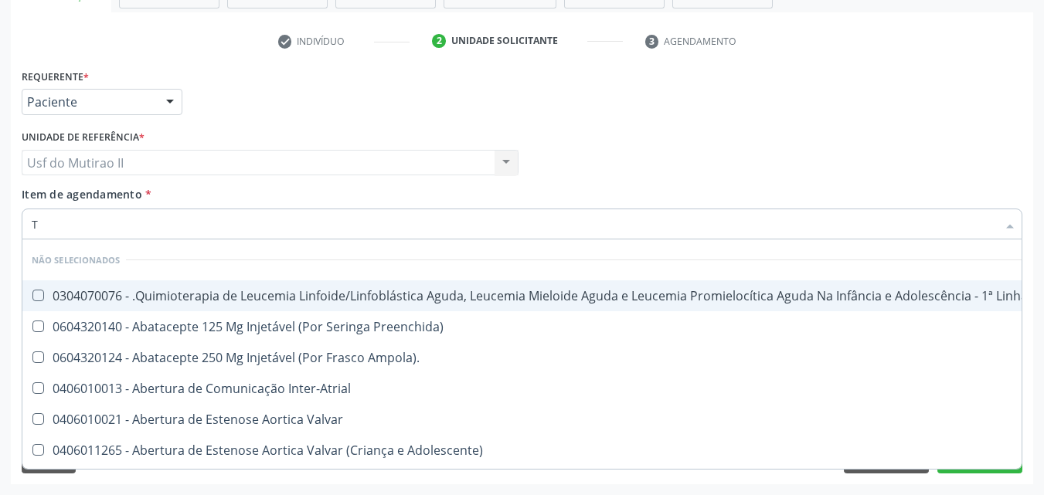
type input "T3"
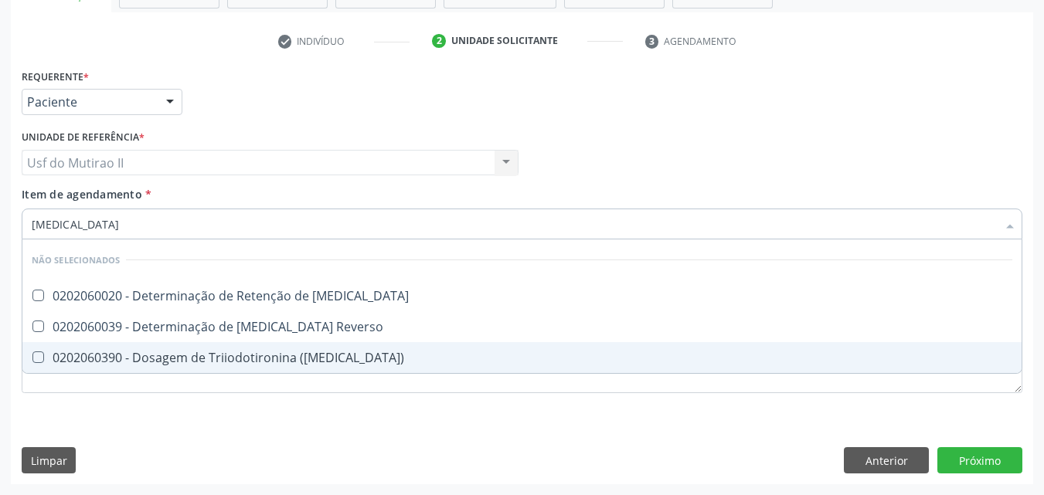
click at [151, 360] on div "0202060390 - Dosagem de Triiodotironina ([MEDICAL_DATA])" at bounding box center [522, 357] width 980 height 12
checkbox \(T3\) "true"
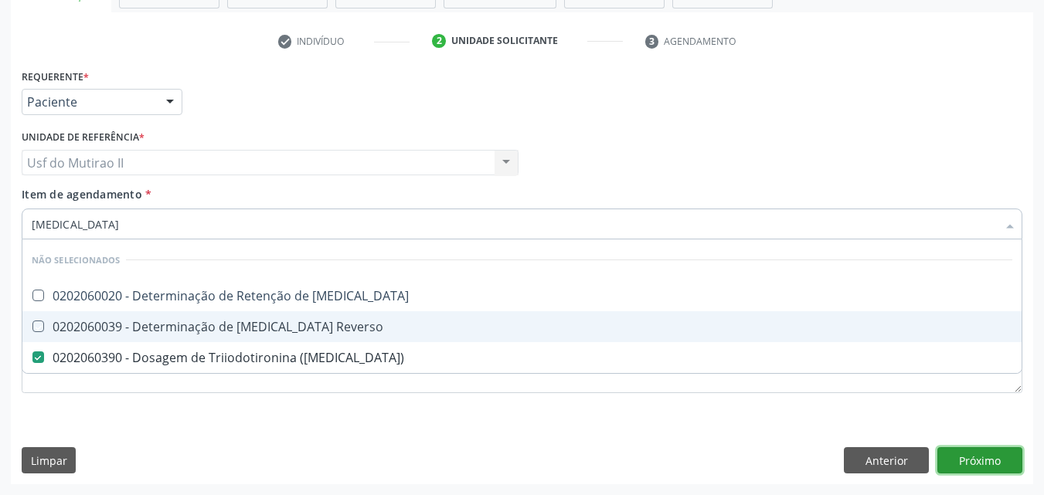
click at [998, 467] on div "Requerente * Paciente Médico(a) Enfermeiro(a) Paciente Nenhum resultado encontr…" at bounding box center [522, 274] width 1022 height 419
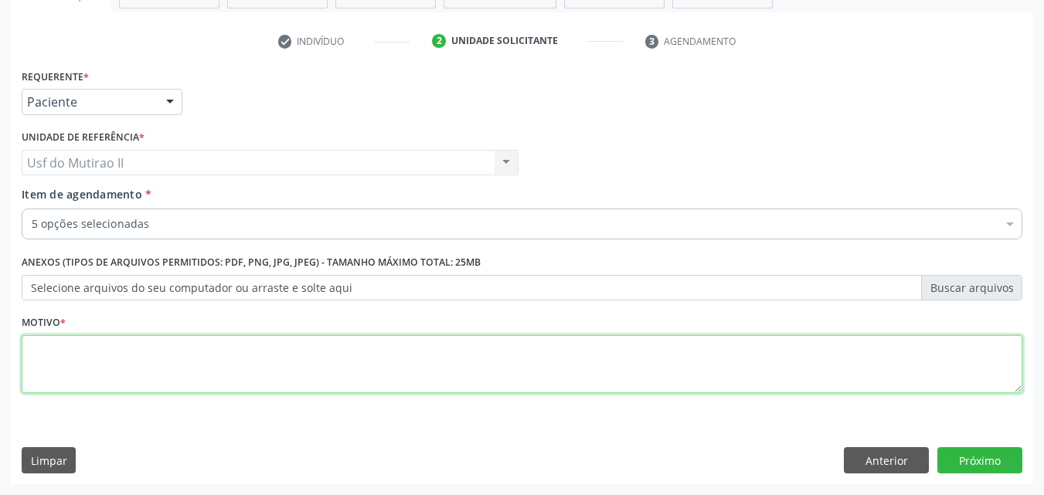
click at [162, 381] on textarea at bounding box center [522, 364] width 1000 height 59
type textarea "."
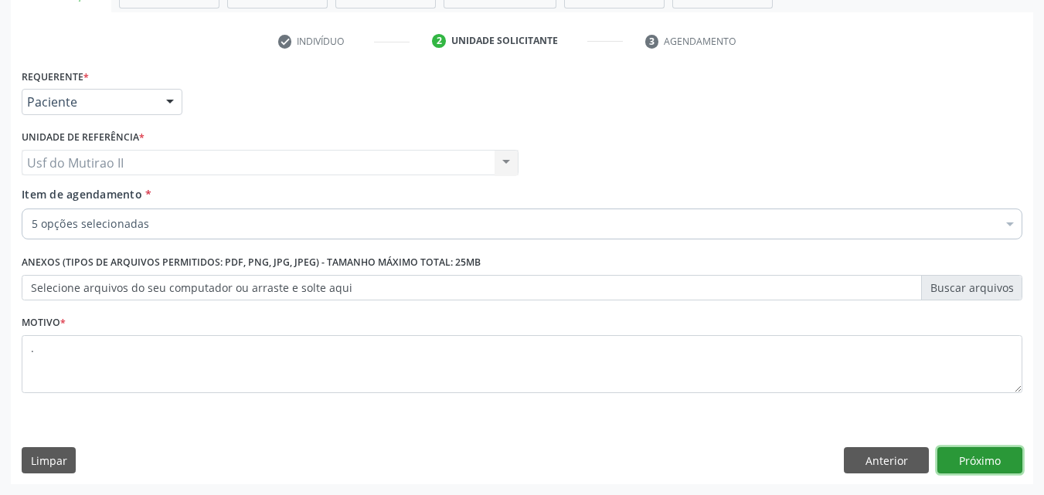
click at [985, 454] on button "Próximo" at bounding box center [979, 460] width 85 height 26
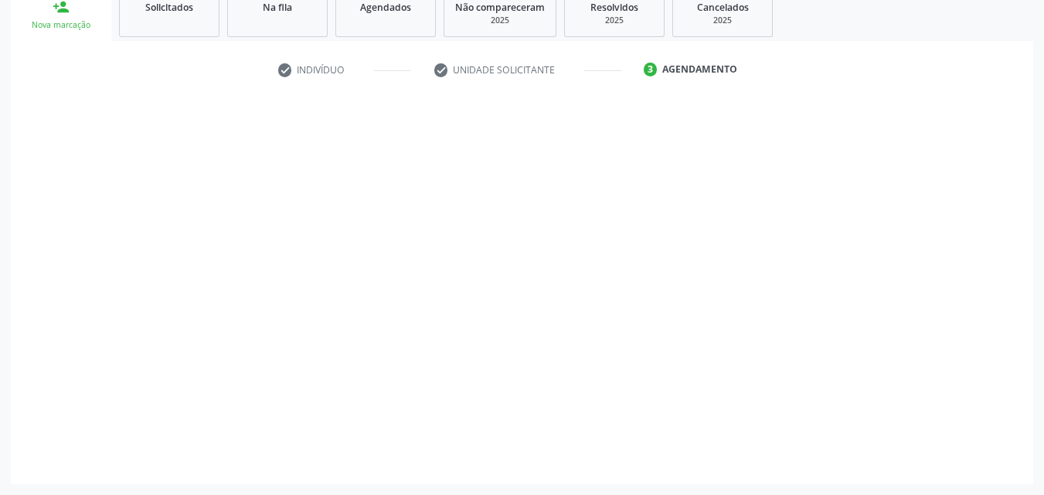
scroll to position [242, 0]
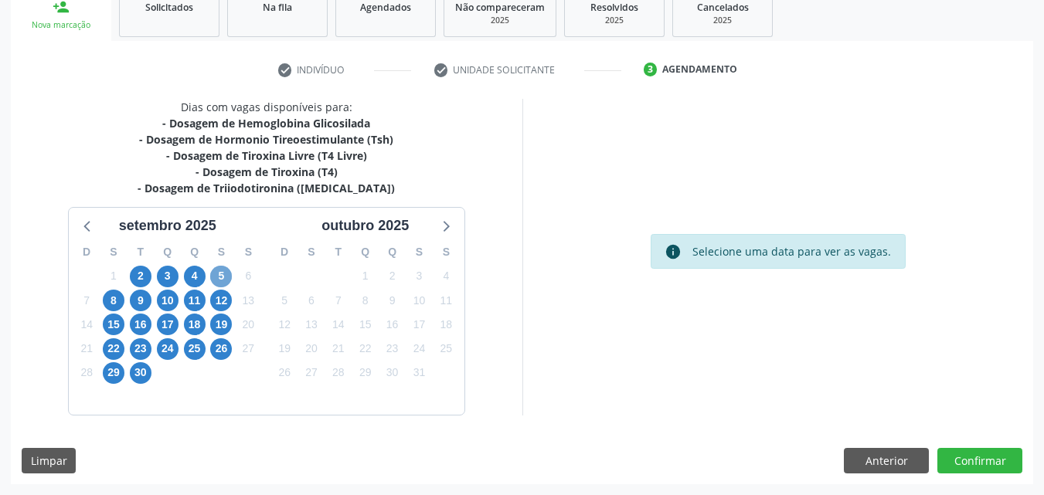
click at [227, 269] on span "5" at bounding box center [221, 277] width 22 height 22
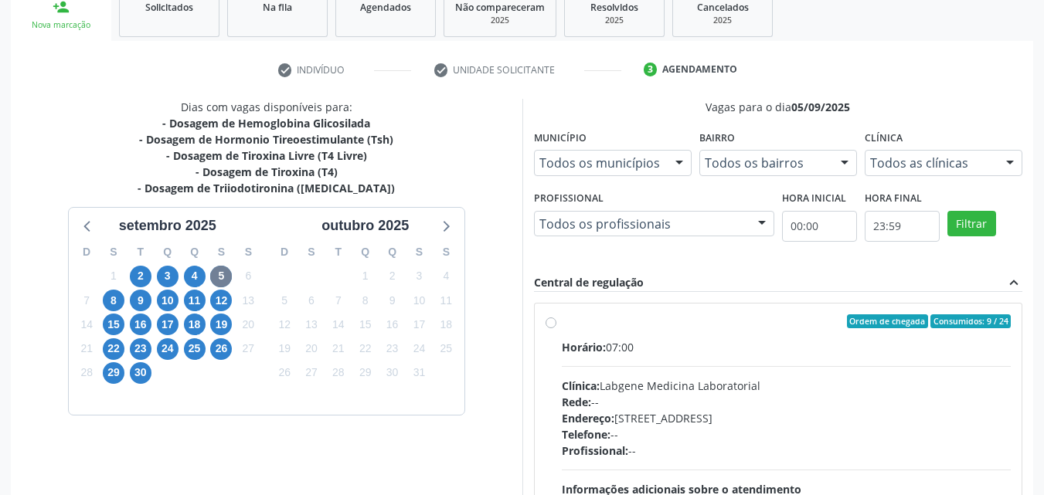
click at [592, 360] on div "Horário: 07:00 Clínica: Labgene Medicina Laboratorial Rede: -- Endereço: [STREE…" at bounding box center [787, 445] width 450 height 212
click at [556, 328] on input "Ordem de chegada Consumidos: 9 / 24 Horário: 07:00 Clínica: Labgene Medicina La…" at bounding box center [550, 321] width 11 height 14
radio input "true"
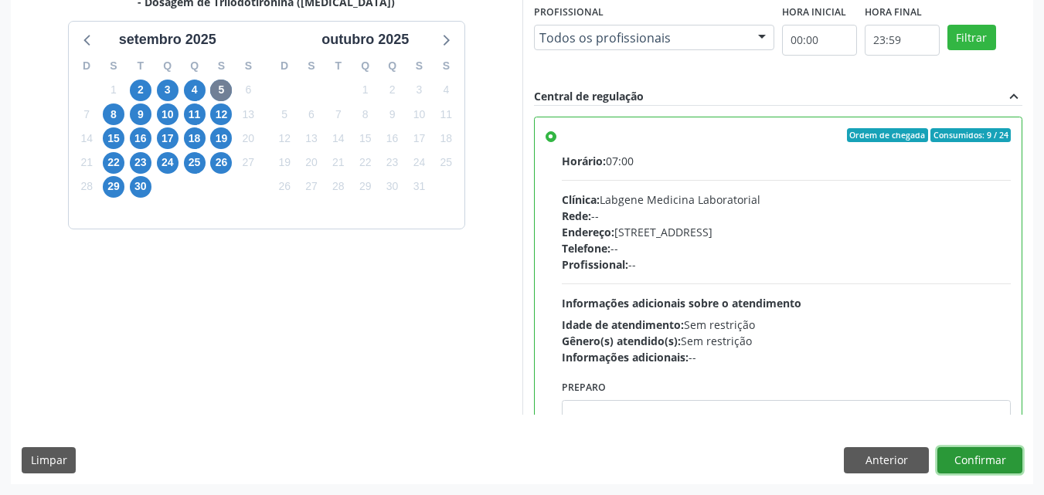
click at [973, 459] on button "Confirmar" at bounding box center [979, 460] width 85 height 26
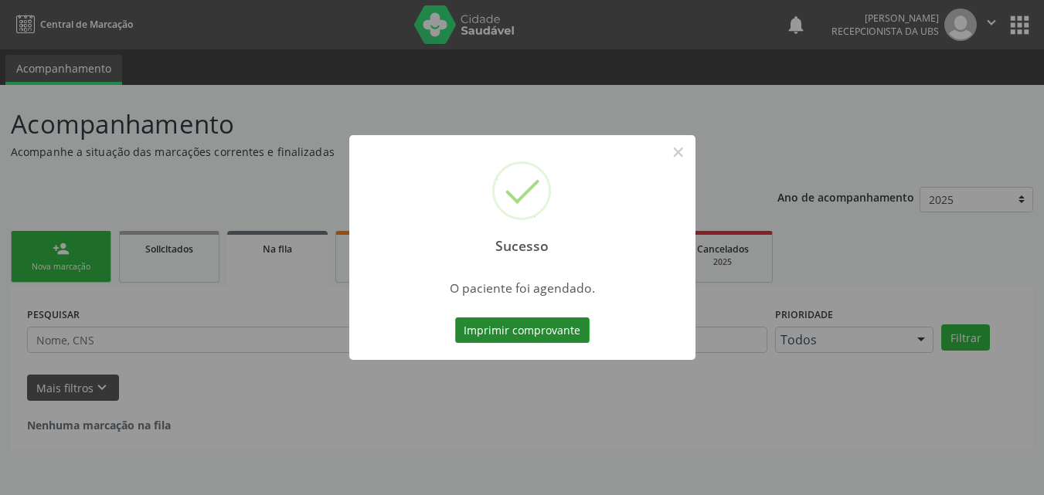
scroll to position [0, 0]
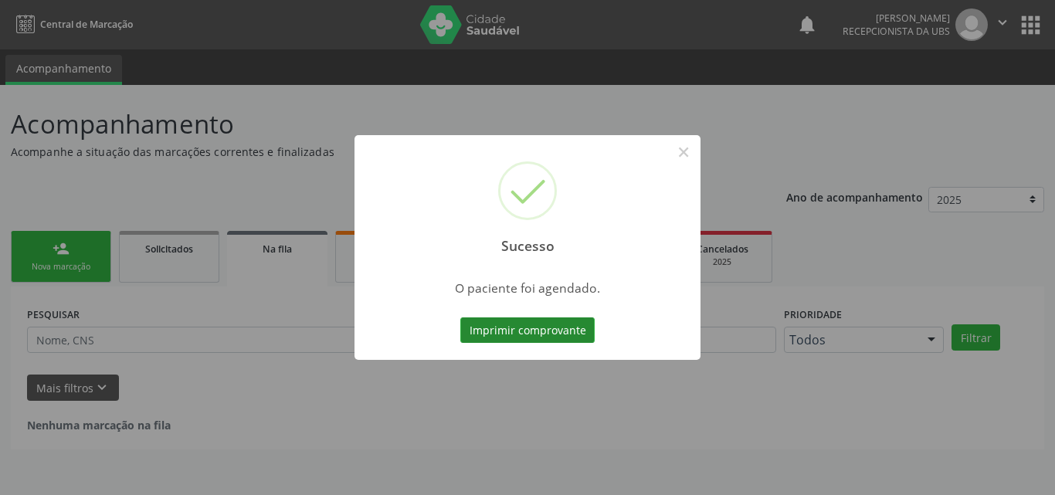
click at [560, 332] on button "Imprimir comprovante" at bounding box center [527, 331] width 134 height 26
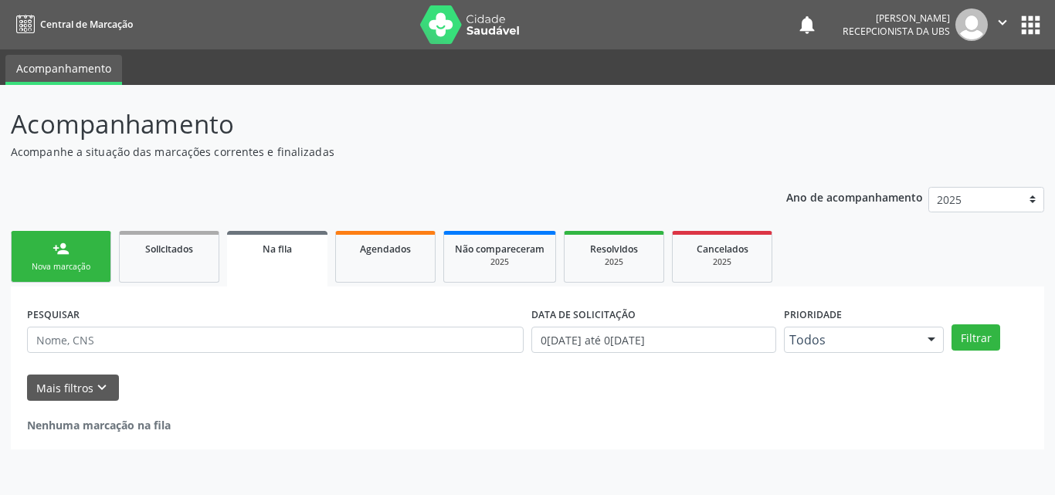
click at [54, 268] on div "Nova marcação" at bounding box center [60, 267] width 77 height 12
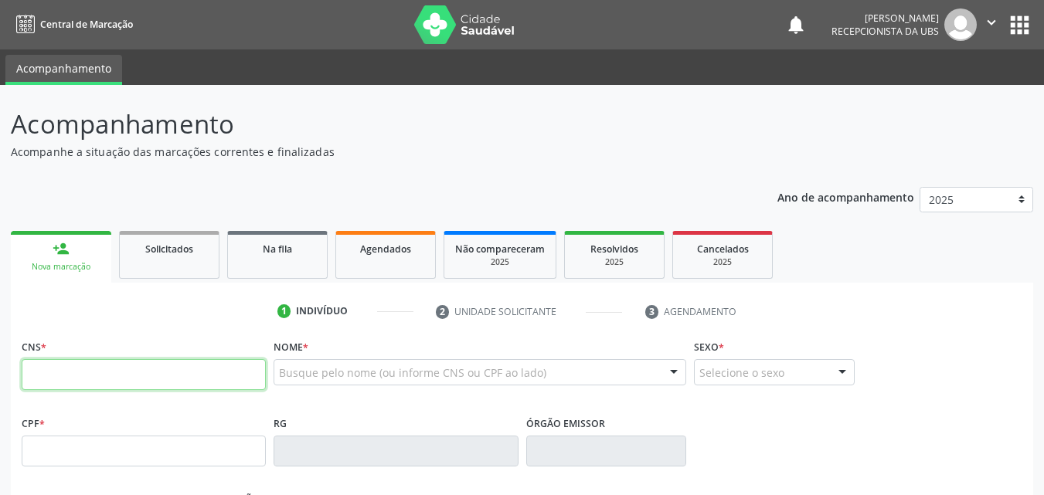
click at [76, 368] on input "text" at bounding box center [144, 374] width 244 height 31
type input "700 2064 0169 1827"
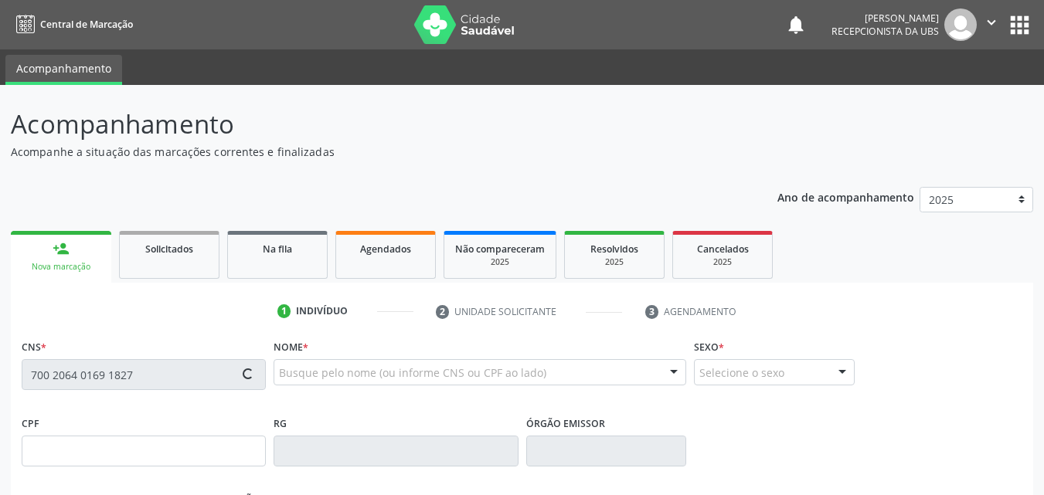
type input "084.778.424-00"
type input "14/07/1978"
type input "Benedita Tereza de Lima Alves"
type input "(87) 99977-7350"
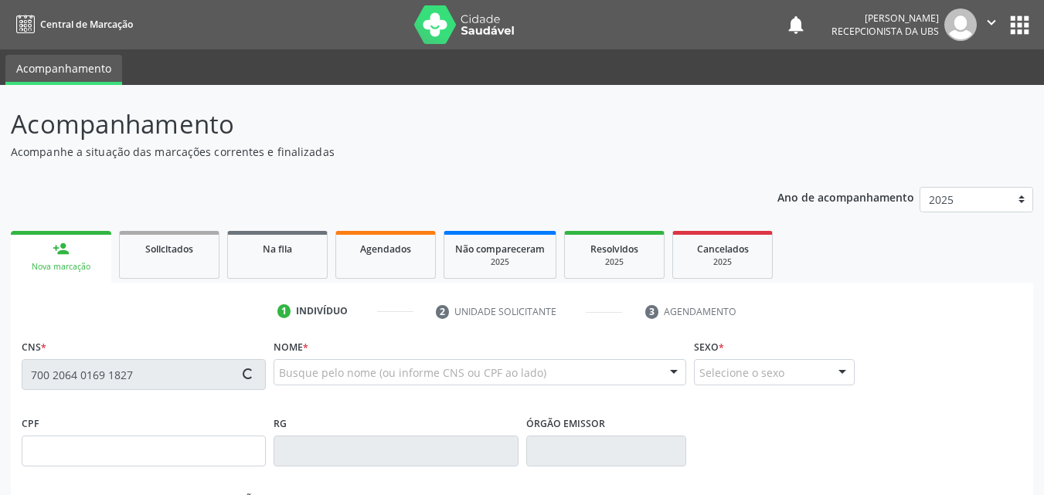
type input "385"
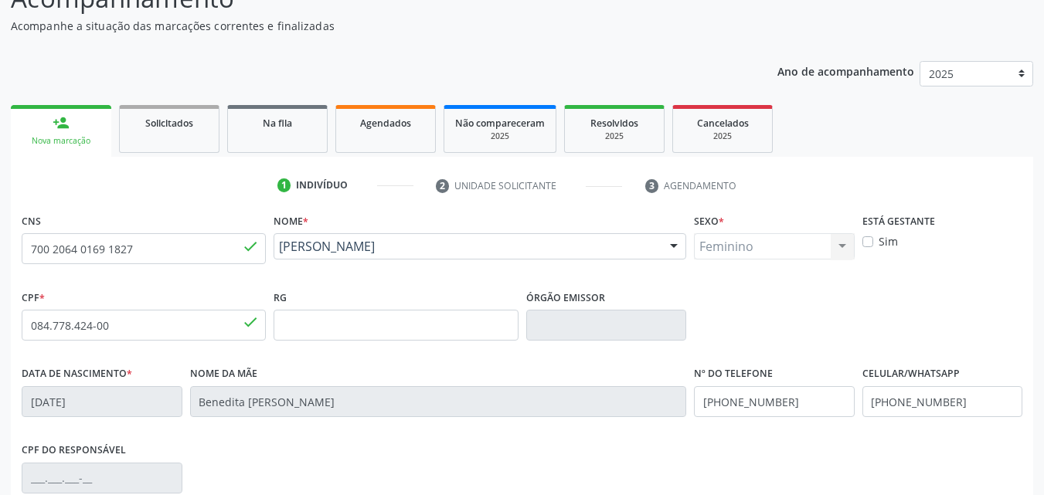
scroll to position [342, 0]
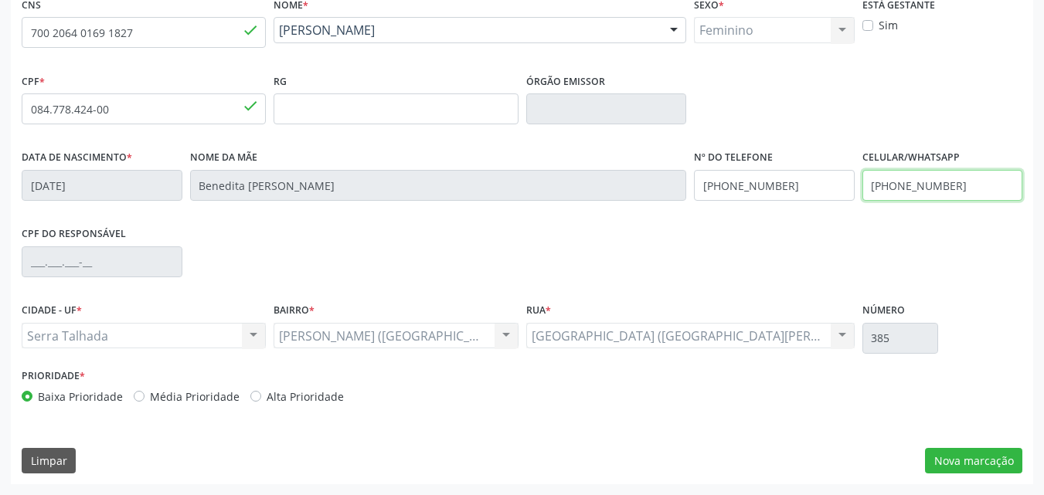
drag, startPoint x: 987, startPoint y: 188, endPoint x: 862, endPoint y: 182, distance: 125.3
click at [862, 182] on input "(87) 99977-7350" at bounding box center [942, 185] width 161 height 31
type input "("
type input "(87) 99935-2451"
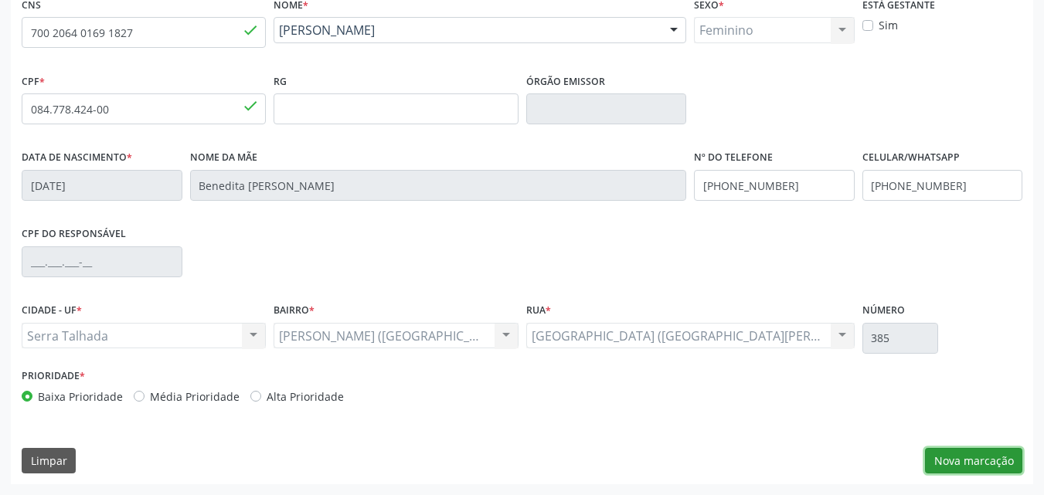
click at [977, 457] on button "Nova marcação" at bounding box center [973, 461] width 97 height 26
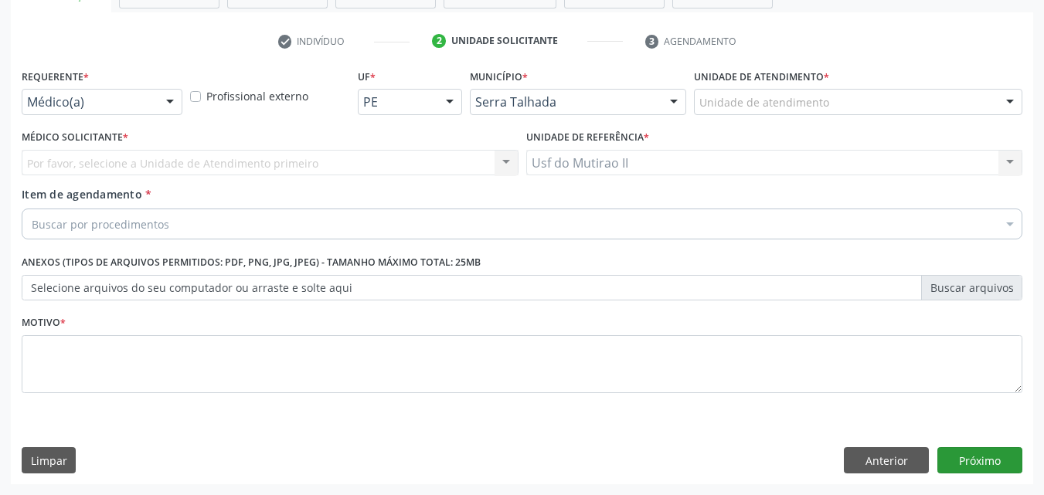
scroll to position [270, 0]
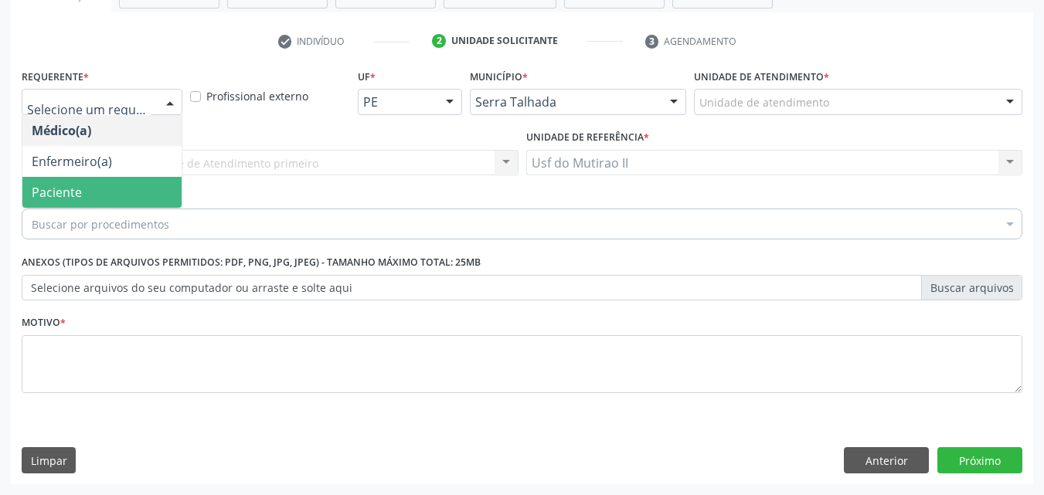
click at [96, 190] on span "Paciente" at bounding box center [101, 192] width 159 height 31
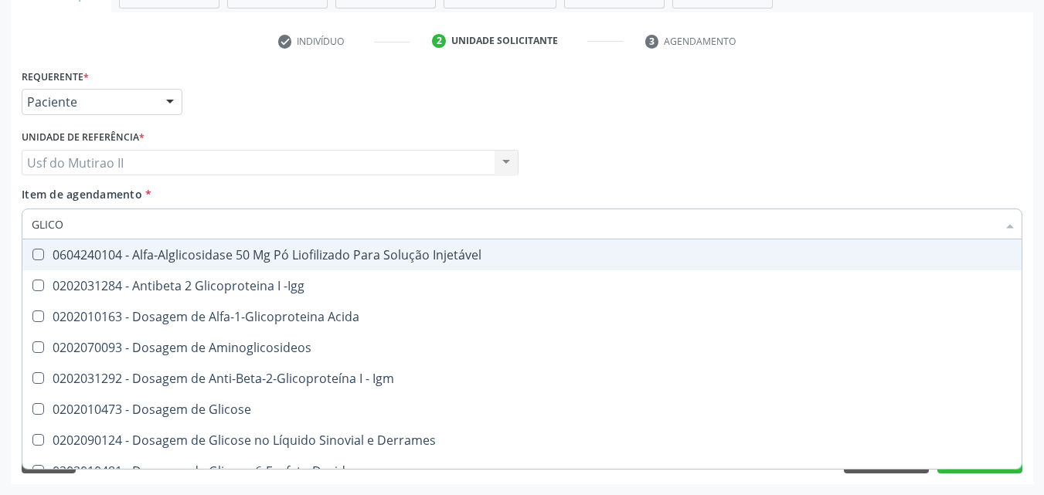
type input "GLICOS"
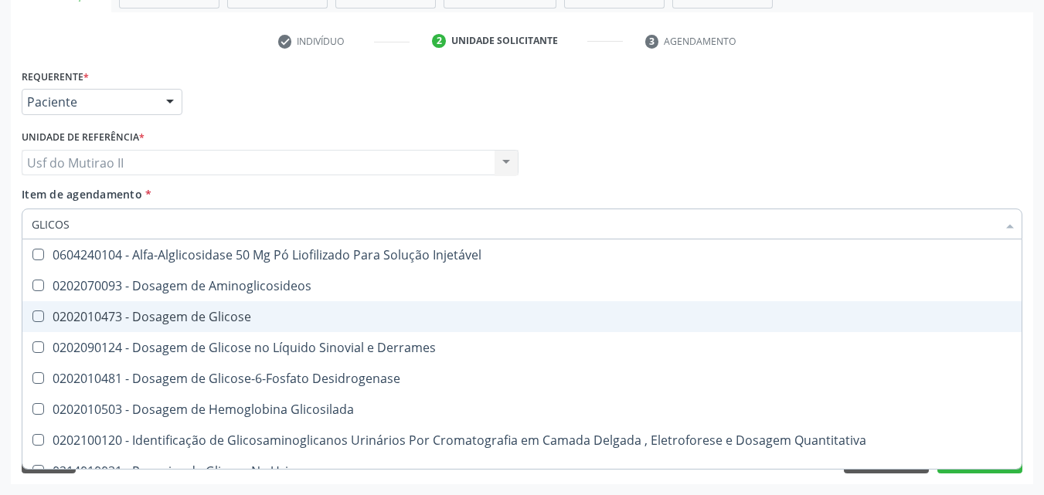
click at [188, 311] on div "0202010473 - Dosagem de Glicose" at bounding box center [522, 317] width 980 height 12
checkbox Glicose "true"
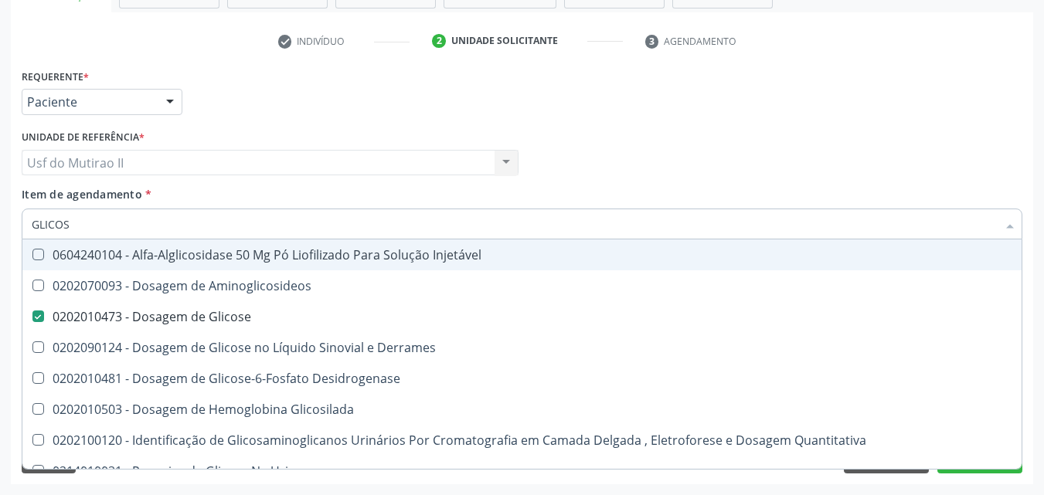
drag, startPoint x: 111, startPoint y: 228, endPoint x: 0, endPoint y: 230, distance: 111.3
click at [0, 230] on div "Acompanhamento Acompanhe a situação das marcações correntes e finalizadas Relat…" at bounding box center [522, 155] width 1044 height 681
checkbox Glicose "false"
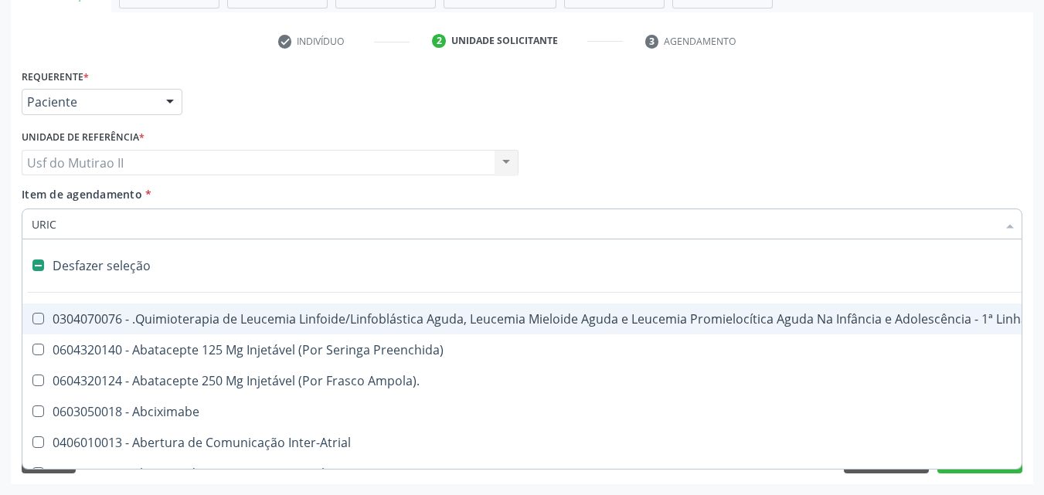
type input "URICO"
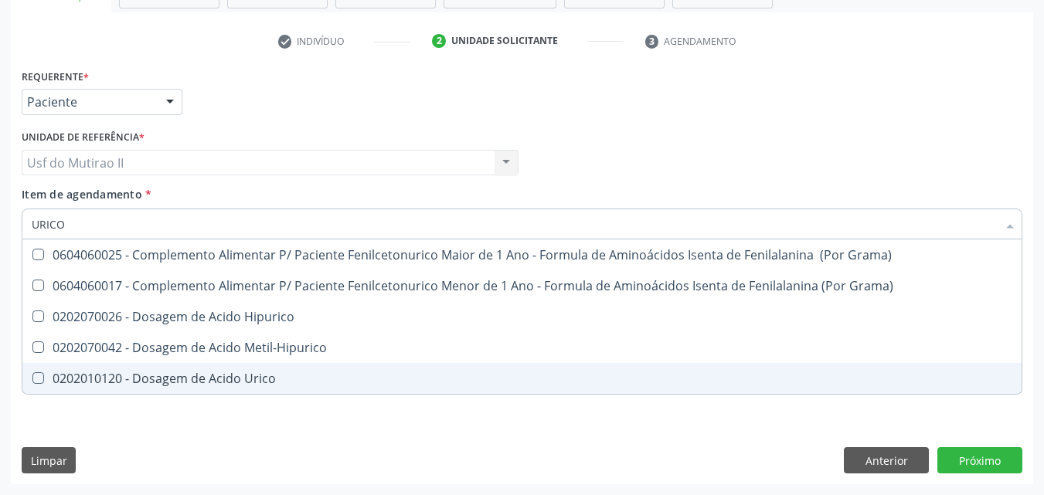
click at [164, 385] on div "0202010120 - Dosagem de Acido Urico" at bounding box center [522, 378] width 980 height 12
checkbox Urico "true"
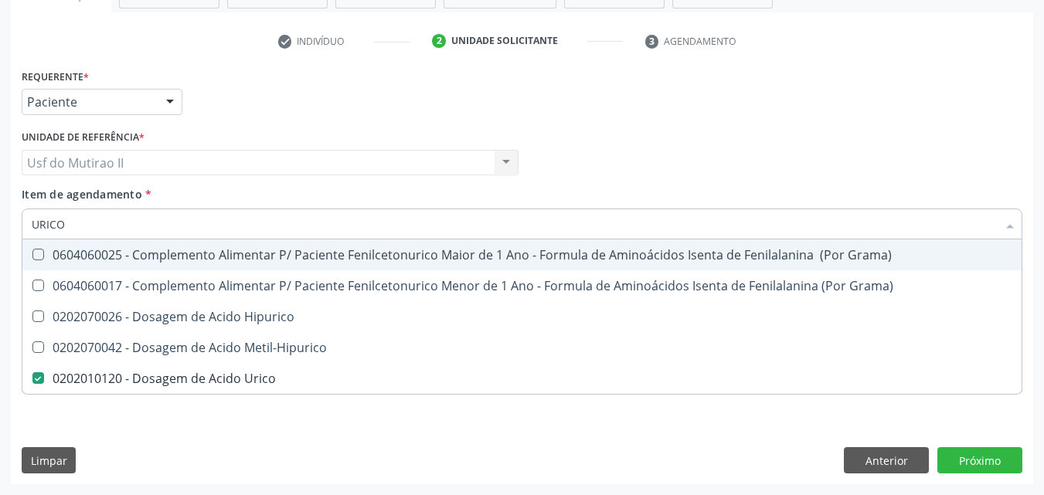
drag, startPoint x: 85, startPoint y: 209, endPoint x: 12, endPoint y: 232, distance: 76.0
click at [12, 232] on div "Requerente * Paciente Médico(a) Enfermeiro(a) Paciente Nenhum resultado encontr…" at bounding box center [522, 274] width 1022 height 419
type input "C"
checkbox Urico "false"
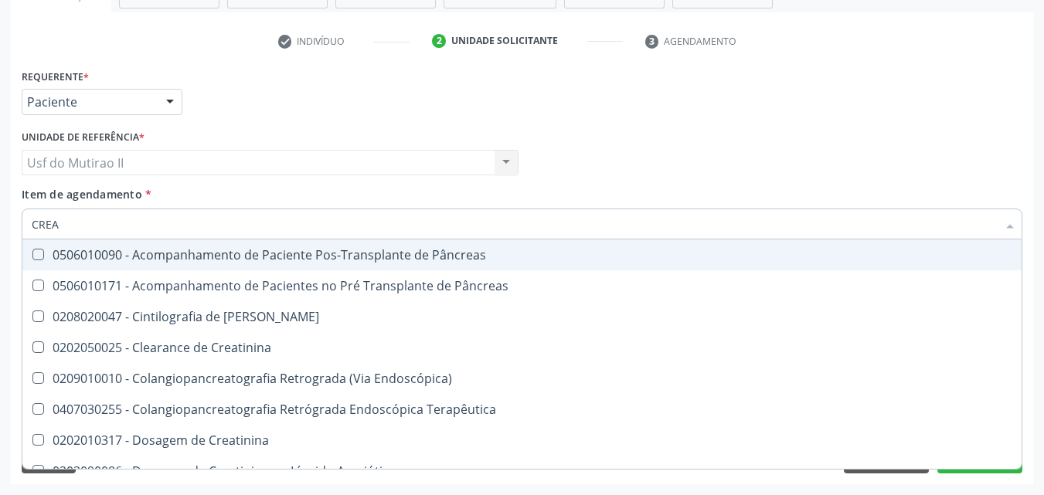
type input "CREAT"
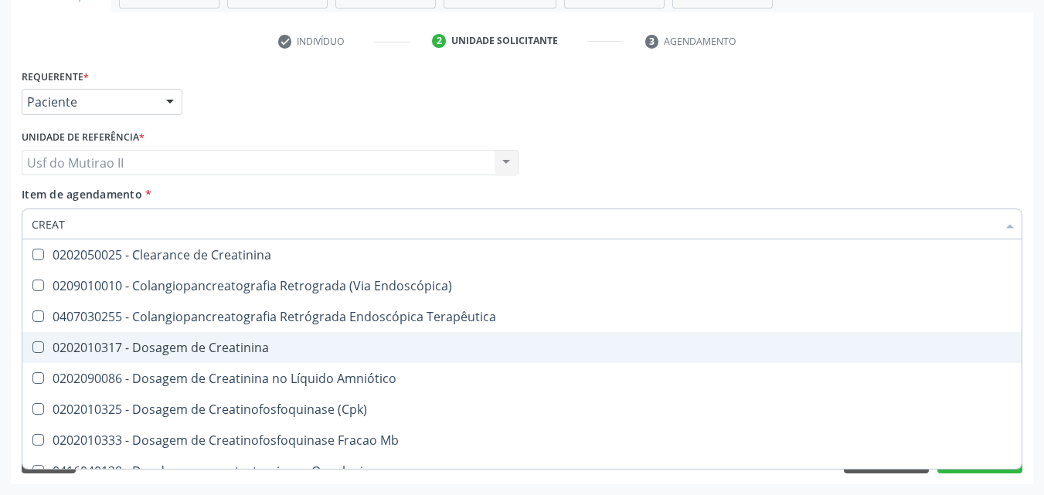
click at [198, 338] on span "0202010317 - Dosagem de Creatinina" at bounding box center [521, 347] width 999 height 31
checkbox Creatinina "true"
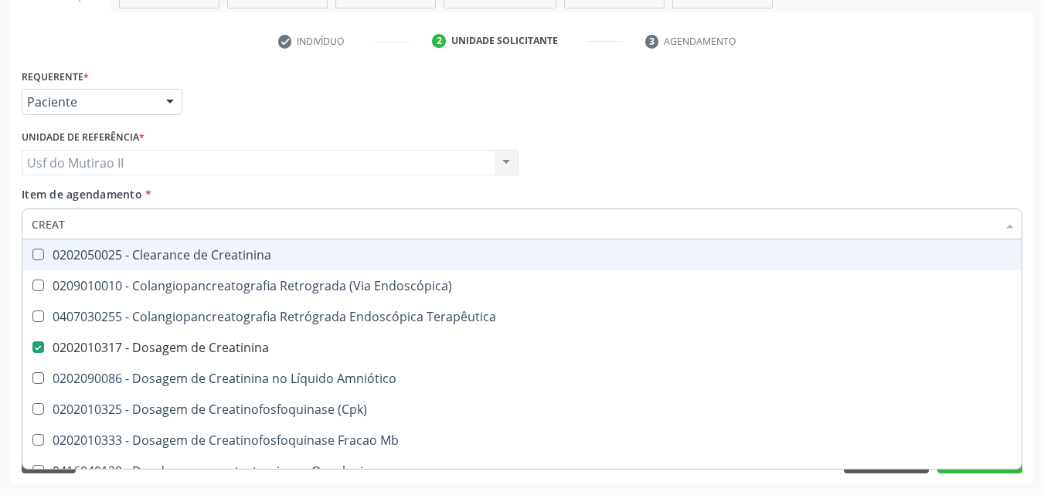
drag, startPoint x: 93, startPoint y: 216, endPoint x: 5, endPoint y: 182, distance: 94.1
click at [0, 212] on div "Acompanhamento Acompanhe a situação das marcações correntes e finalizadas Relat…" at bounding box center [522, 155] width 1044 height 681
checkbox Creatinina "false"
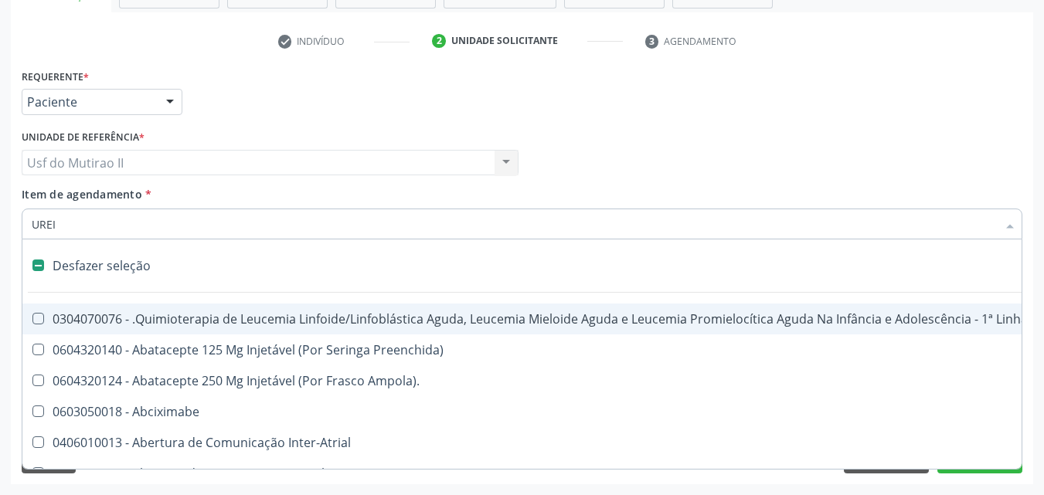
type input "UREIA"
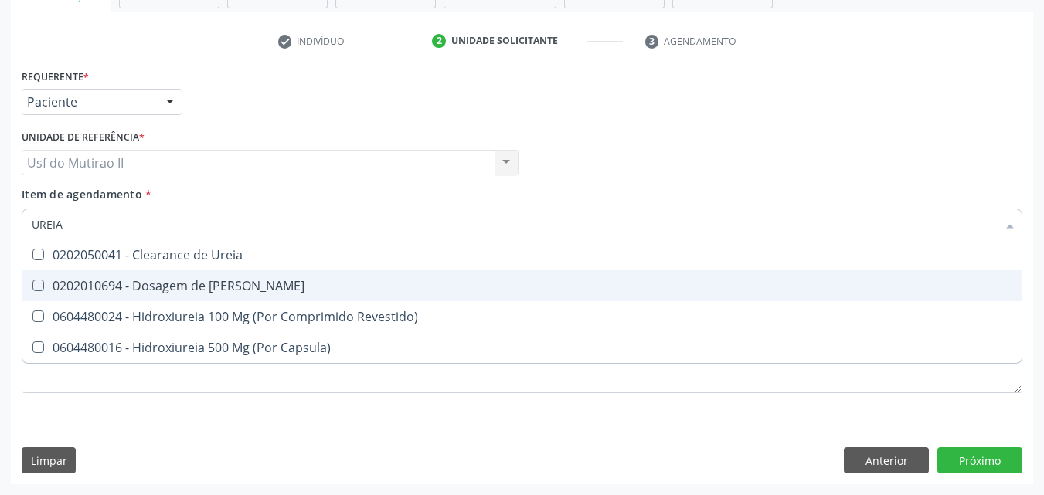
click at [150, 282] on div "0202010694 - Dosagem de [PERSON_NAME]" at bounding box center [522, 286] width 980 height 12
checkbox Ureia "true"
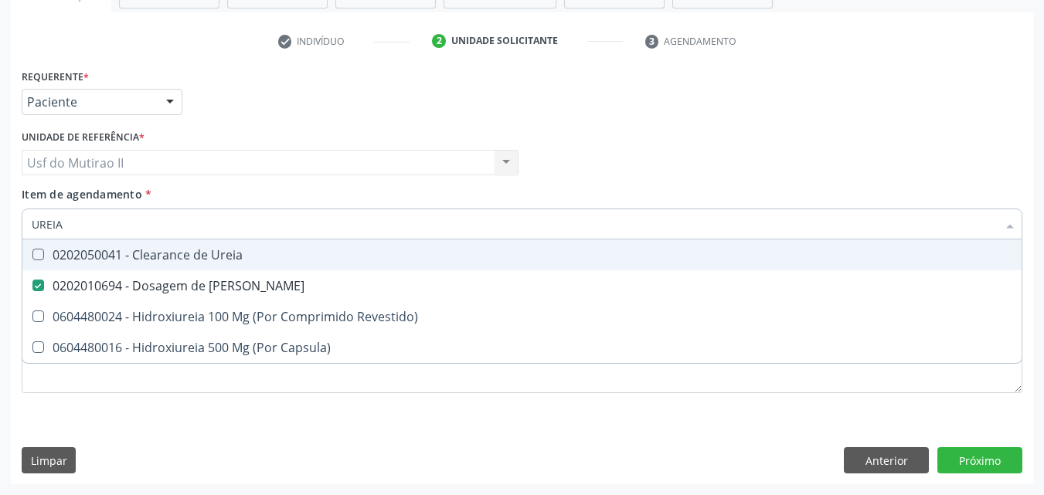
drag, startPoint x: 19, startPoint y: 228, endPoint x: 13, endPoint y: 186, distance: 42.1
click at [0, 219] on div "Acompanhamento Acompanhe a situação das marcações correntes e finalizadas Relat…" at bounding box center [522, 155] width 1044 height 681
checkbox Ureia "false"
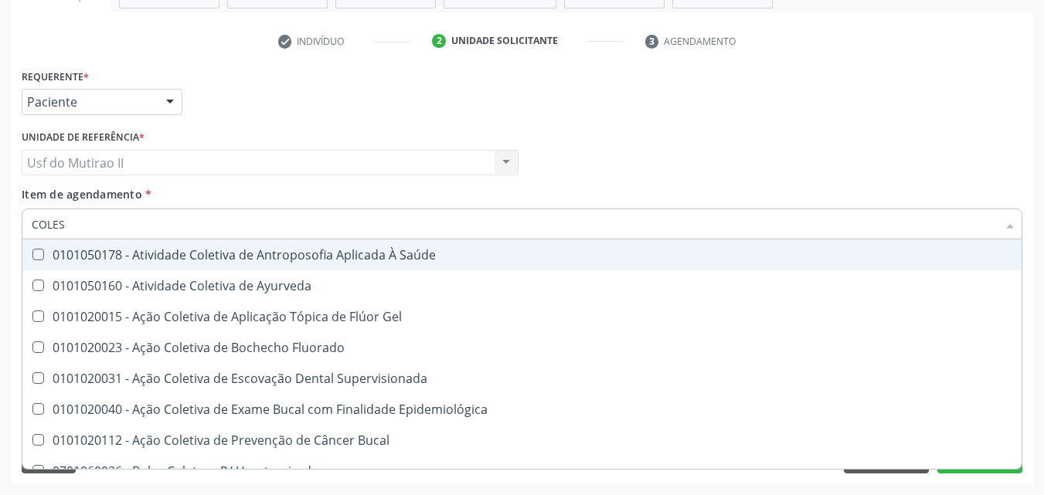
type input "COLEST"
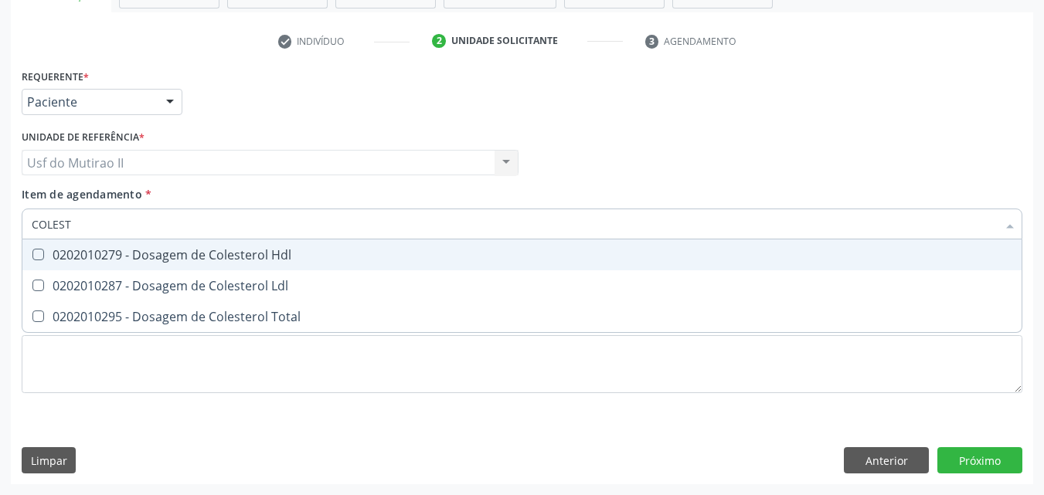
click at [77, 252] on div "0202010279 - Dosagem de Colesterol Hdl" at bounding box center [522, 255] width 980 height 12
checkbox Hdl "true"
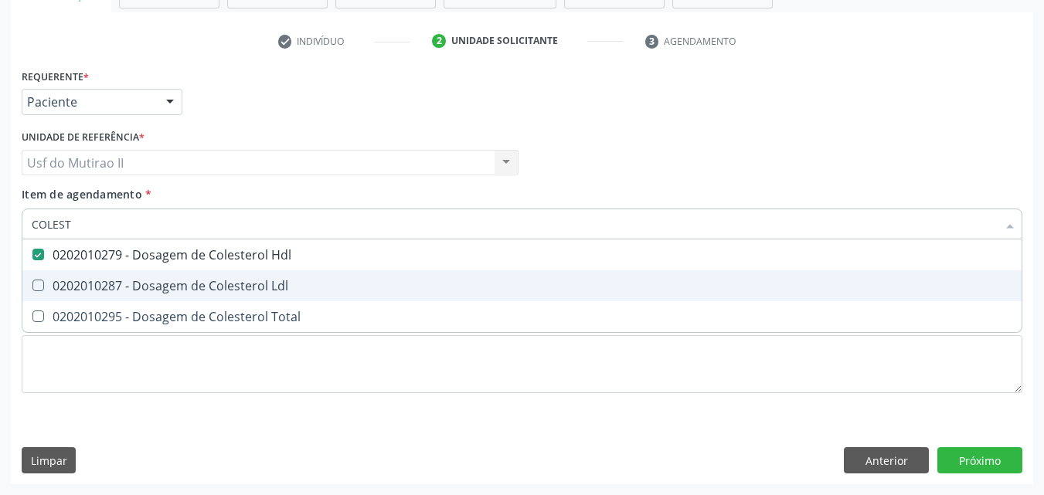
click at [73, 290] on div "0202010287 - Dosagem de Colesterol Ldl" at bounding box center [522, 286] width 980 height 12
checkbox Ldl "true"
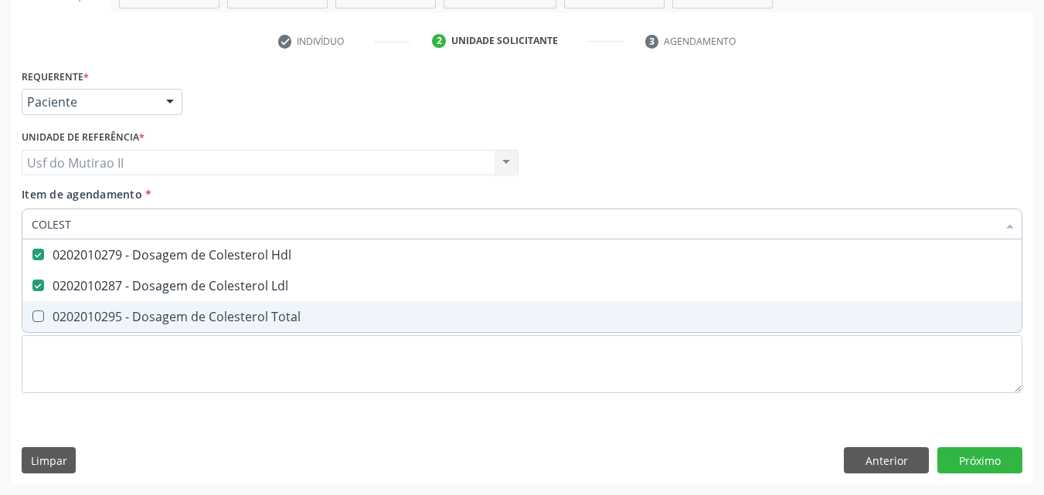
click at [69, 322] on div "0202010295 - Dosagem de Colesterol Total" at bounding box center [522, 317] width 980 height 12
checkbox Total "true"
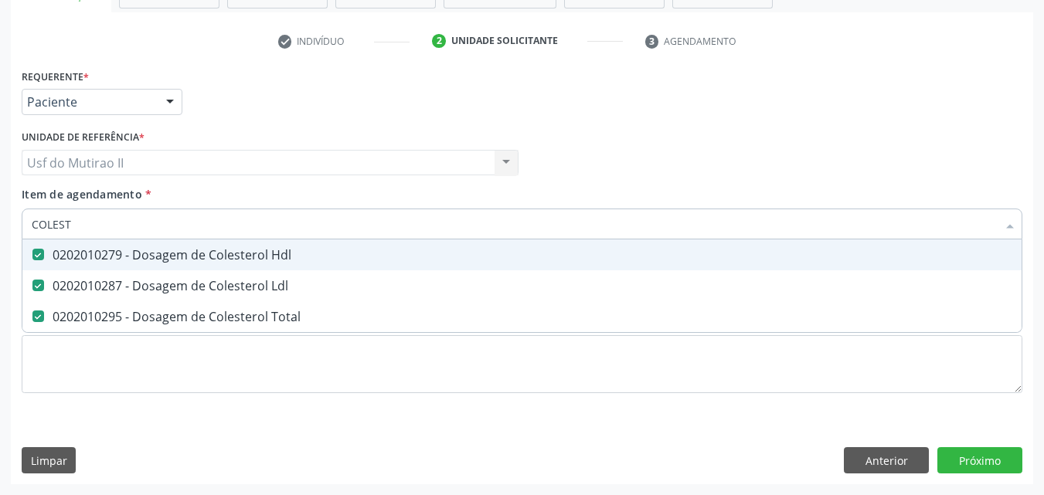
drag, startPoint x: 97, startPoint y: 223, endPoint x: 0, endPoint y: 224, distance: 97.3
click at [0, 224] on div "Acompanhamento Acompanhe a situação das marcações correntes e finalizadas Relat…" at bounding box center [522, 155] width 1044 height 681
type input "B"
checkbox Hdl "false"
checkbox Ldl "false"
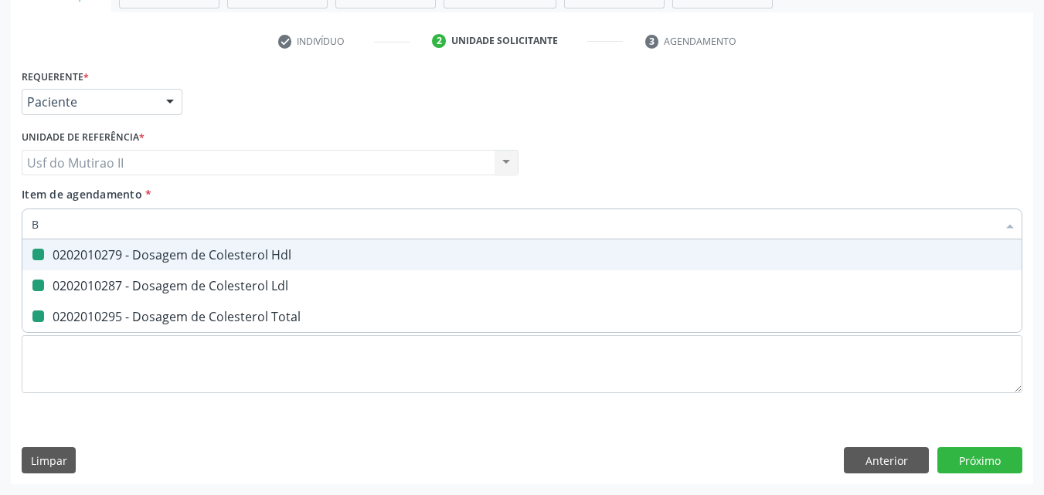
checkbox Total "false"
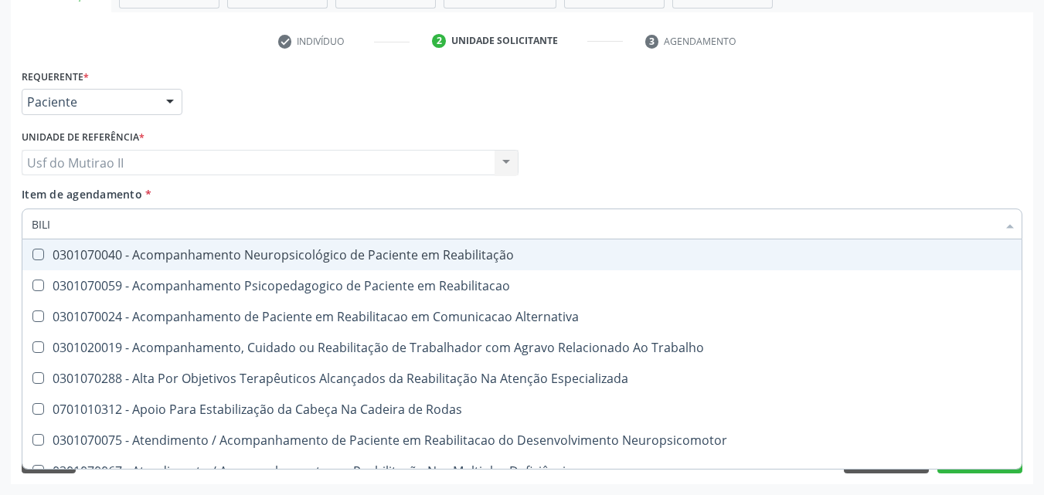
type input "BILIR"
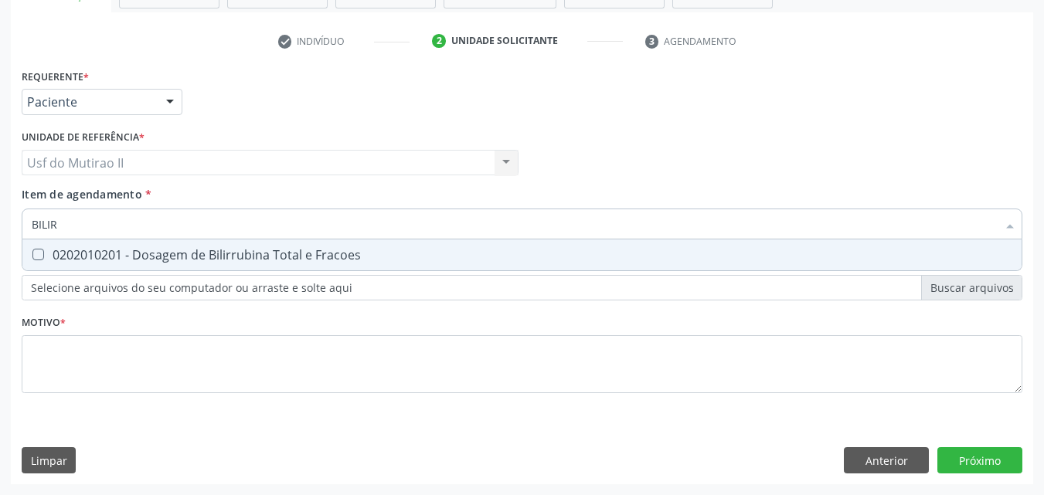
click at [100, 243] on span "0202010201 - Dosagem de Bilirrubina Total e Fracoes" at bounding box center [521, 254] width 999 height 31
checkbox Fracoes "true"
drag, startPoint x: 105, startPoint y: 222, endPoint x: 0, endPoint y: 209, distance: 106.0
click at [0, 209] on div "Acompanhamento Acompanhe a situação das marcações correntes e finalizadas Relat…" at bounding box center [522, 155] width 1044 height 681
checkbox Fracoes "false"
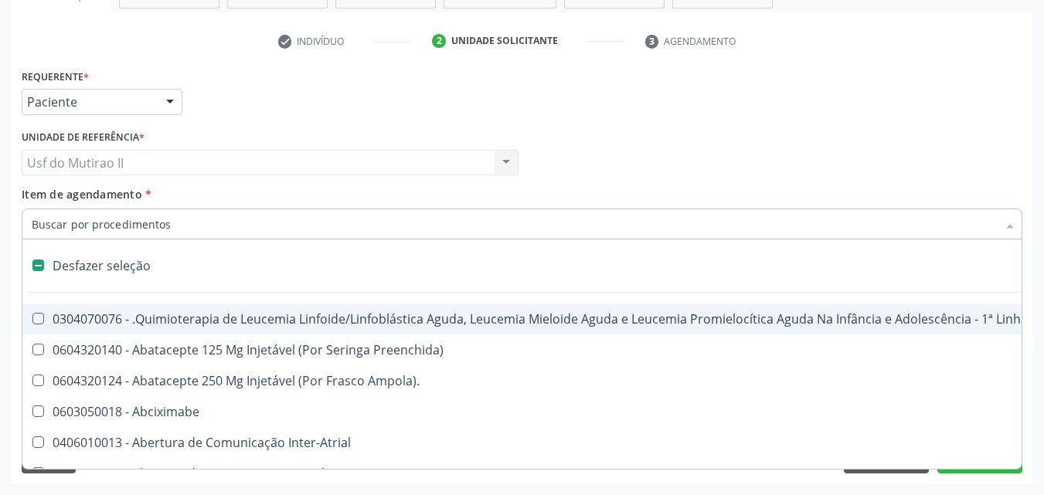
click at [88, 221] on input "Item de agendamento *" at bounding box center [514, 224] width 965 height 31
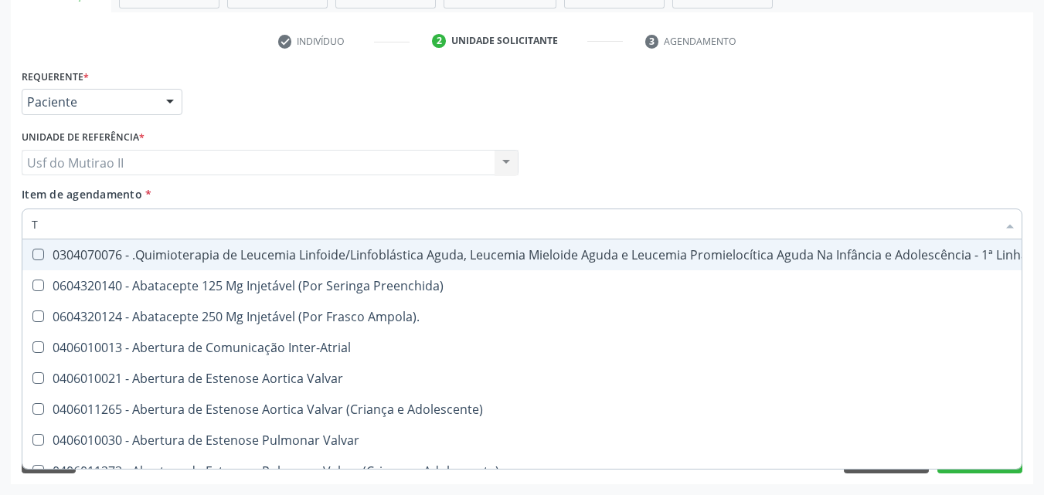
type input "TG"
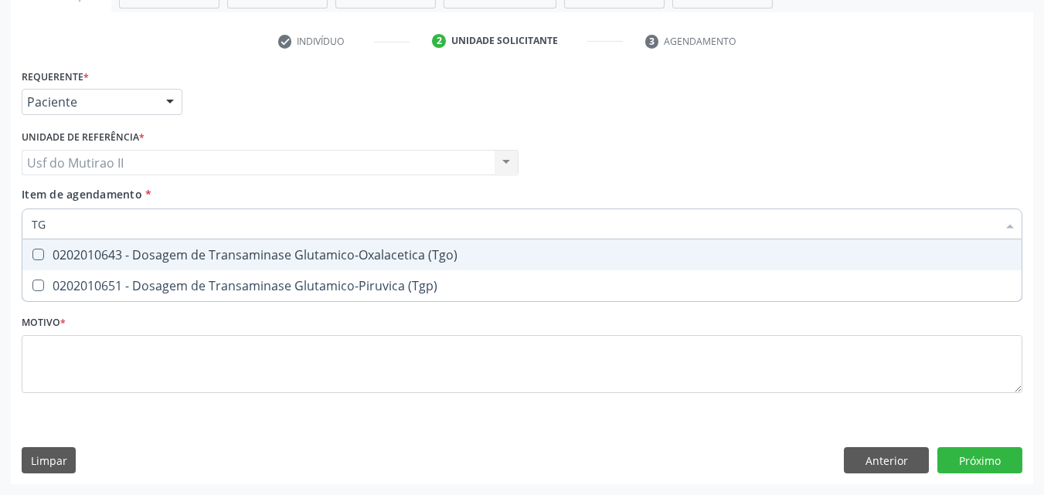
click at [256, 259] on div "0202010643 - Dosagem de Transaminase Glutamico-Oxalacetica (Tgo)" at bounding box center [522, 255] width 980 height 12
checkbox \(Tgo\) "true"
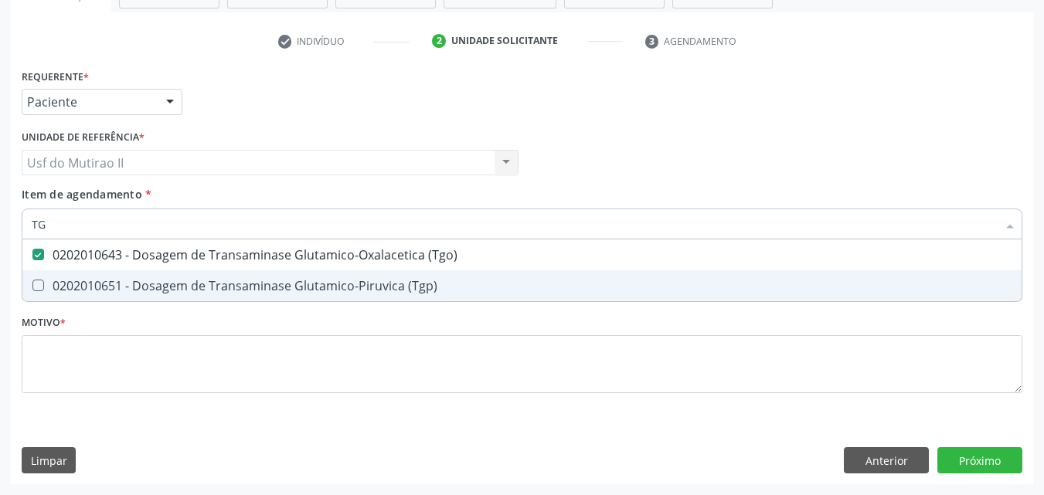
drag, startPoint x: 260, startPoint y: 282, endPoint x: 165, endPoint y: 239, distance: 104.4
click at [259, 282] on div "0202010651 - Dosagem de Transaminase Glutamico-Piruvica (Tgp)" at bounding box center [522, 286] width 980 height 12
checkbox \(Tgp\) "true"
drag, startPoint x: 132, startPoint y: 229, endPoint x: 25, endPoint y: 214, distance: 108.4
click at [11, 235] on div "Requerente * Paciente Médico(a) Enfermeiro(a) Paciente Nenhum resultado encontr…" at bounding box center [522, 274] width 1022 height 419
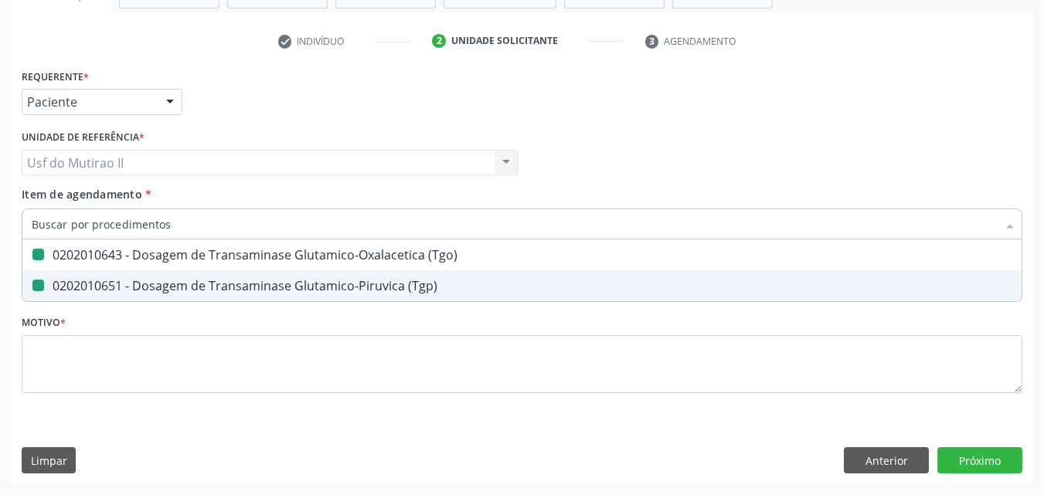
checkbox \(Tgo\) "false"
checkbox \(Tgp\) "false"
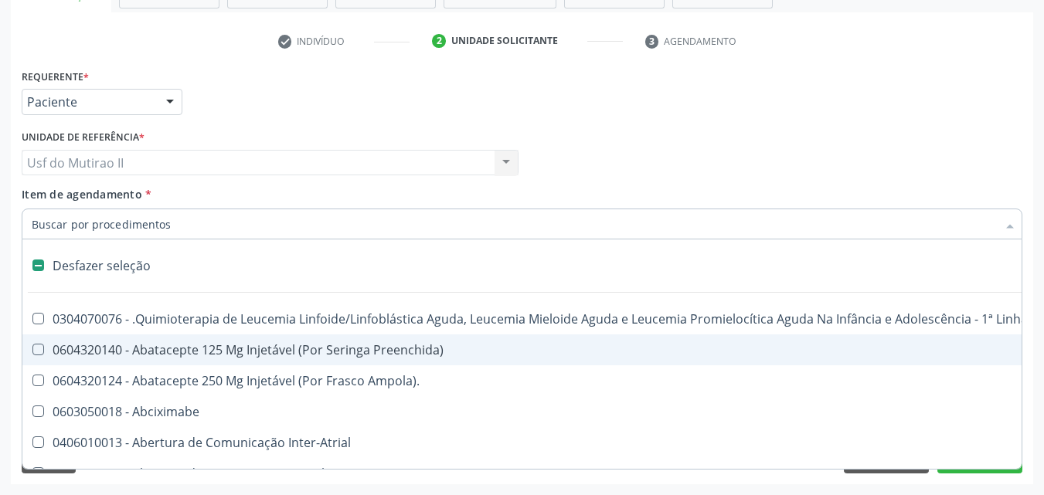
click at [71, 225] on input "Item de agendamento *" at bounding box center [514, 224] width 965 height 31
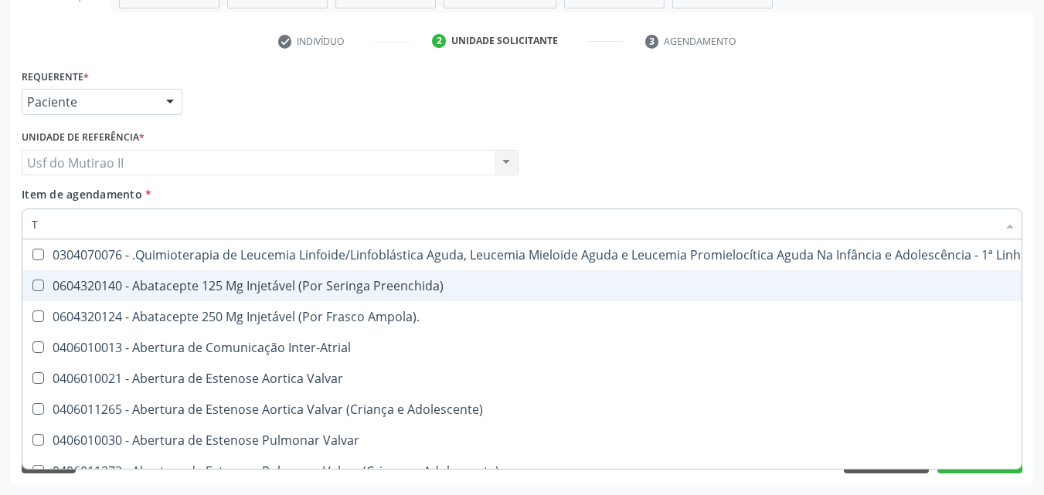
type input "TR"
checkbox Ii\) "true"
checkbox Grupo "true"
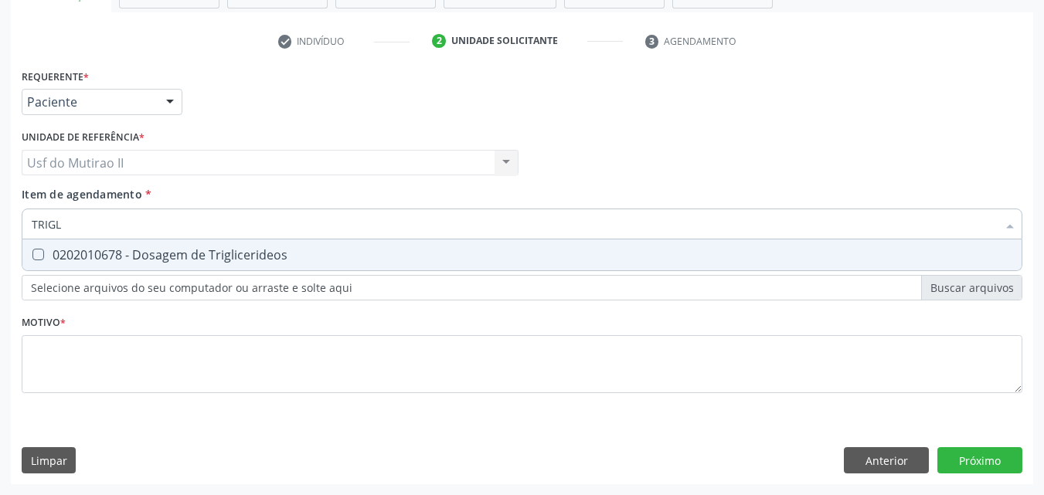
type input "TRIGLI"
click at [102, 264] on span "0202010678 - Dosagem de Triglicerideos" at bounding box center [521, 254] width 999 height 31
checkbox Triglicerideos "true"
drag, startPoint x: 89, startPoint y: 226, endPoint x: 34, endPoint y: 226, distance: 54.9
click at [34, 226] on input "TRIGLI" at bounding box center [514, 224] width 965 height 31
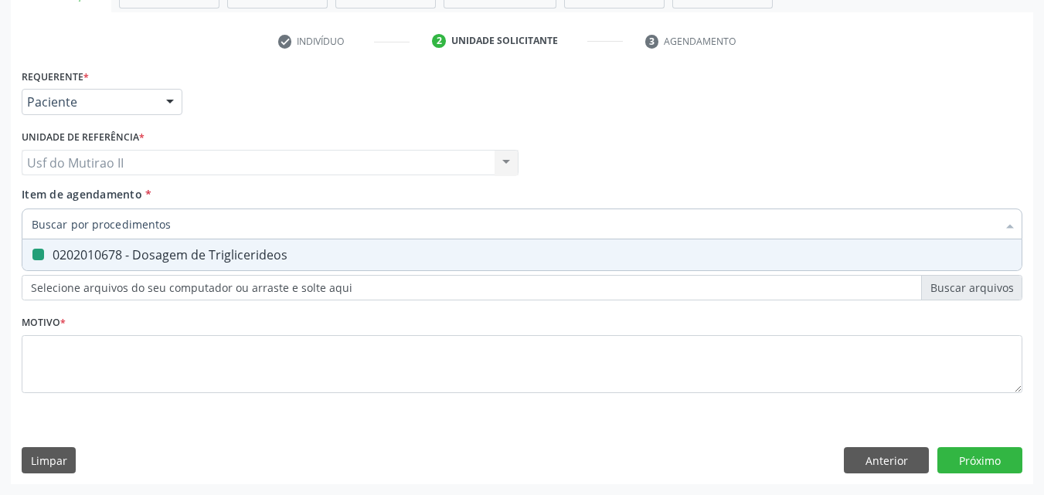
checkbox Triglicerideos "false"
type input "HEMOGRA"
click at [78, 254] on div "0202020380 - Hemograma Completo" at bounding box center [522, 255] width 980 height 12
checkbox Completo "true"
drag, startPoint x: 86, startPoint y: 221, endPoint x: 8, endPoint y: 199, distance: 80.4
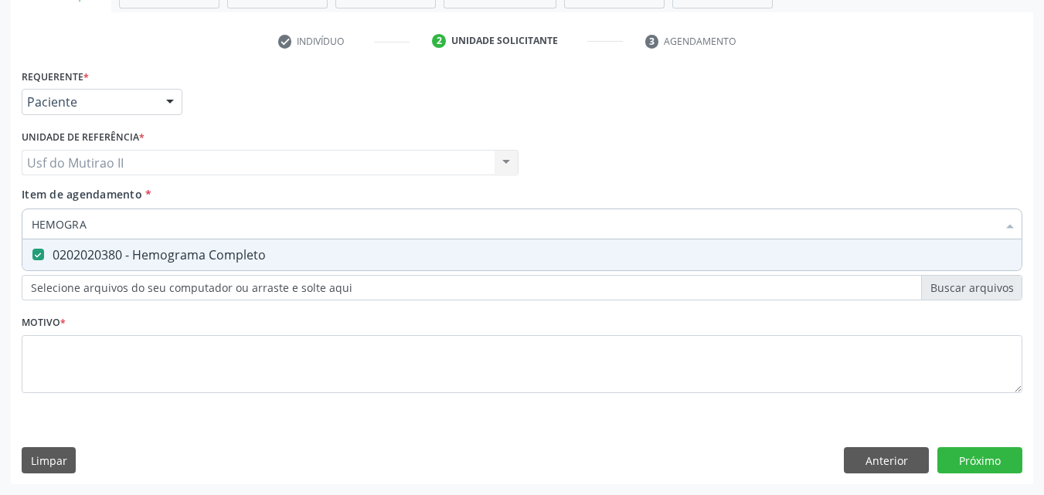
click at [0, 227] on div "Acompanhamento Acompanhe a situação das marcações correntes e finalizadas Relat…" at bounding box center [522, 155] width 1044 height 681
checkbox Completo "false"
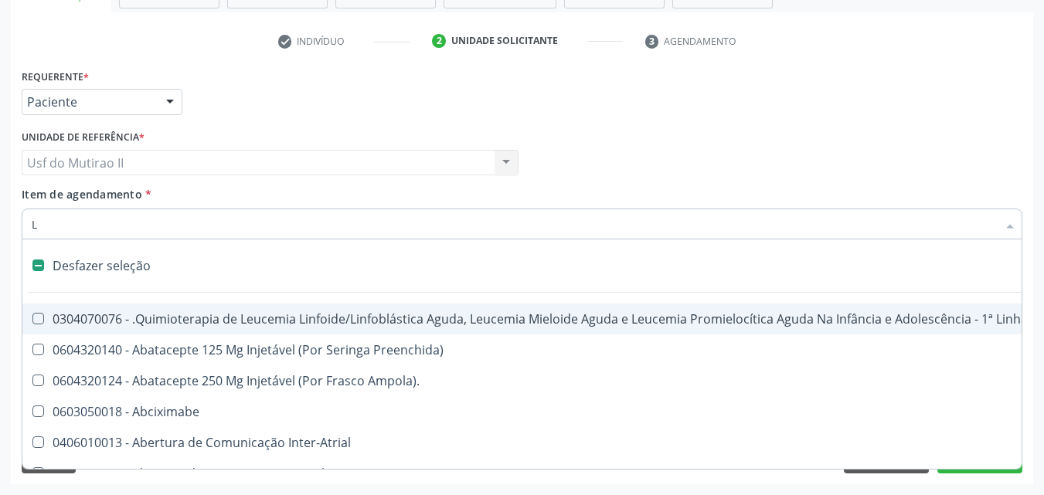
type input "LA"
checkbox Cross-Match\) "true"
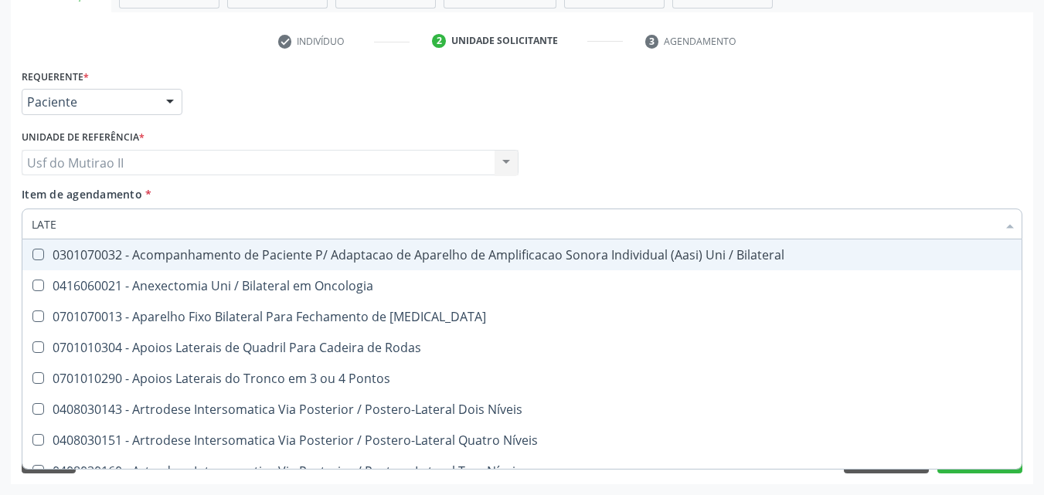
type input "LATEX"
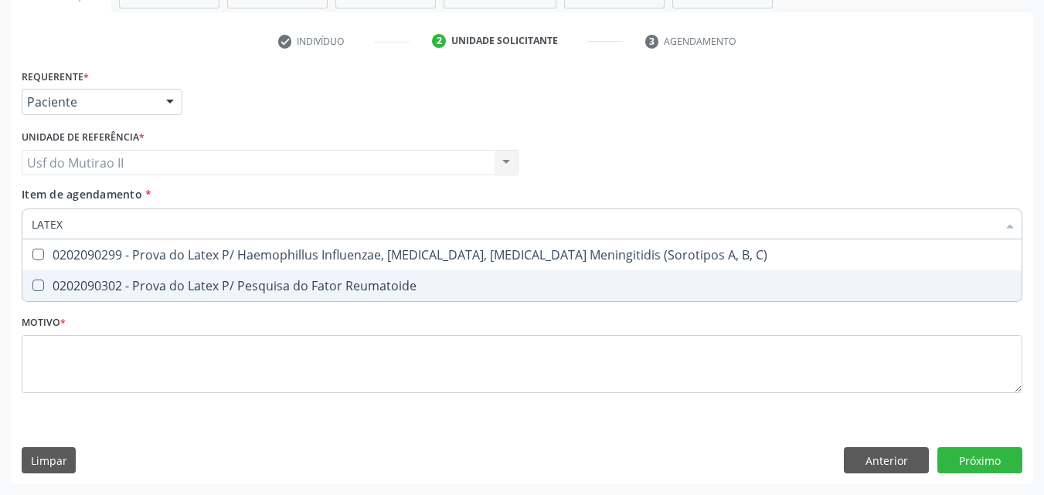
click at [209, 284] on div "0202090302 - Prova do Latex P/ Pesquisa do Fator Reumatoide" at bounding box center [522, 286] width 980 height 12
checkbox Reumatoide "true"
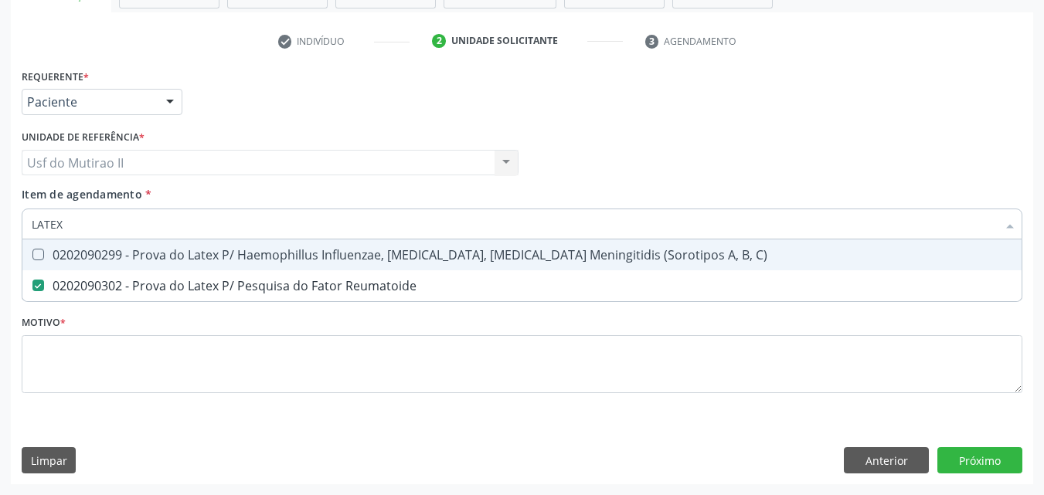
drag, startPoint x: 124, startPoint y: 219, endPoint x: 1, endPoint y: 218, distance: 123.6
click at [1, 218] on div "Acompanhamento Acompanhe a situação das marcações correntes e finalizadas Relat…" at bounding box center [522, 155] width 1044 height 681
checkbox Reumatoide "false"
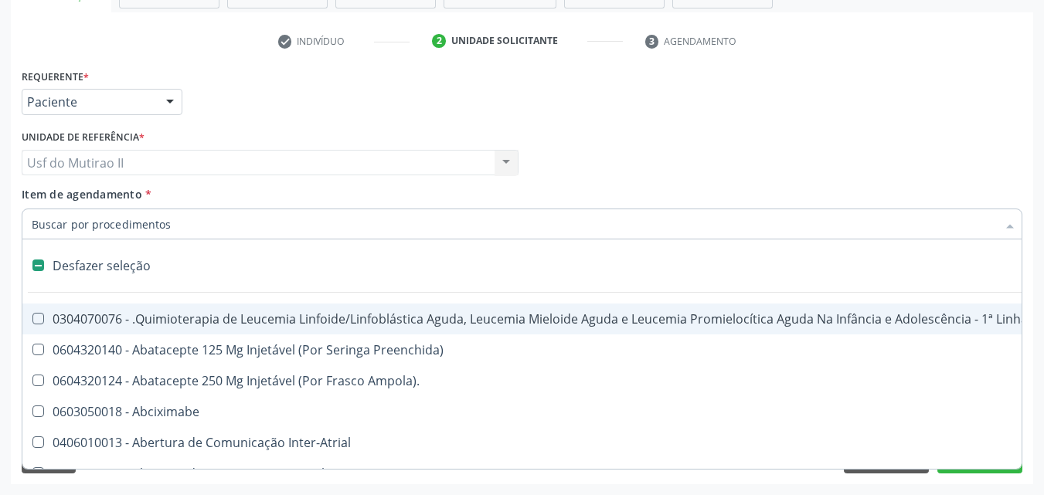
click at [100, 236] on input "Item de agendamento *" at bounding box center [514, 224] width 965 height 31
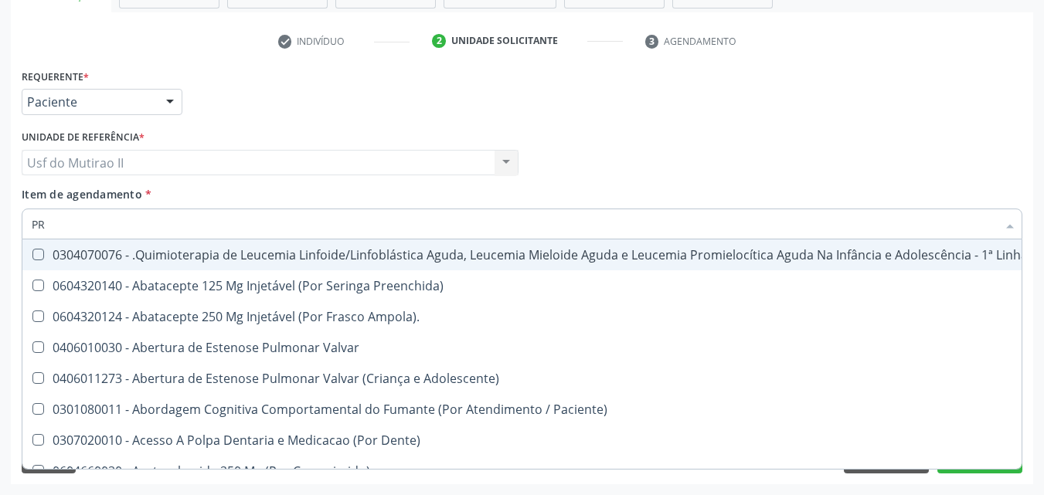
type input "PRO"
checkbox Episcleral "true"
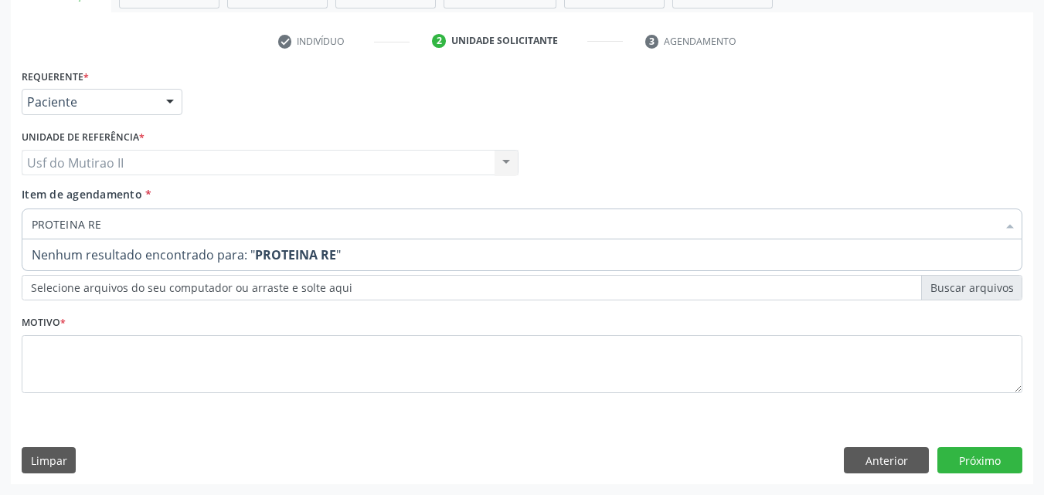
click at [116, 222] on input "PROTEINA RE" at bounding box center [514, 224] width 965 height 31
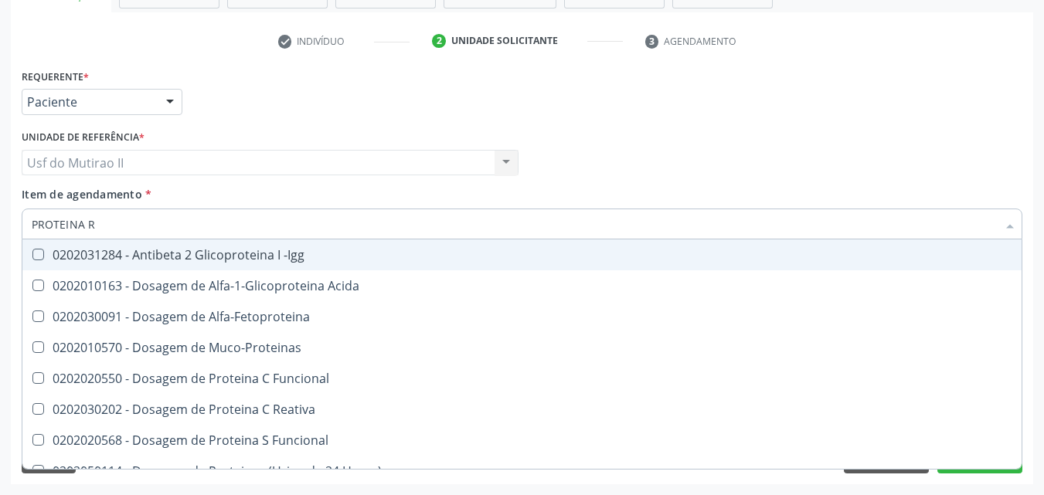
type input "PROTEINA"
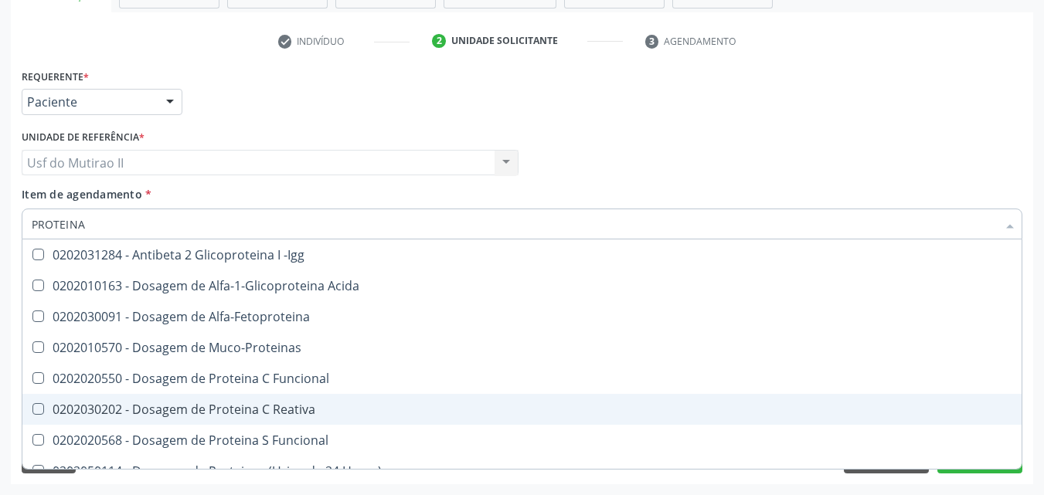
click at [205, 400] on span "0202030202 - Dosagem de Proteina C Reativa" at bounding box center [521, 409] width 999 height 31
checkbox Reativa "true"
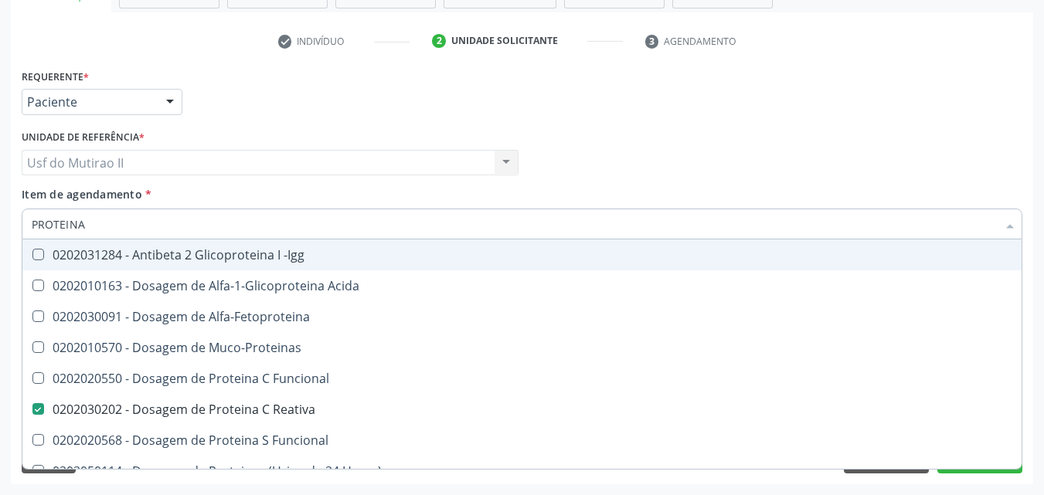
drag, startPoint x: 148, startPoint y: 229, endPoint x: 14, endPoint y: 221, distance: 134.7
click at [14, 221] on div "Requerente * Paciente Médico(a) Enfermeiro(a) Paciente Nenhum resultado encontr…" at bounding box center [522, 274] width 1022 height 419
checkbox Reativa "false"
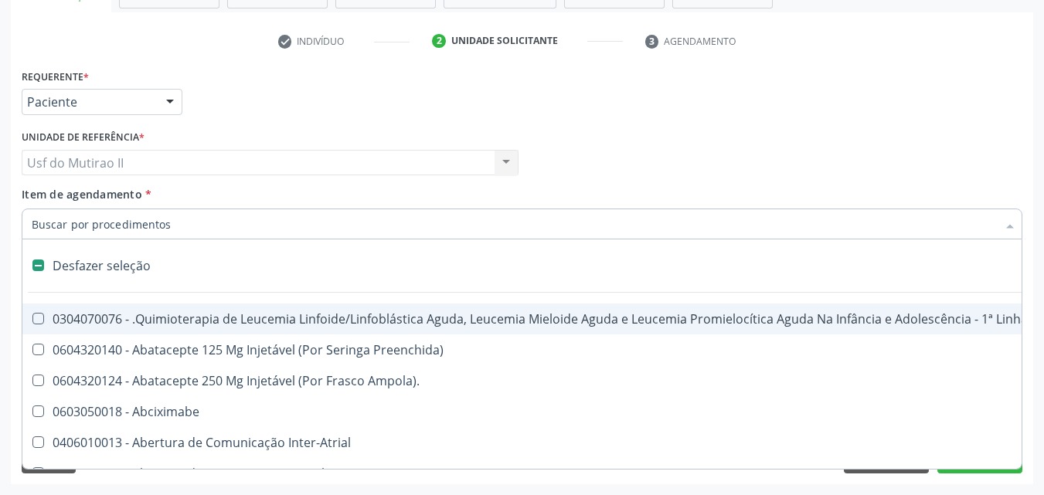
click at [150, 219] on input "Item de agendamento *" at bounding box center [514, 224] width 965 height 31
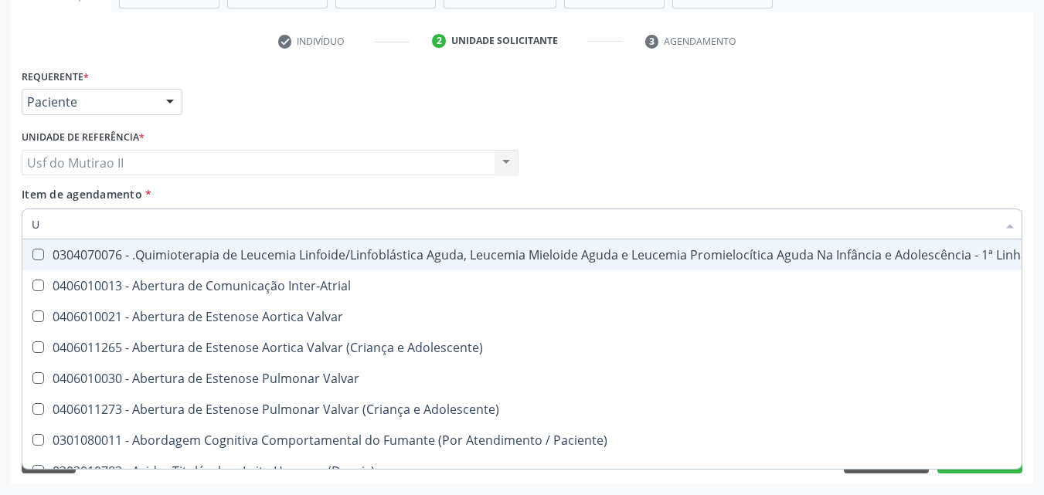
type input "UR"
checkbox B "true"
checkbox Coagulação\ "true"
type input "URI"
checkbox Aparentado "true"
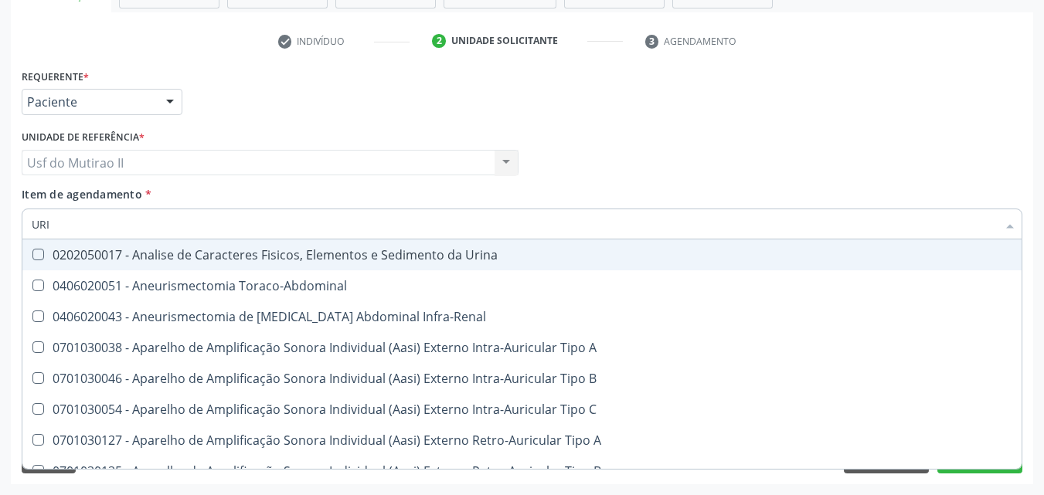
type input "URIN"
checkbox Urico "false"
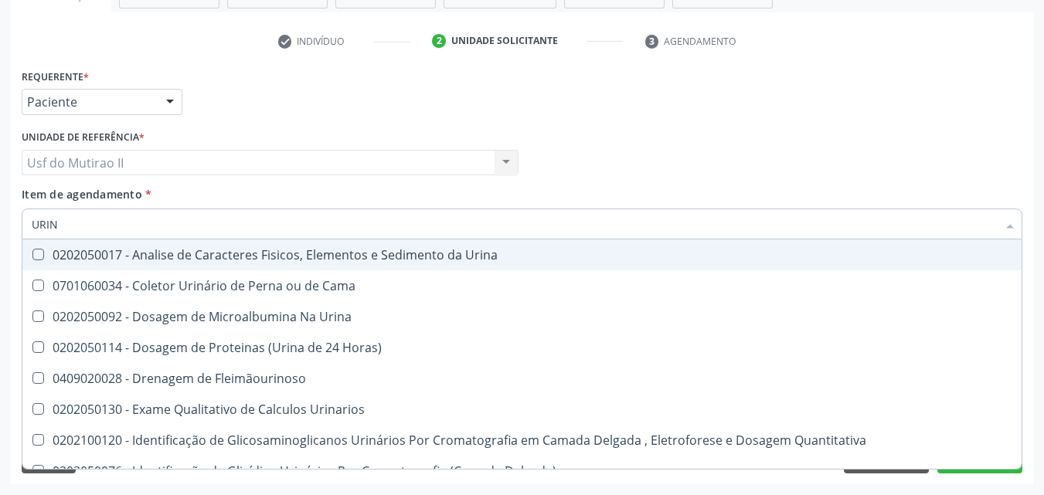
type input "URINA"
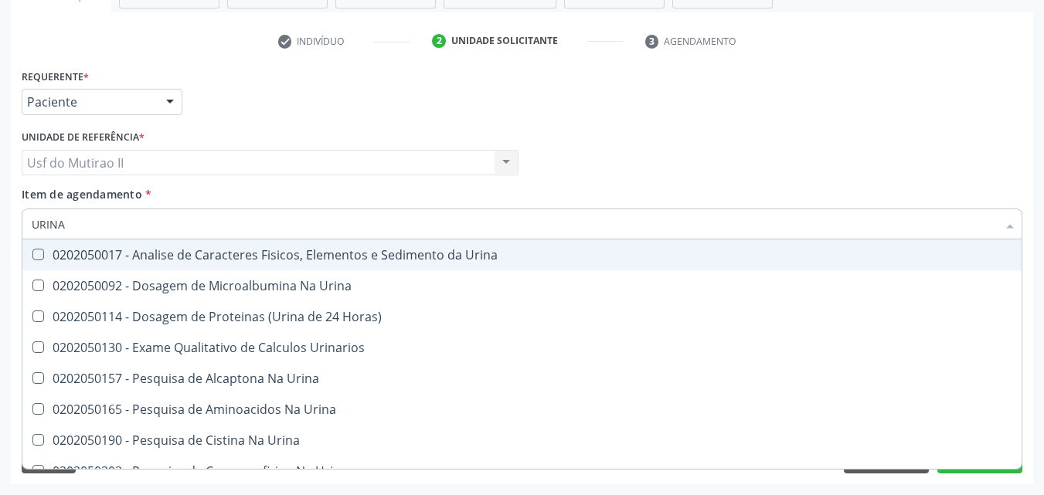
click at [186, 253] on div "0202050017 - Analise de Caracteres Fisicos, Elementos e Sedimento da Urina" at bounding box center [522, 255] width 980 height 12
checkbox Urina "true"
drag, startPoint x: 125, startPoint y: 212, endPoint x: 0, endPoint y: 219, distance: 125.4
click at [0, 219] on div "Acompanhamento Acompanhe a situação das marcações correntes e finalizadas Relat…" at bounding box center [522, 155] width 1044 height 681
checkbox Urina "false"
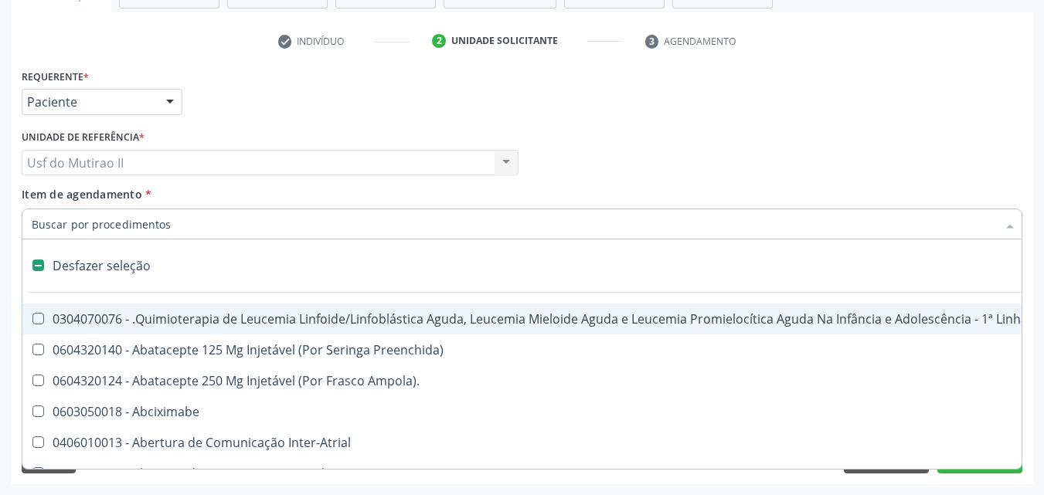
type input "O"
checkbox Agua "true"
checkbox Urina "false"
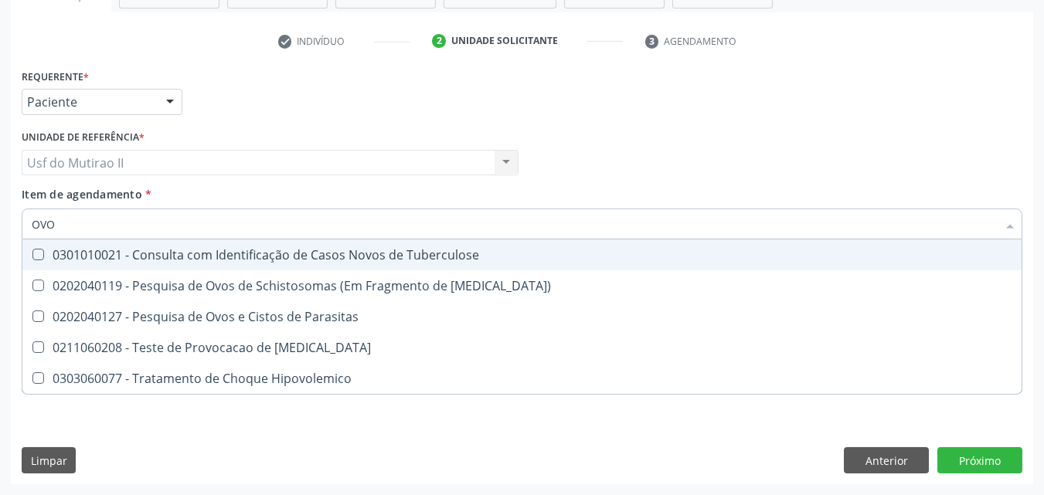
type input "OVOS"
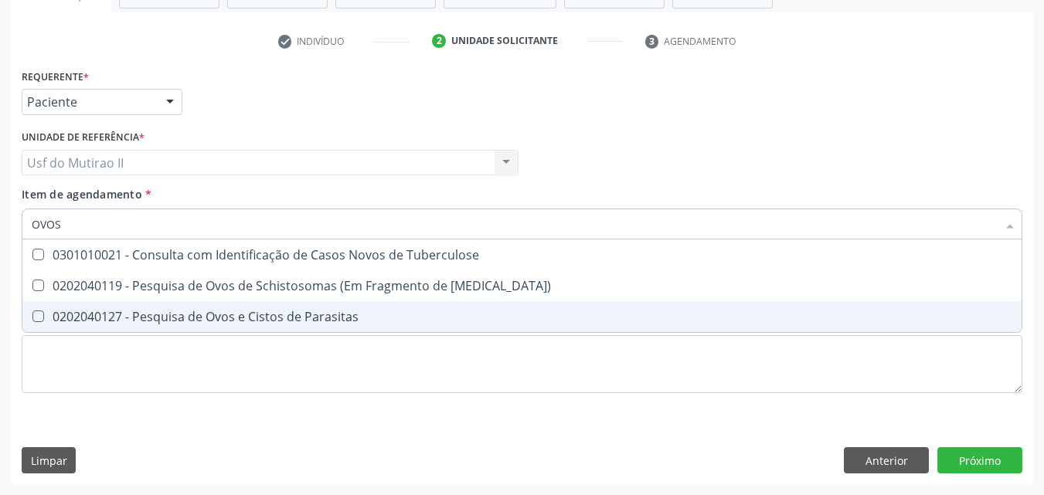
click at [120, 311] on div "0202040127 - Pesquisa de Ovos e Cistos de Parasitas" at bounding box center [522, 317] width 980 height 12
checkbox Parasitas "true"
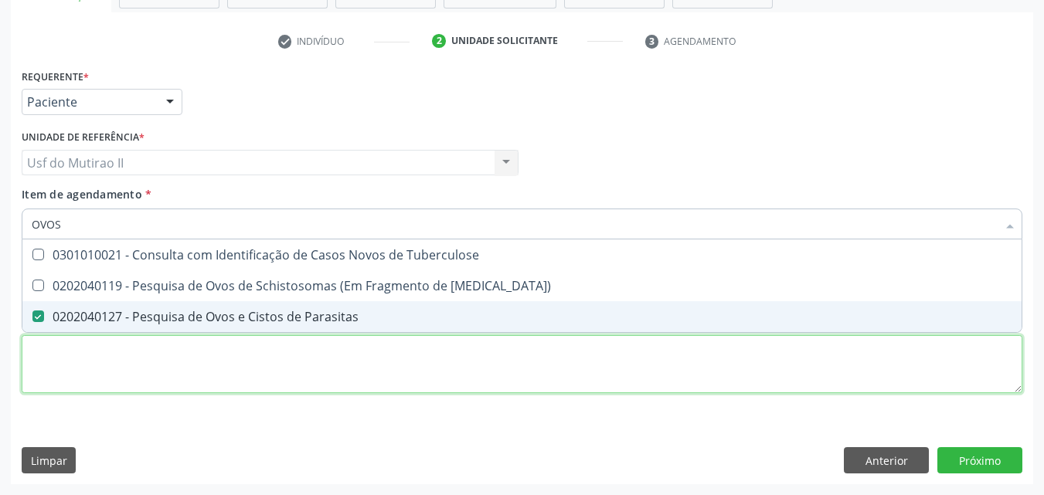
click at [128, 369] on div "Requerente * Paciente Médico(a) Enfermeiro(a) Paciente Nenhum resultado encontr…" at bounding box center [522, 240] width 1000 height 350
checkbox Mucosa\) "true"
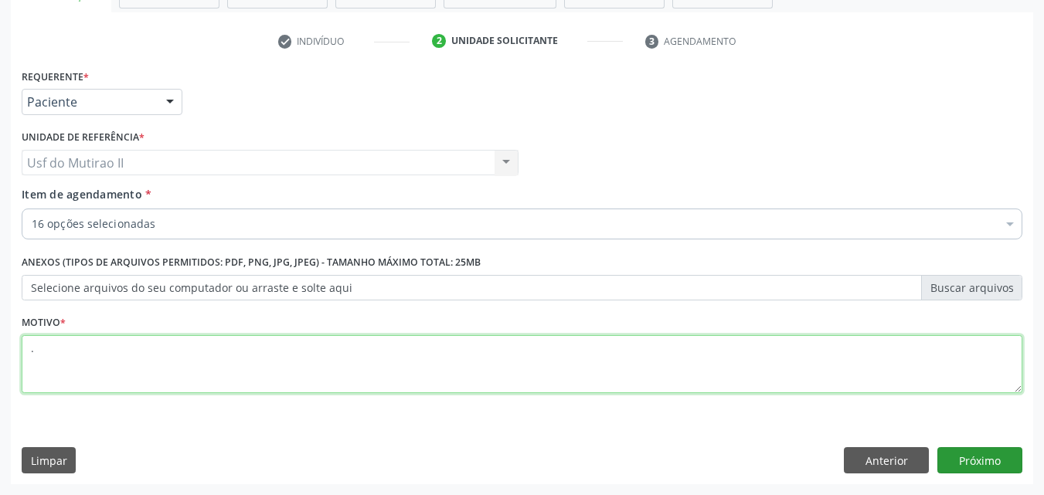
type textarea "."
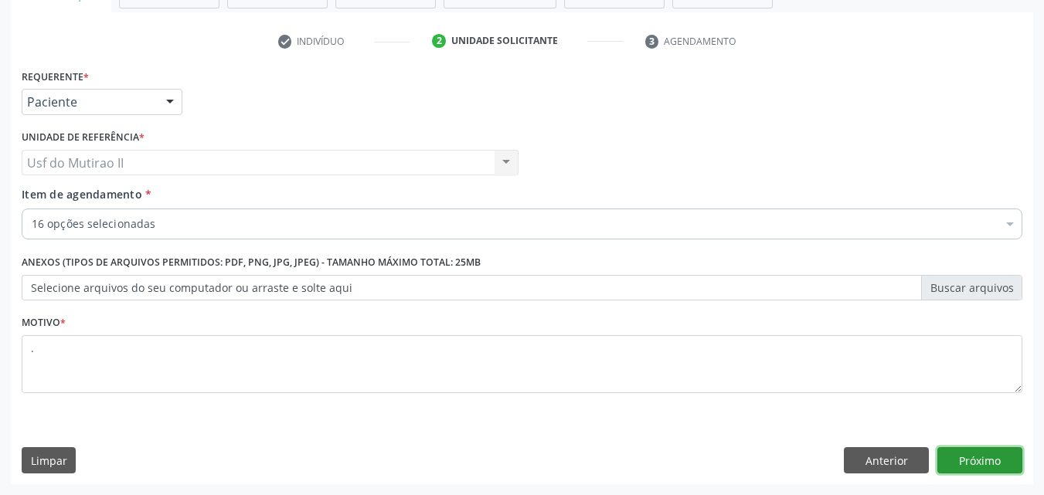
click at [987, 457] on button "Próximo" at bounding box center [979, 460] width 85 height 26
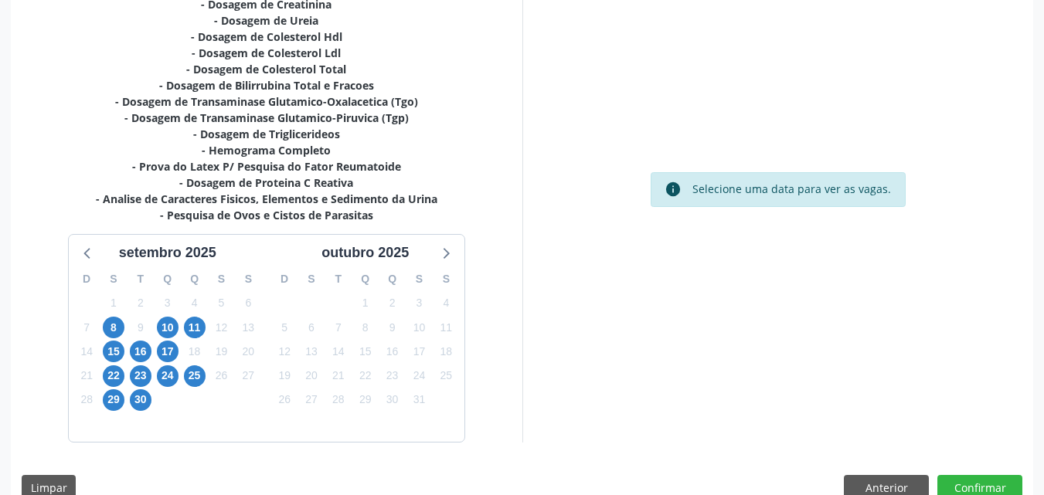
scroll to position [420, 0]
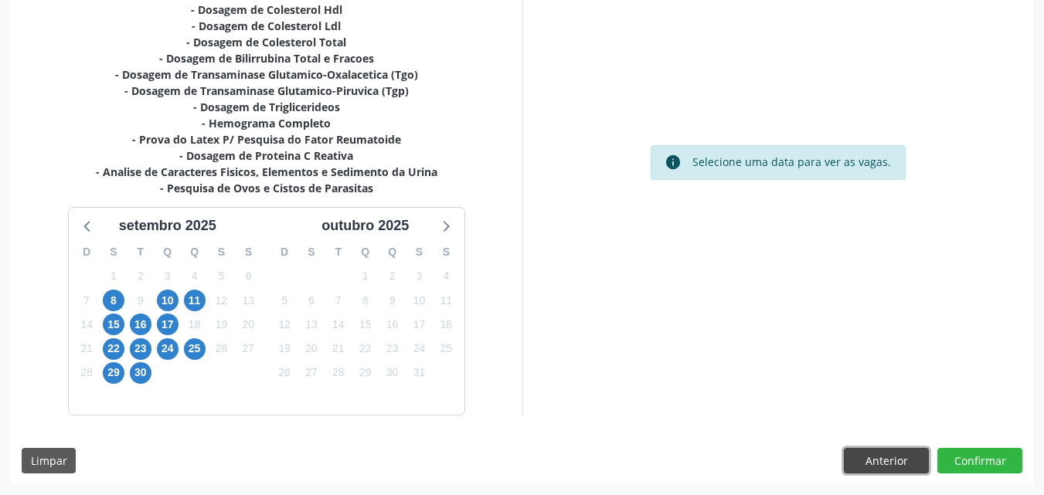
click at [849, 463] on button "Anterior" at bounding box center [886, 461] width 85 height 26
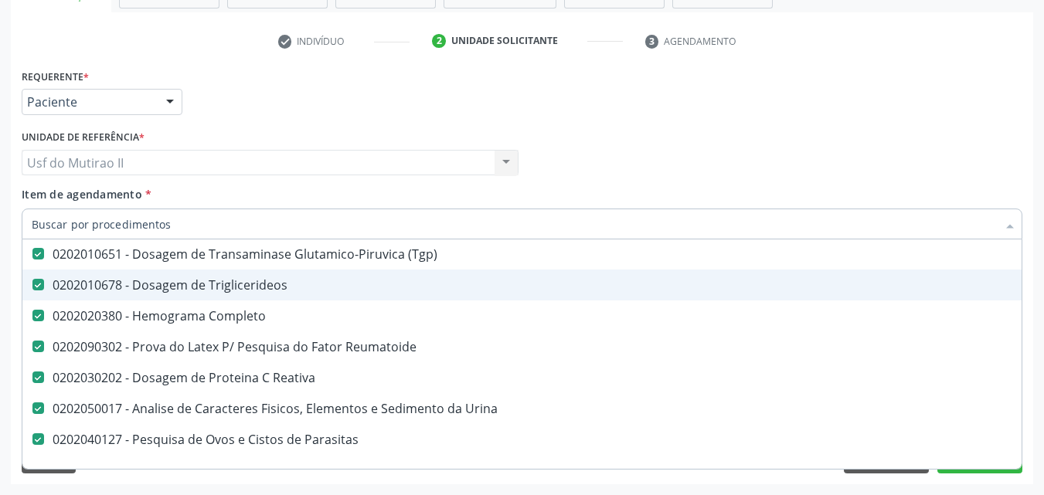
scroll to position [386, 0]
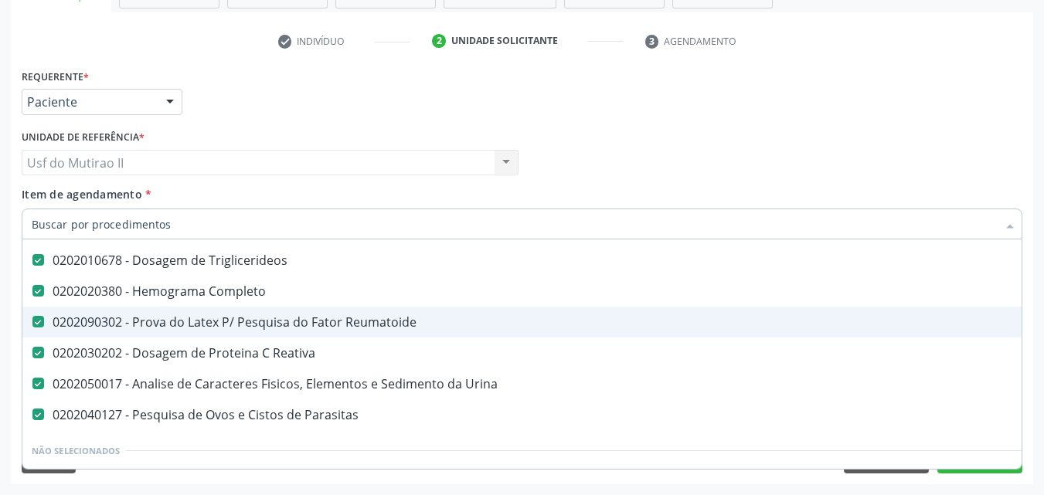
click at [351, 324] on div "0202090302 - Prova do Latex P/ Pesquisa do Fator Reumatoide" at bounding box center [633, 322] width 1203 height 12
checkbox Reumatoide "false"
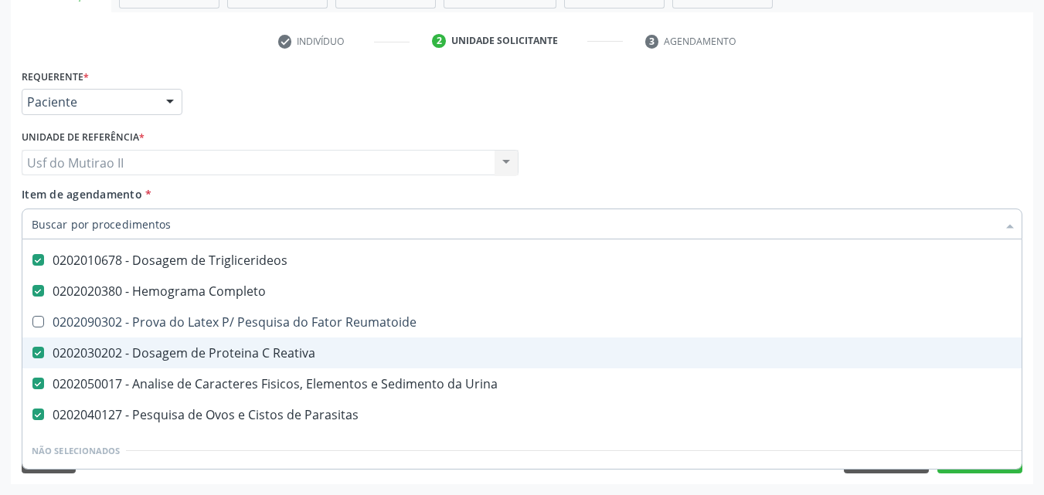
click at [343, 353] on div "0202030202 - Dosagem de Proteina C Reativa" at bounding box center [633, 353] width 1203 height 12
click at [345, 347] on div "0202030202 - Dosagem de Proteina C Reativa" at bounding box center [633, 353] width 1203 height 12
checkbox Reativa "true"
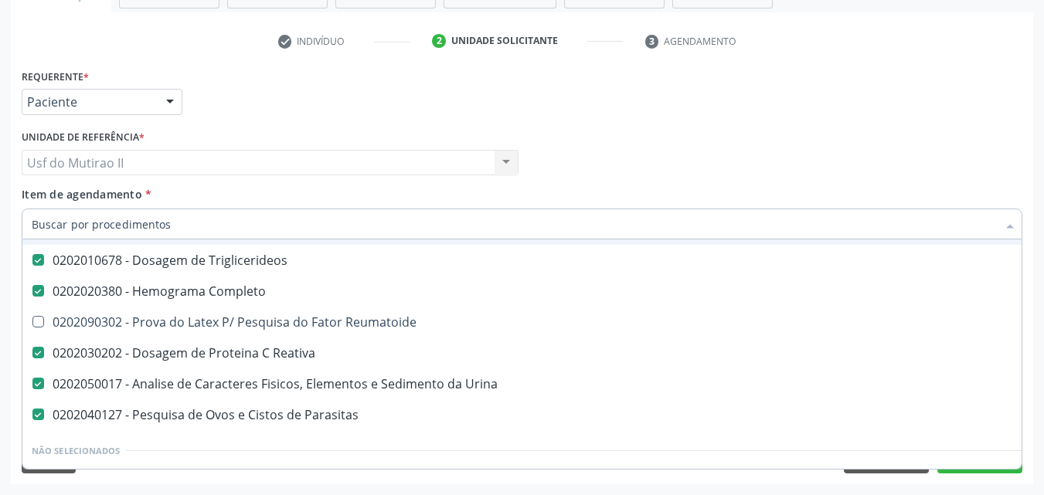
click at [584, 169] on div "Médico Solicitante Por favor, selecione a Unidade de Atendimento primeiro Nenhu…" at bounding box center [522, 156] width 1008 height 60
checkbox Reumatoide "true"
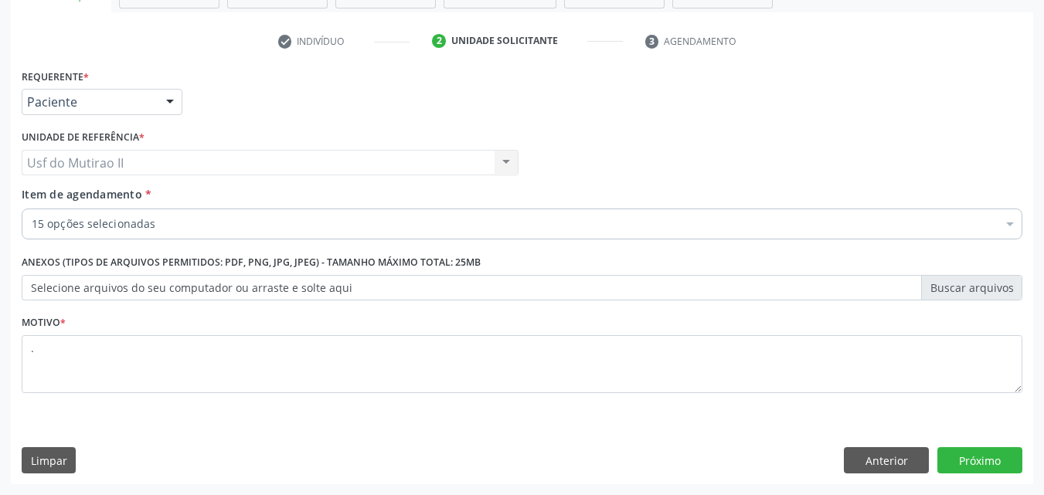
scroll to position [0, 0]
click at [980, 462] on button "Próximo" at bounding box center [979, 460] width 85 height 26
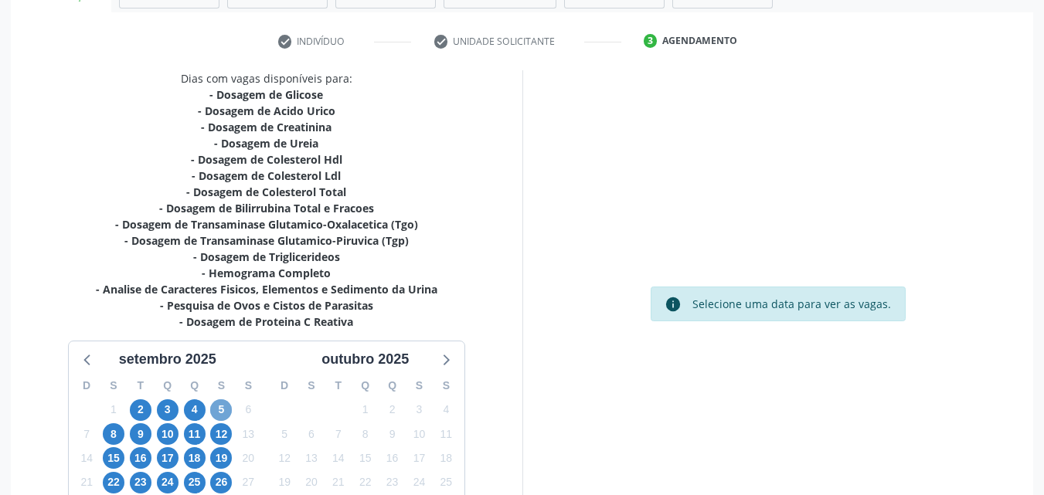
click at [222, 409] on span "5" at bounding box center [221, 410] width 22 height 22
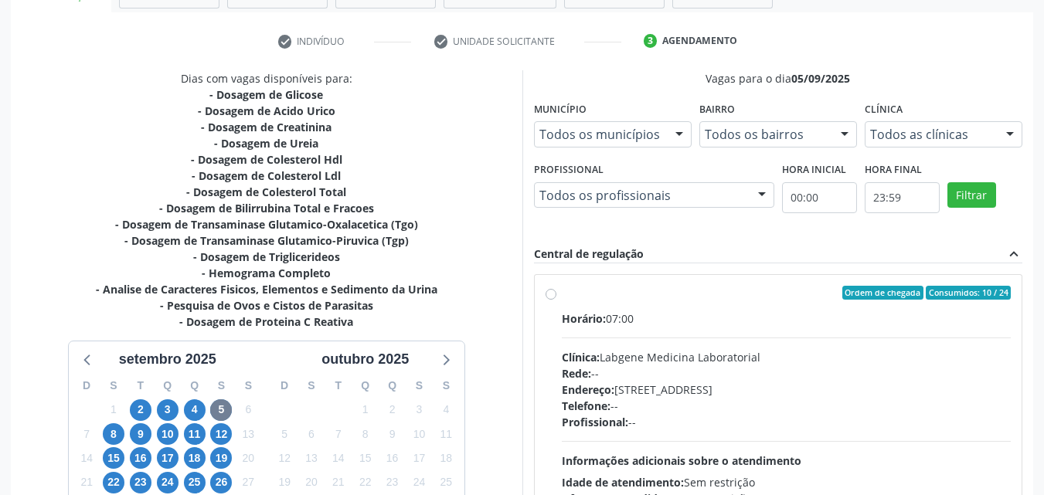
drag, startPoint x: 603, startPoint y: 365, endPoint x: 864, endPoint y: 335, distance: 262.8
click at [630, 331] on div "Horário: 07:00 Clínica: Labgene Medicina Laboratorial Rede: -- Endereço: [STREE…" at bounding box center [787, 417] width 450 height 212
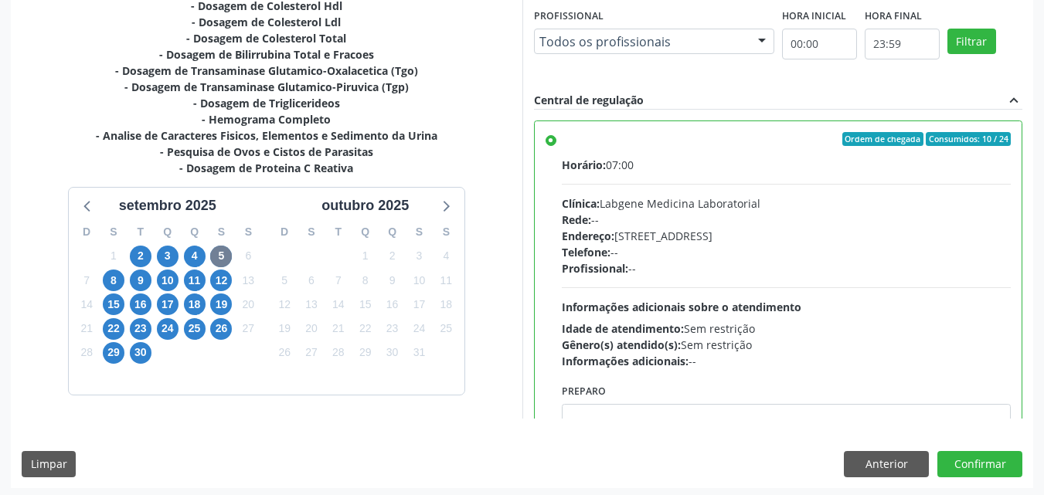
scroll to position [425, 0]
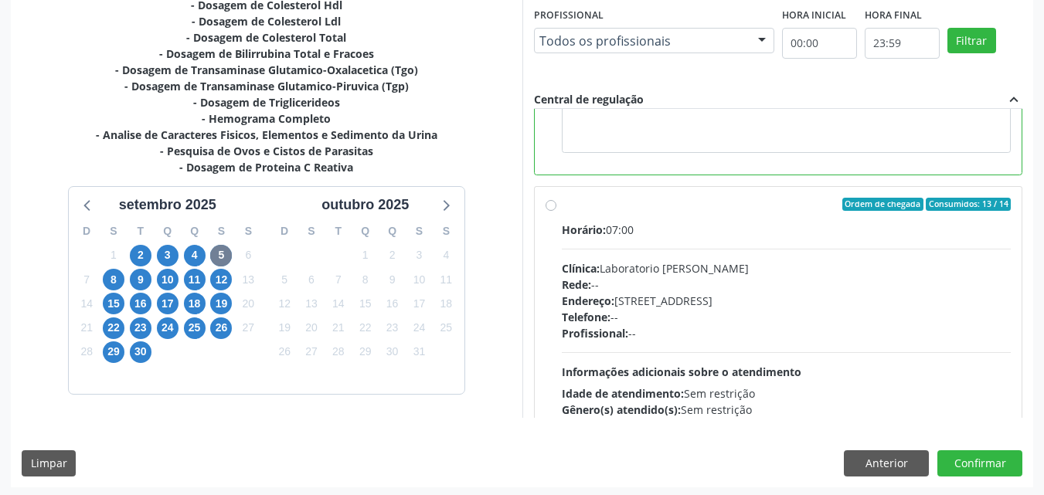
click at [697, 282] on div "Rede: --" at bounding box center [787, 285] width 450 height 16
click at [556, 212] on input "Ordem de chegada Consumidos: 13 / 14 Horário: 07:00 Clínica: Laboratorio Jose P…" at bounding box center [550, 205] width 11 height 14
radio input "false"
radio input "true"
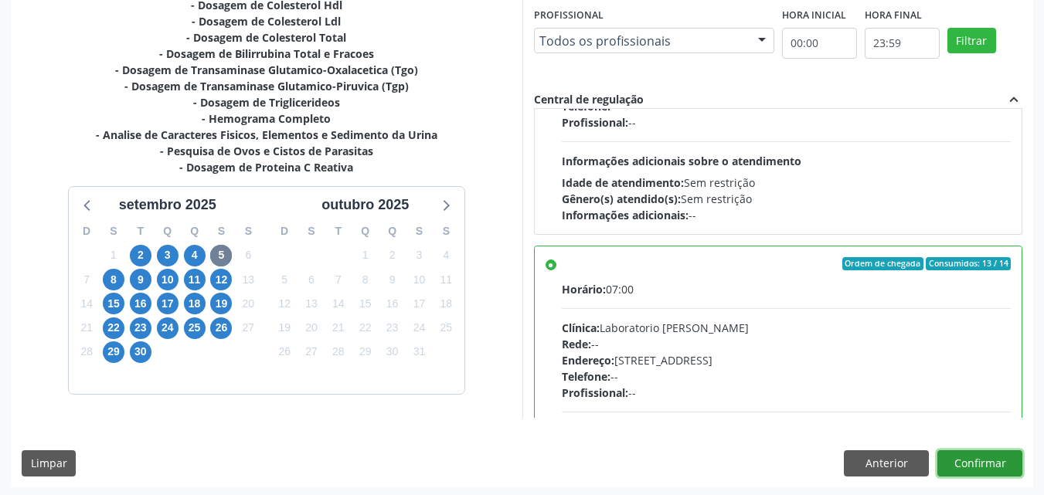
click at [989, 461] on button "Confirmar" at bounding box center [979, 463] width 85 height 26
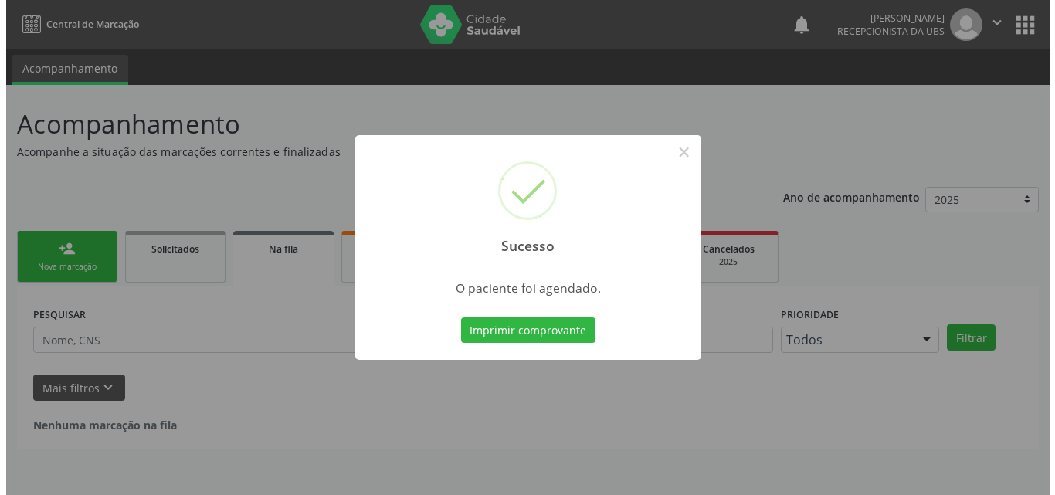
scroll to position [0, 0]
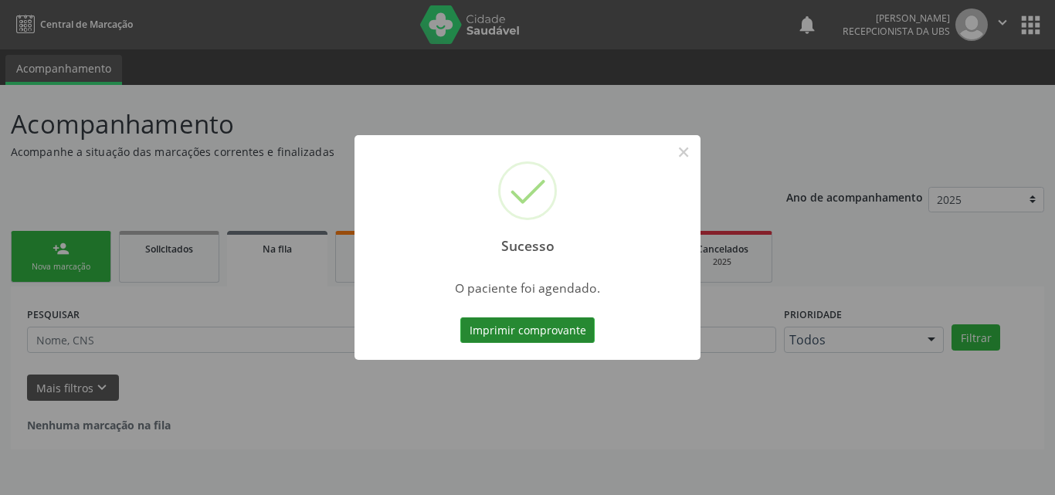
click at [547, 333] on button "Imprimir comprovante" at bounding box center [527, 331] width 134 height 26
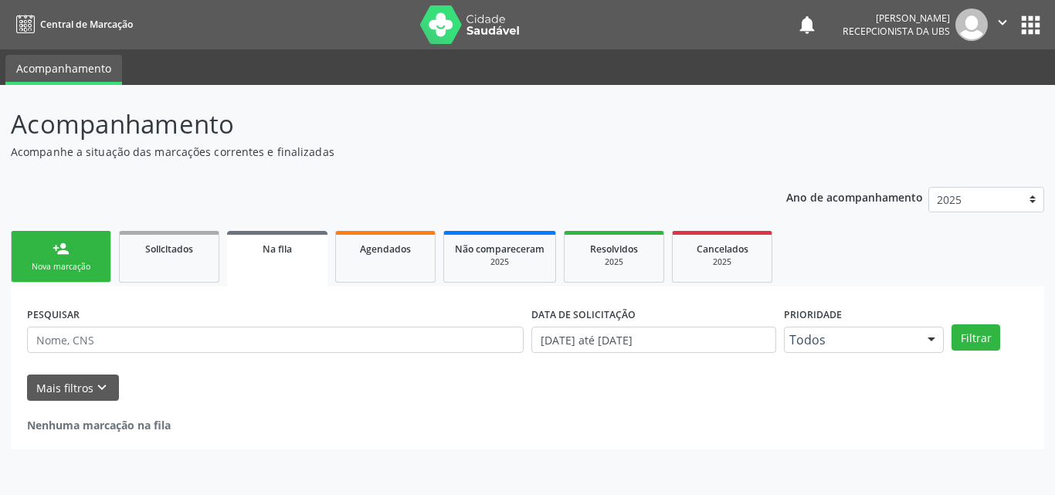
click at [45, 255] on link "person_add Nova marcação" at bounding box center [61, 257] width 100 height 52
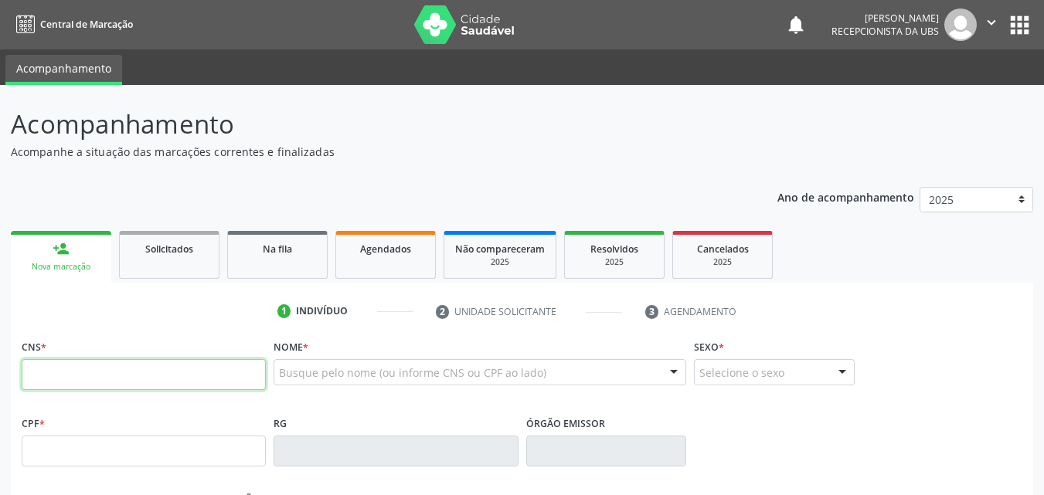
click at [74, 369] on input "text" at bounding box center [144, 374] width 244 height 31
paste input "700 2064 0169 1827"
type input "700 2064 0169 1827"
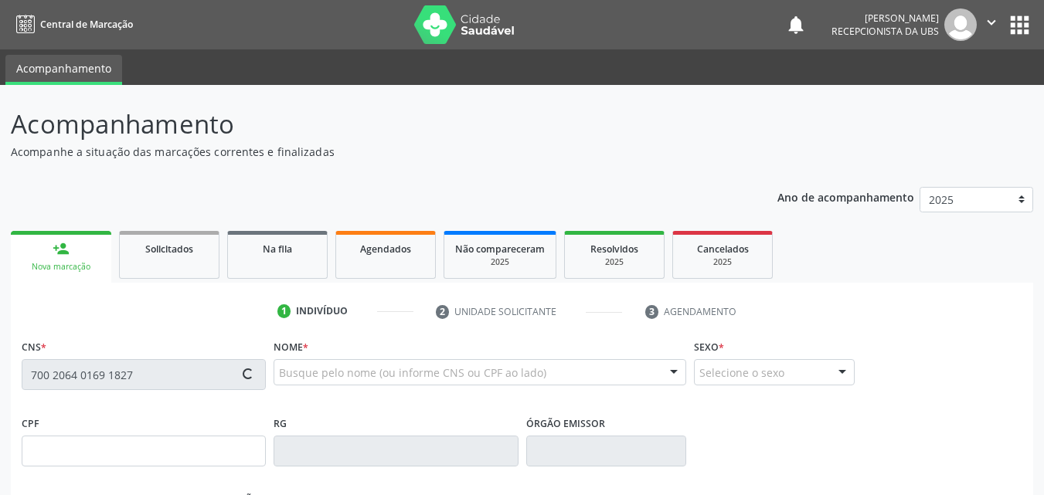
type input "084.778.424-00"
type input "14/07/1978"
type input "Benedita Tereza de Lima Alves"
type input "(87) 99977-7350"
type input "(87) 99935-2451"
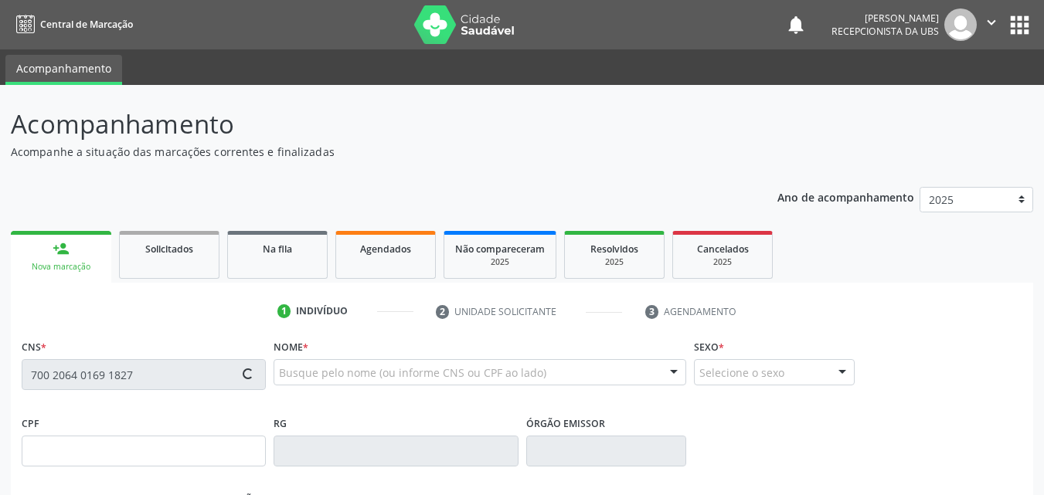
type input "385"
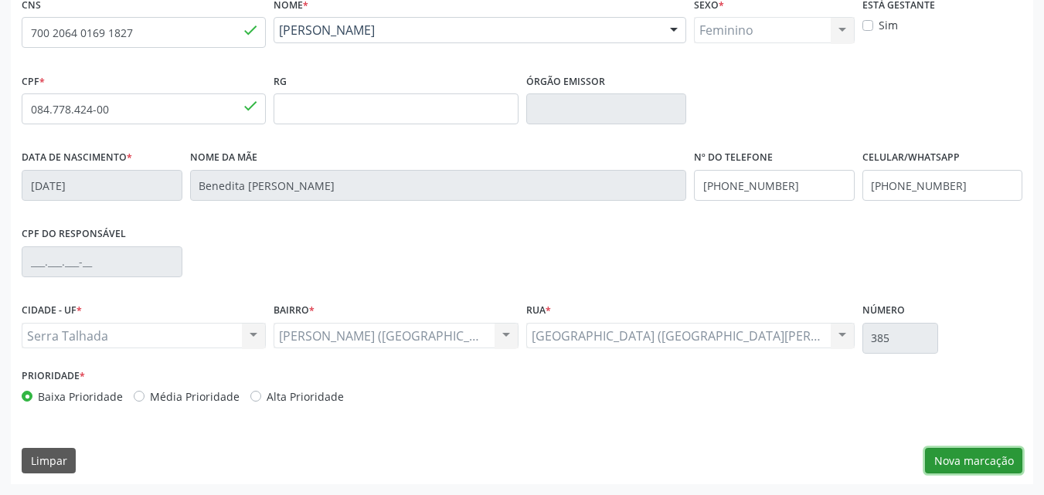
click at [1002, 460] on button "Nova marcação" at bounding box center [973, 461] width 97 height 26
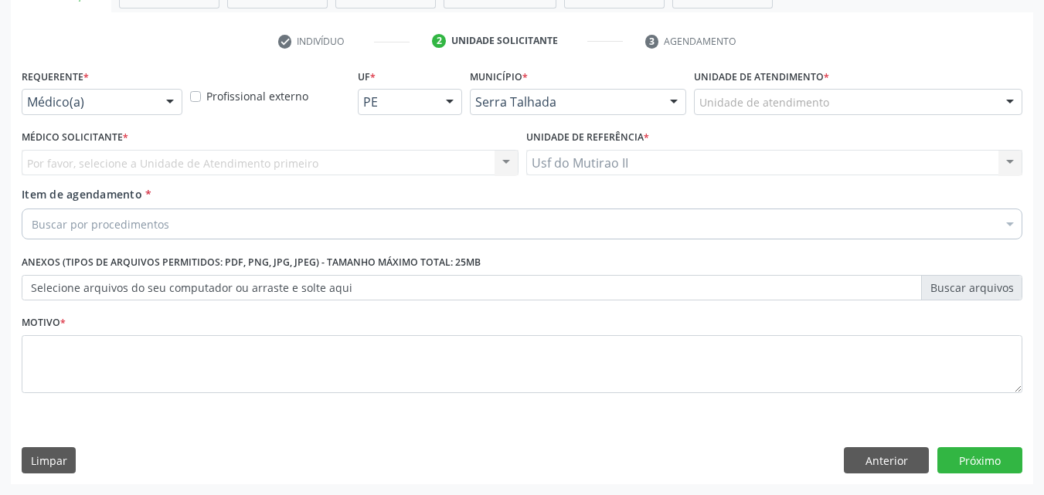
scroll to position [270, 0]
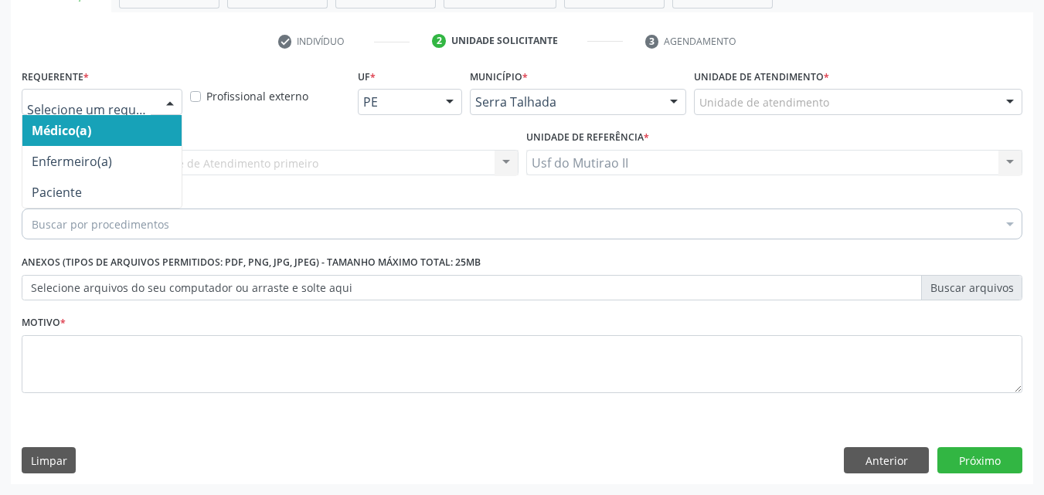
click at [110, 111] on div at bounding box center [102, 102] width 161 height 26
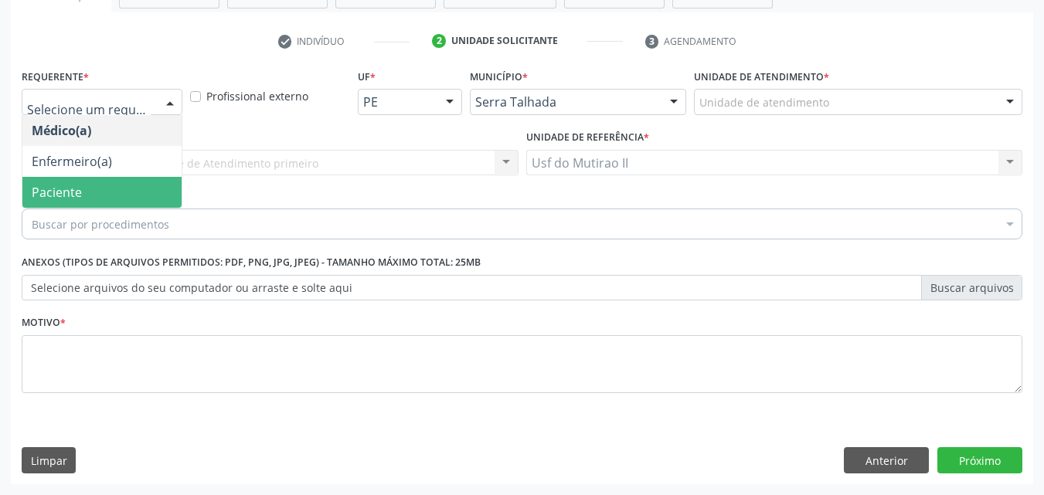
click at [76, 198] on span "Paciente" at bounding box center [57, 192] width 50 height 17
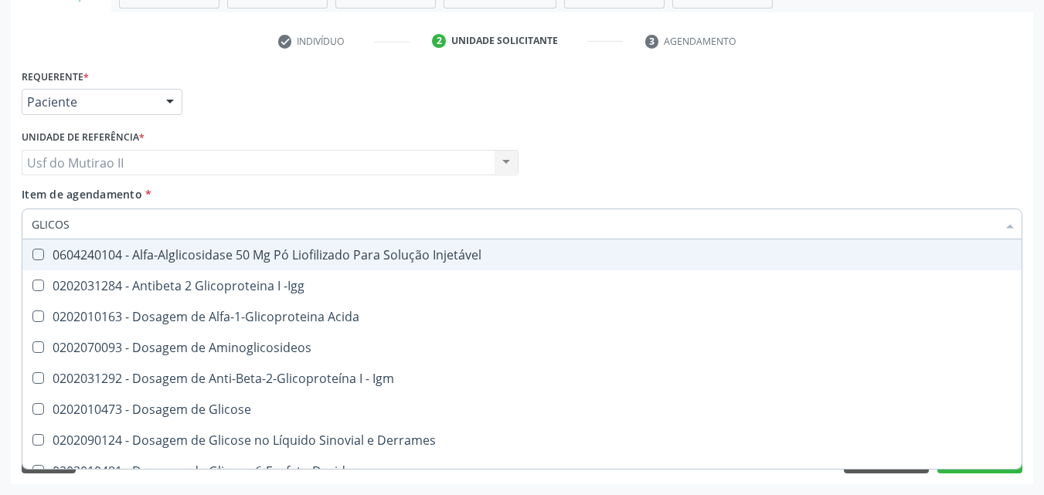
type input "GLICOSI"
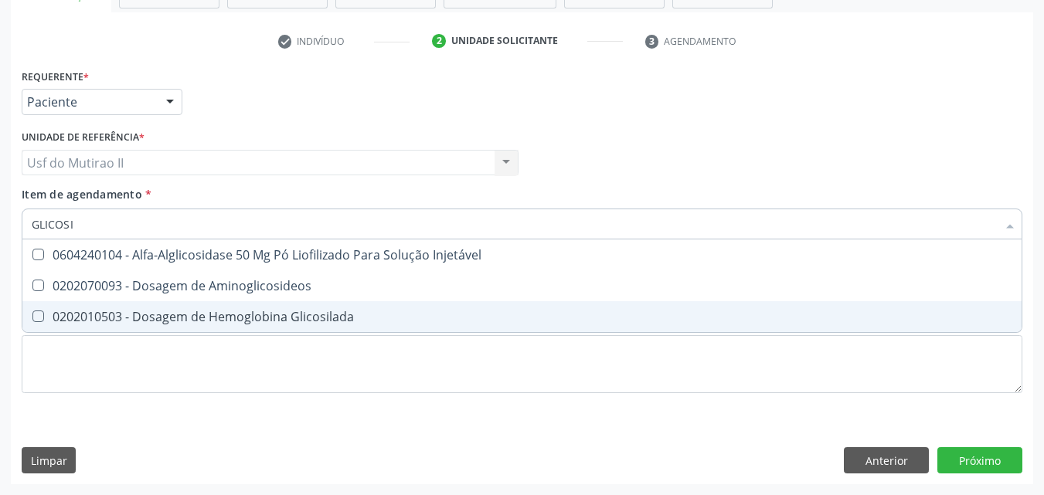
click at [202, 315] on div "0202010503 - Dosagem de Hemoglobina Glicosilada" at bounding box center [522, 317] width 980 height 12
checkbox Glicosilada "true"
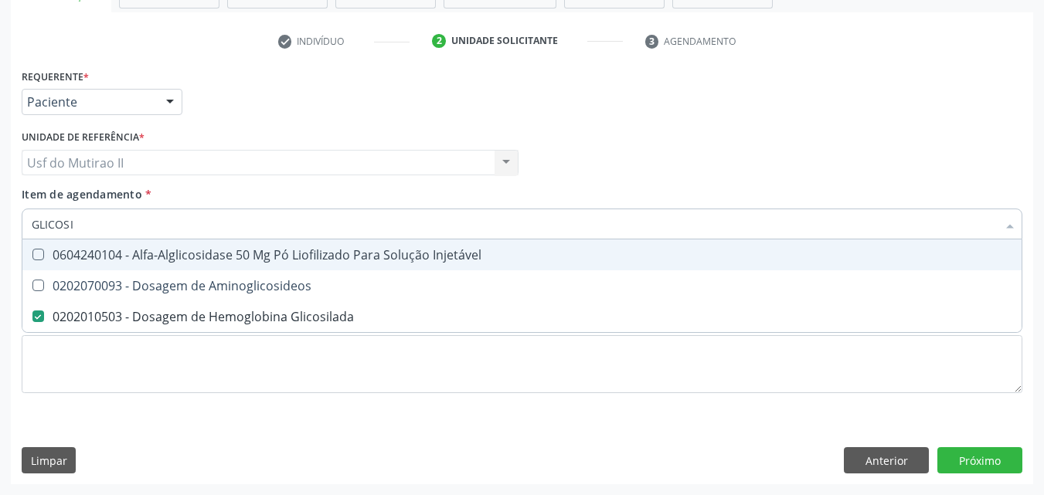
drag, startPoint x: 121, startPoint y: 229, endPoint x: 10, endPoint y: 211, distance: 111.9
click at [10, 211] on div "Acompanhamento Acompanhe a situação das marcações correntes e finalizadas Relat…" at bounding box center [522, 155] width 1044 height 681
checkbox Glicosilada "false"
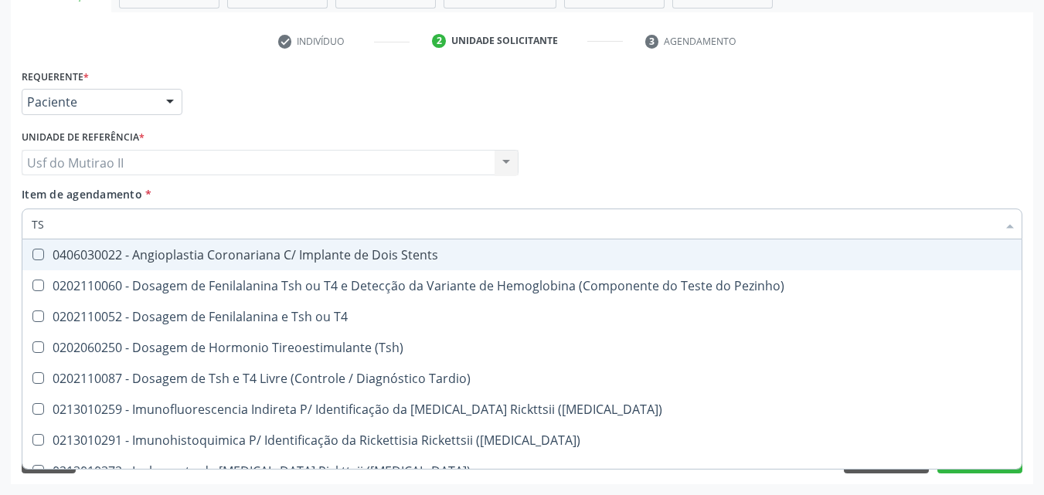
type input "TSH"
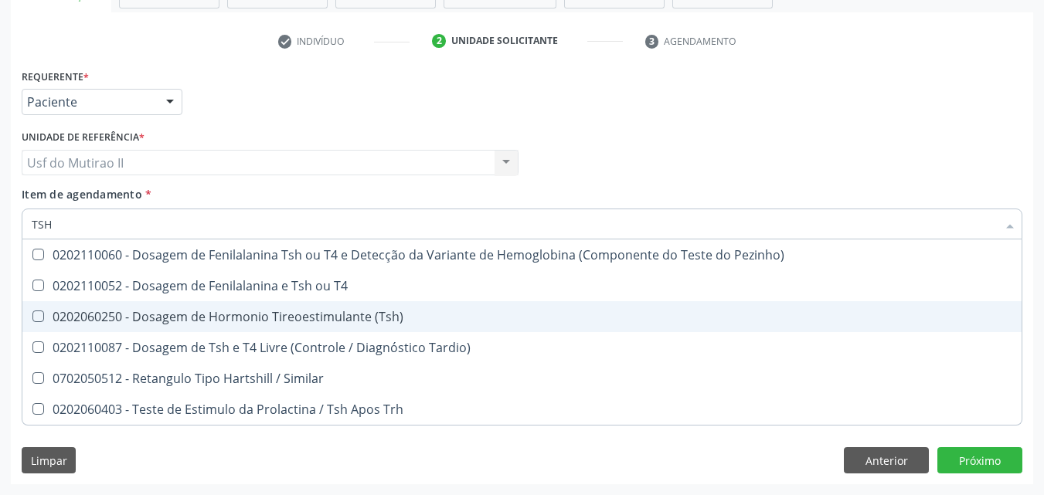
drag, startPoint x: 102, startPoint y: 316, endPoint x: 85, endPoint y: 273, distance: 45.8
click at [102, 317] on div "0202060250 - Dosagem de Hormonio Tireoestimulante (Tsh)" at bounding box center [522, 317] width 980 height 12
checkbox \(Tsh\) "true"
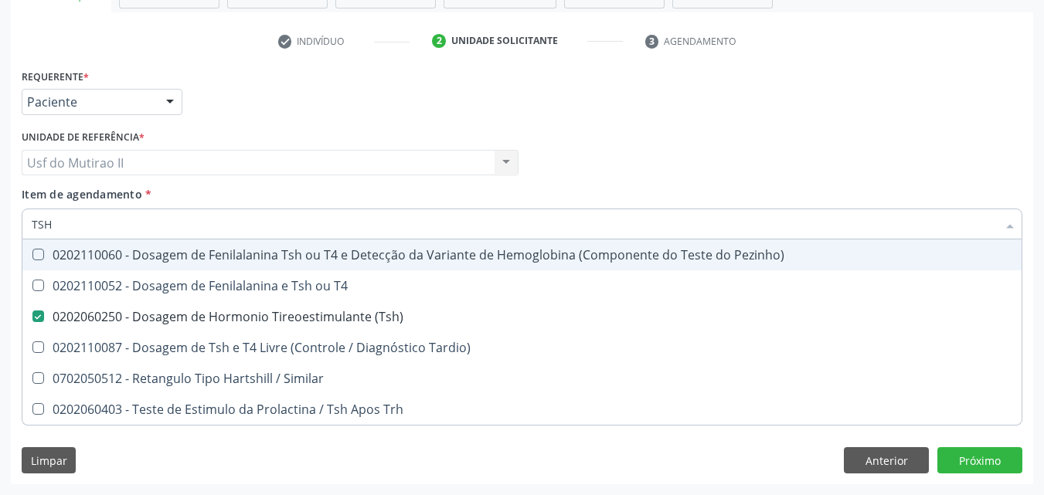
drag, startPoint x: 80, startPoint y: 226, endPoint x: 0, endPoint y: 200, distance: 83.8
click at [0, 200] on div "Acompanhamento Acompanhe a situação das marcações correntes e finalizadas Relat…" at bounding box center [522, 155] width 1044 height 681
checkbox \(Tsh\) "false"
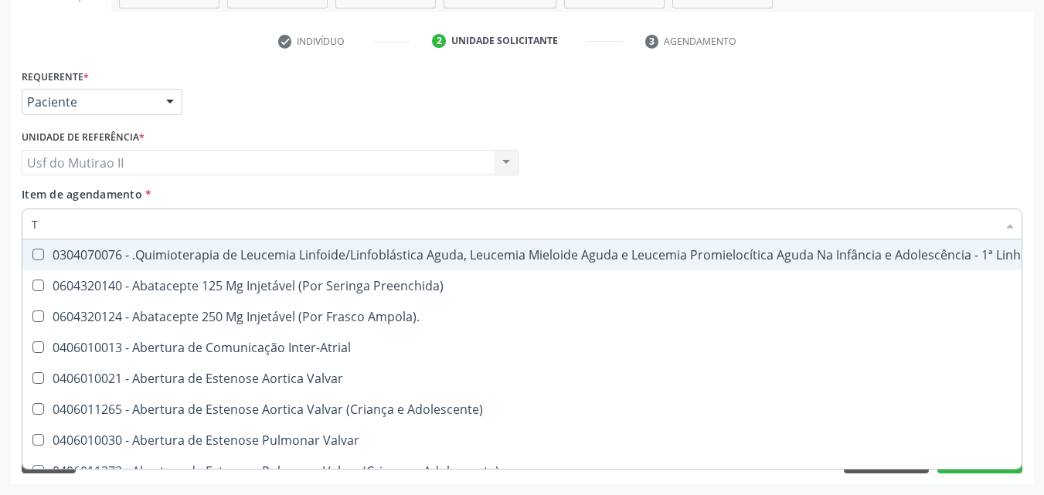
type input "T4"
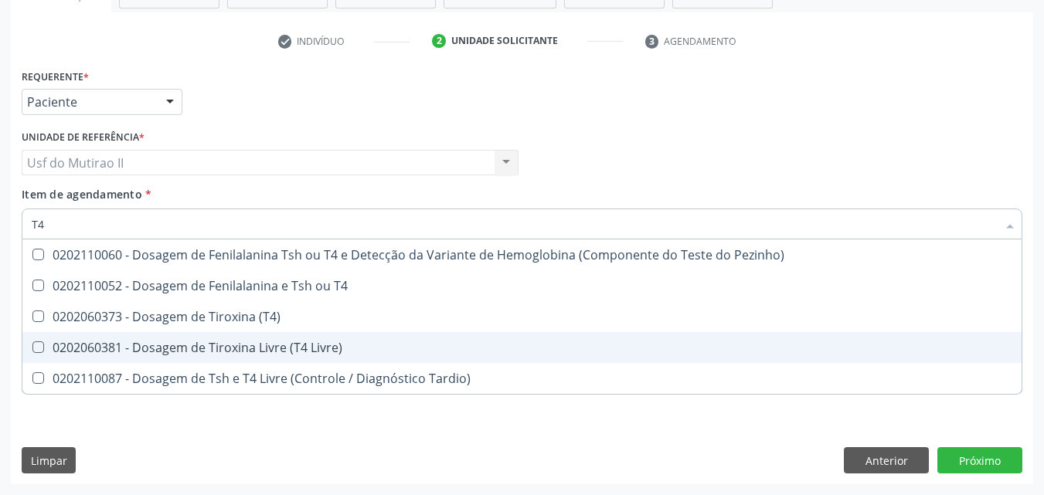
click at [268, 345] on div "0202060381 - Dosagem de Tiroxina Livre (T4 Livre)" at bounding box center [522, 347] width 980 height 12
checkbox Livre\) "true"
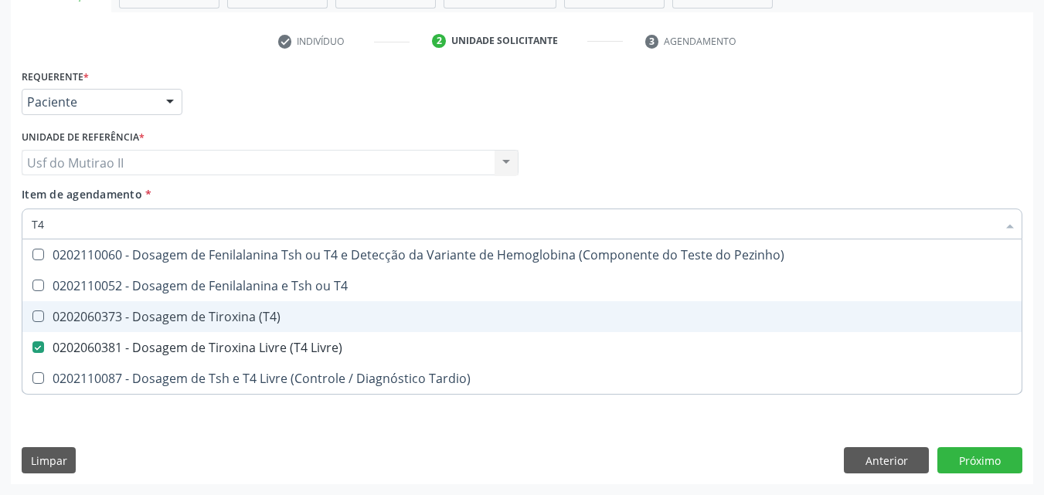
click at [253, 311] on div "0202060373 - Dosagem de Tiroxina (T4)" at bounding box center [522, 317] width 980 height 12
checkbox \(T4\) "true"
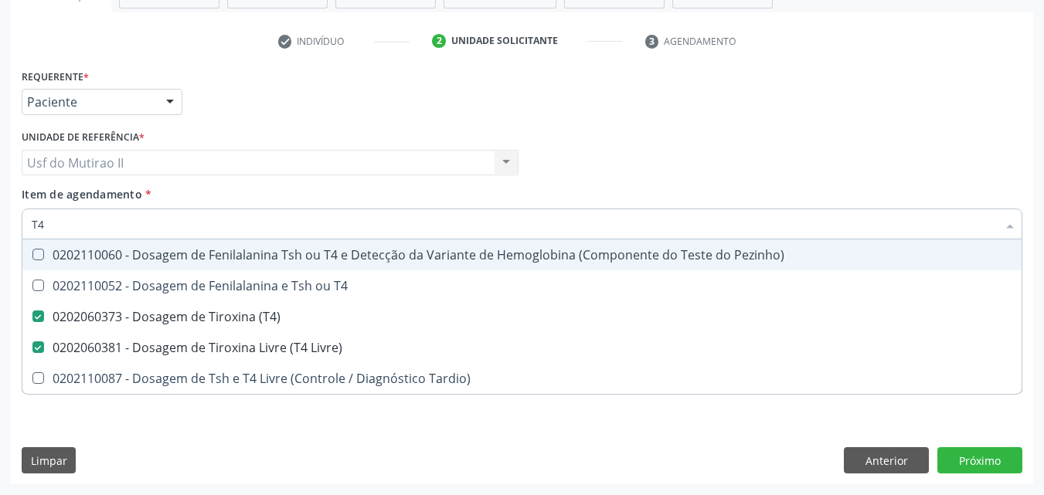
click at [101, 219] on input "T4" at bounding box center [514, 224] width 965 height 31
type input "T"
checkbox \(T4\) "false"
checkbox Livre\) "false"
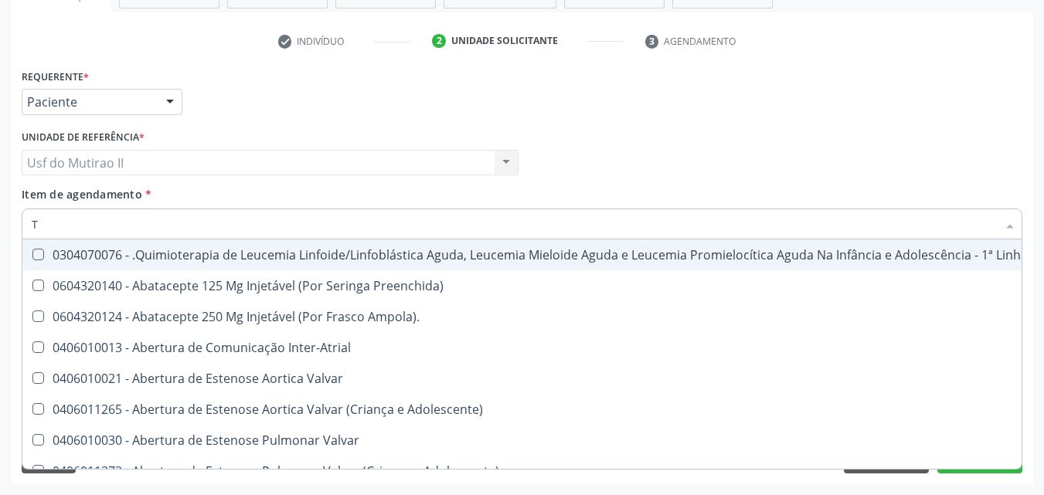
type input "T3"
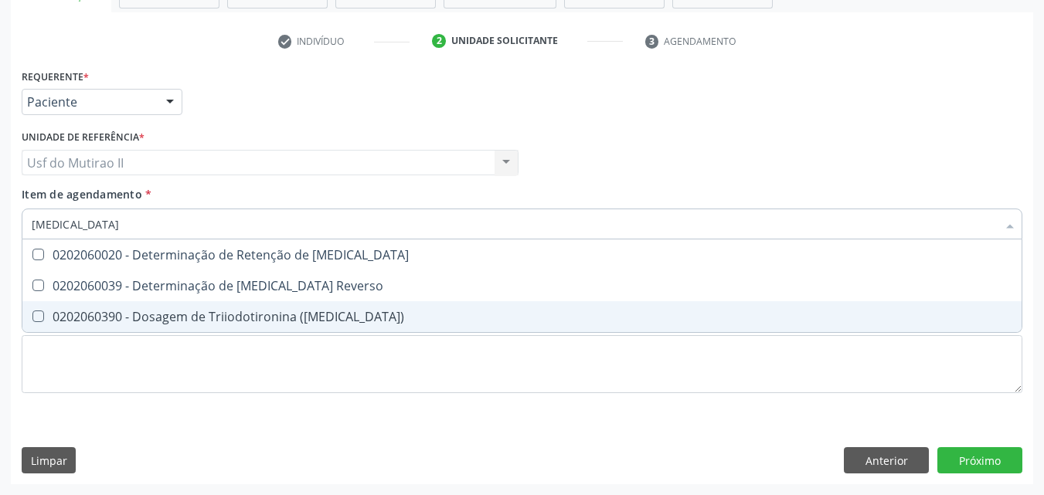
drag, startPoint x: 175, startPoint y: 325, endPoint x: 165, endPoint y: 314, distance: 14.2
click at [174, 325] on span "0202060390 - Dosagem de Triiodotironina ([MEDICAL_DATA])" at bounding box center [521, 316] width 999 height 31
checkbox \(T3\) "true"
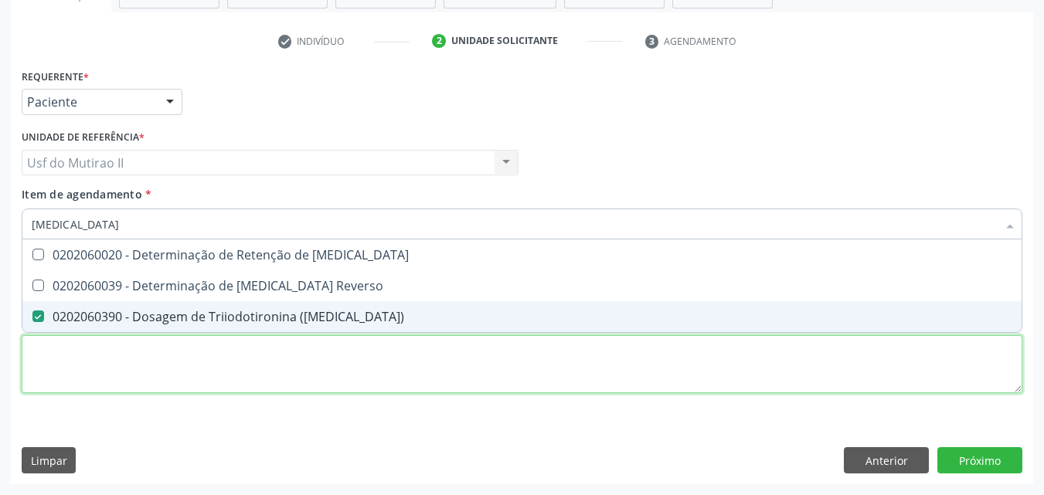
click at [125, 357] on div "Requerente * Paciente Médico(a) Enfermeiro(a) Paciente Nenhum resultado encontr…" at bounding box center [522, 240] width 1000 height 350
checkbox Reverso "true"
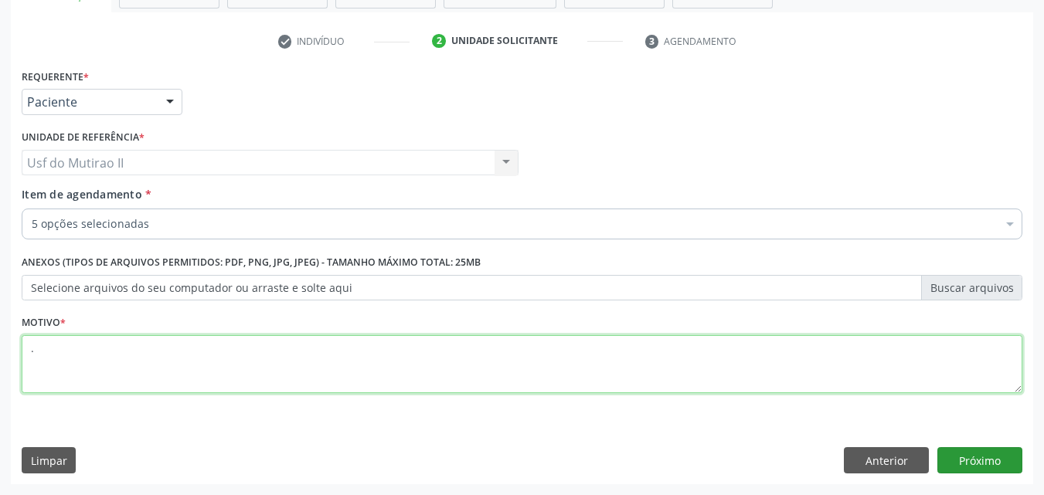
type textarea "."
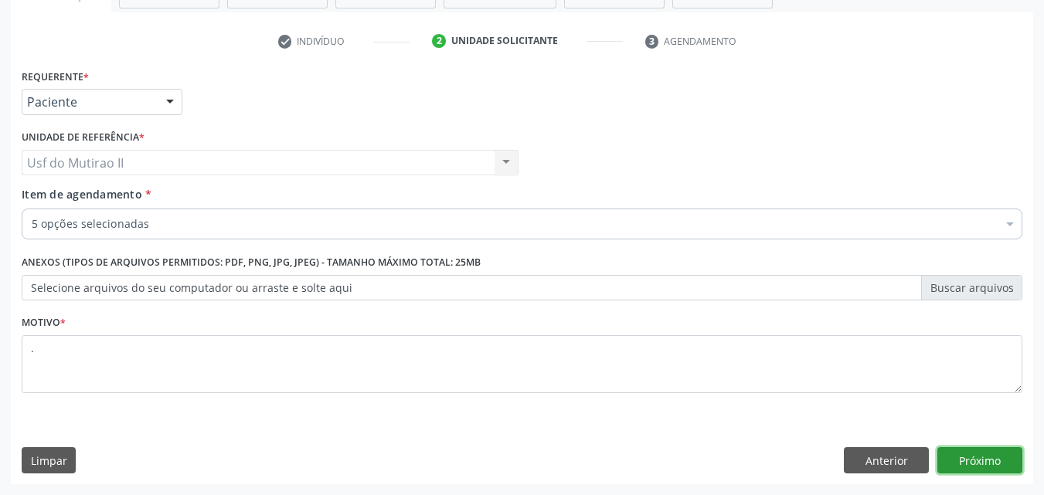
click at [990, 461] on button "Próximo" at bounding box center [979, 460] width 85 height 26
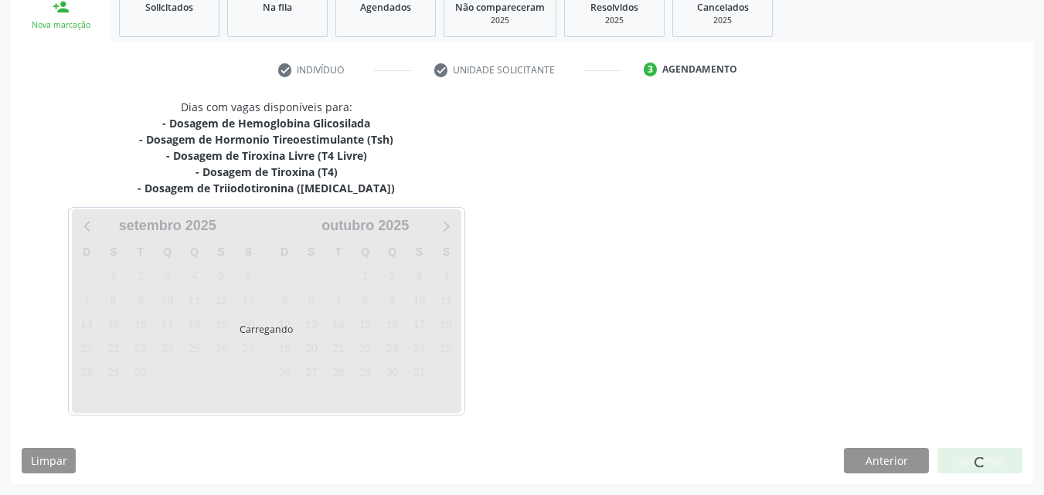
scroll to position [242, 0]
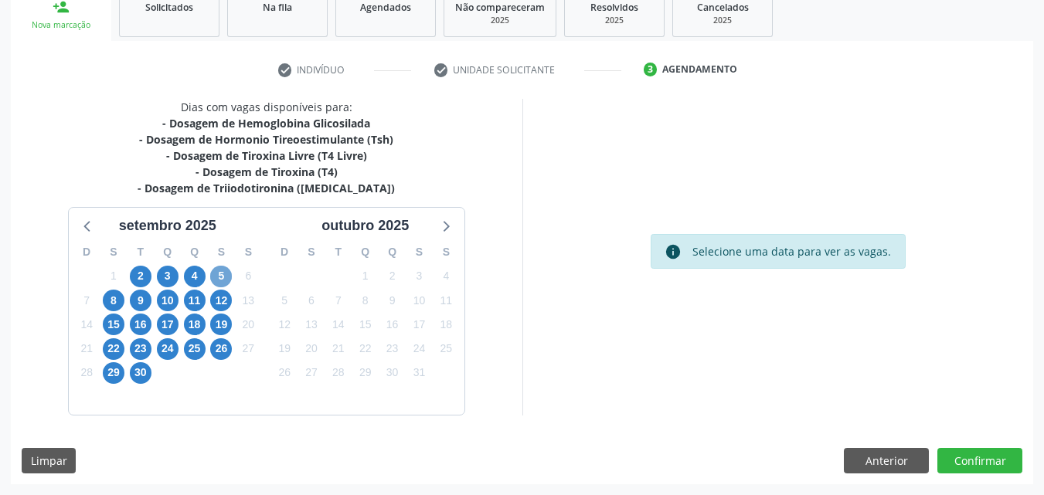
click at [221, 268] on span "5" at bounding box center [221, 277] width 22 height 22
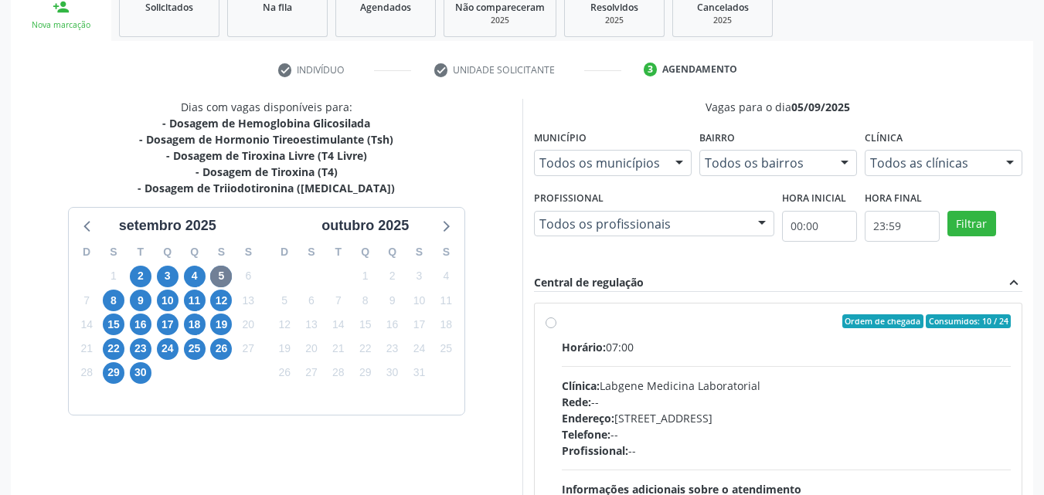
click at [681, 345] on div "Horário: 07:00" at bounding box center [787, 347] width 450 height 16
click at [556, 328] on input "Ordem de chegada Consumidos: 10 / 24 Horário: 07:00 Clínica: Labgene Medicina L…" at bounding box center [550, 321] width 11 height 14
radio input "true"
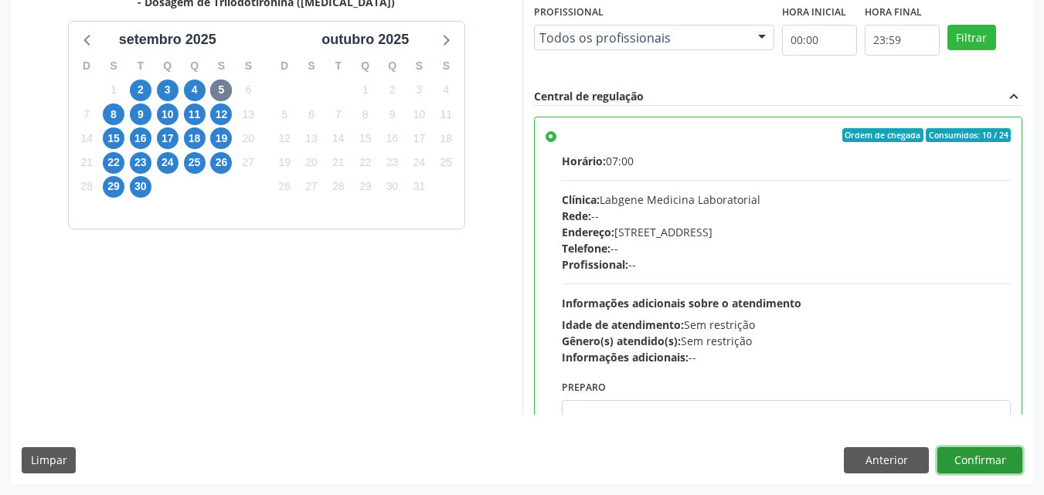
click at [985, 455] on button "Confirmar" at bounding box center [979, 460] width 85 height 26
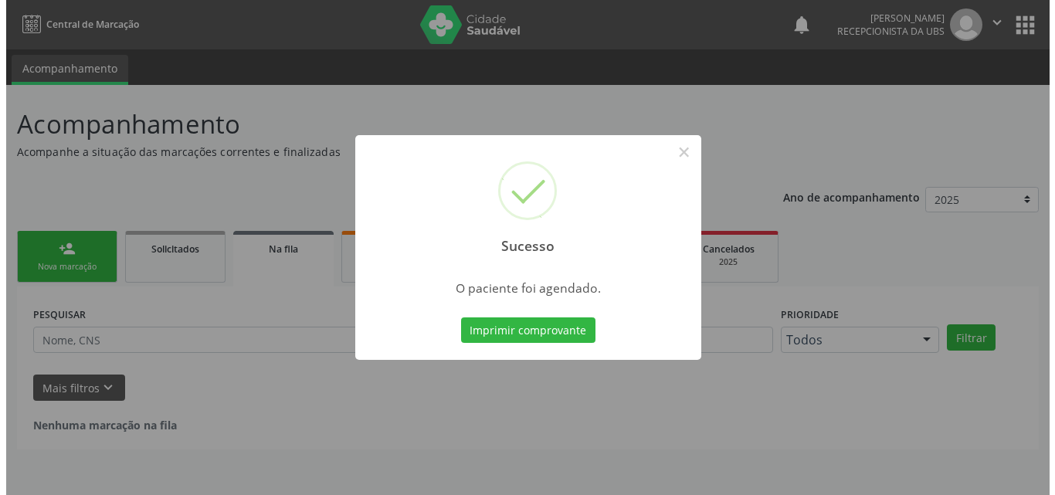
scroll to position [0, 0]
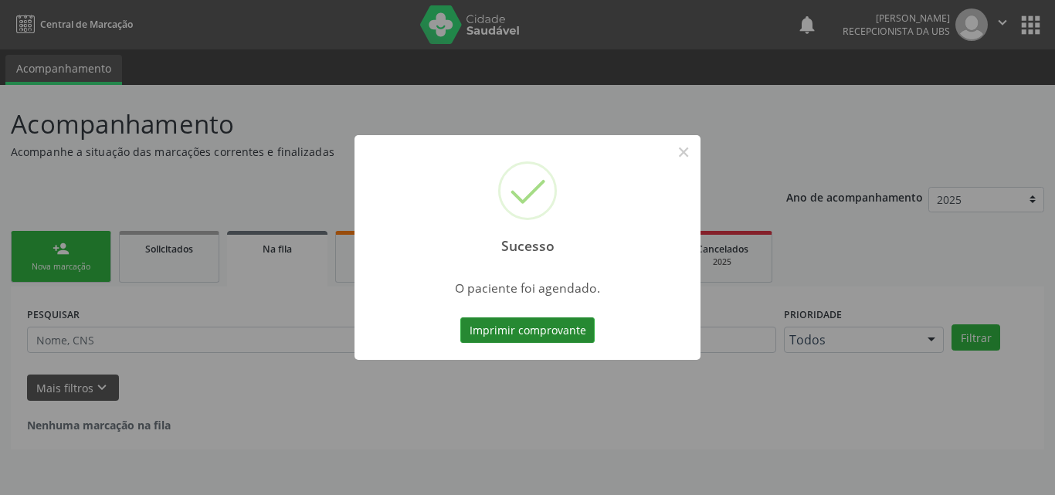
click at [524, 335] on button "Imprimir comprovante" at bounding box center [527, 331] width 134 height 26
